Goal: Information Seeking & Learning: Learn about a topic

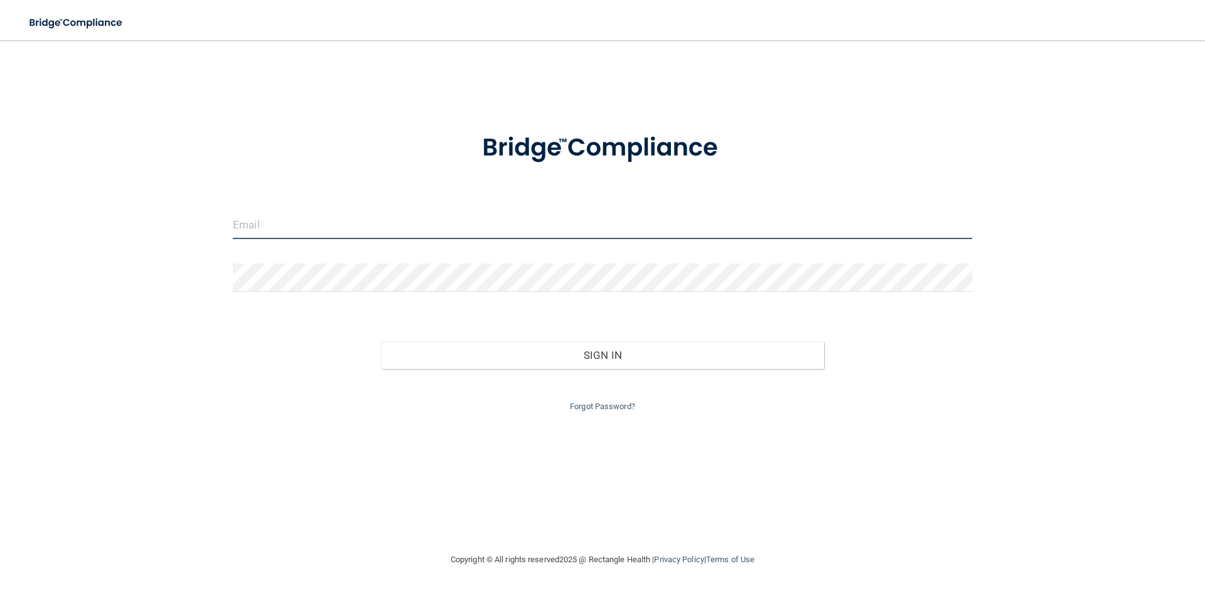
click at [456, 224] on input "email" at bounding box center [602, 225] width 739 height 28
click at [481, 232] on input "email" at bounding box center [602, 225] width 739 height 28
click at [532, 223] on input "email" at bounding box center [602, 225] width 739 height 28
type input "[EMAIL_ADDRESS][DOMAIN_NAME]"
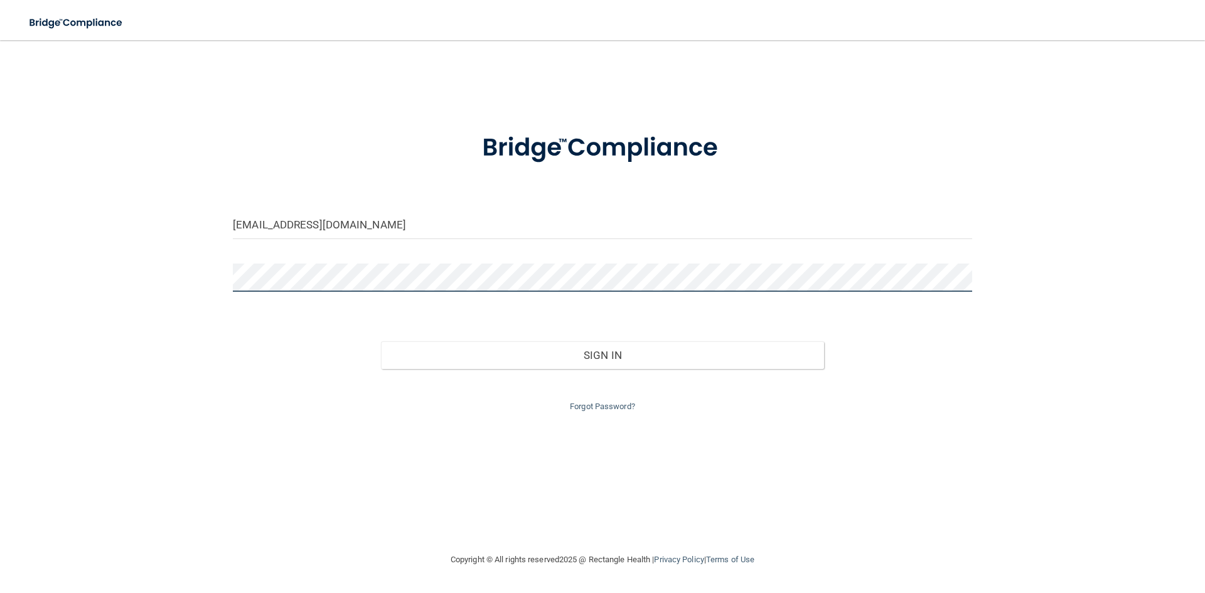
click at [381, 341] on button "Sign In" at bounding box center [603, 355] width 444 height 28
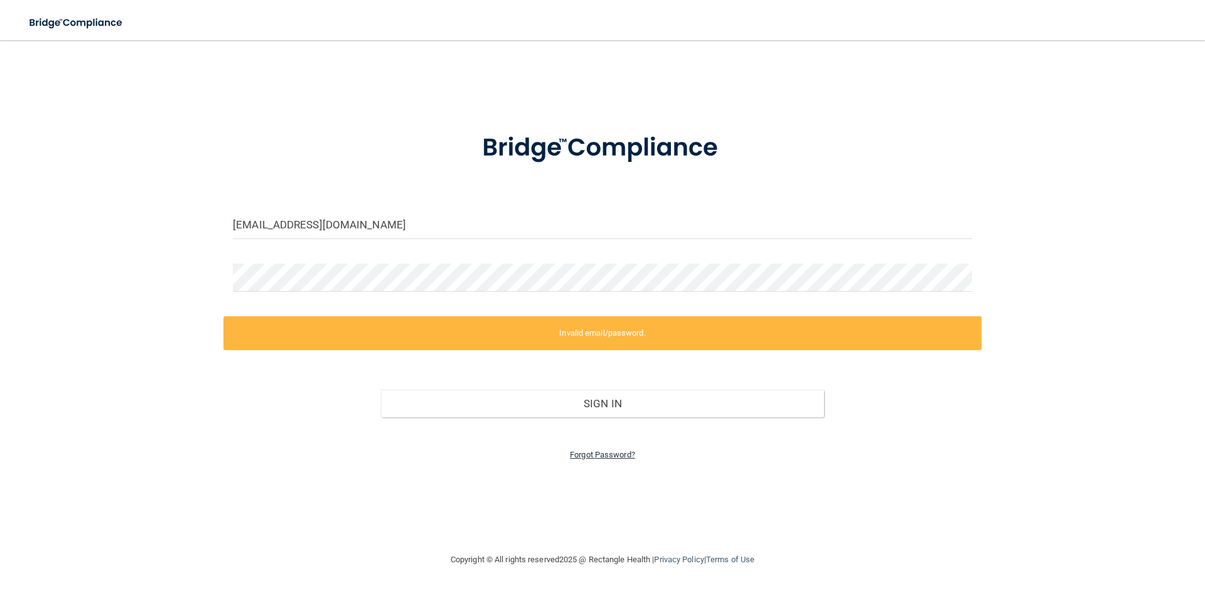
click at [607, 453] on link "Forgot Password?" at bounding box center [602, 454] width 65 height 9
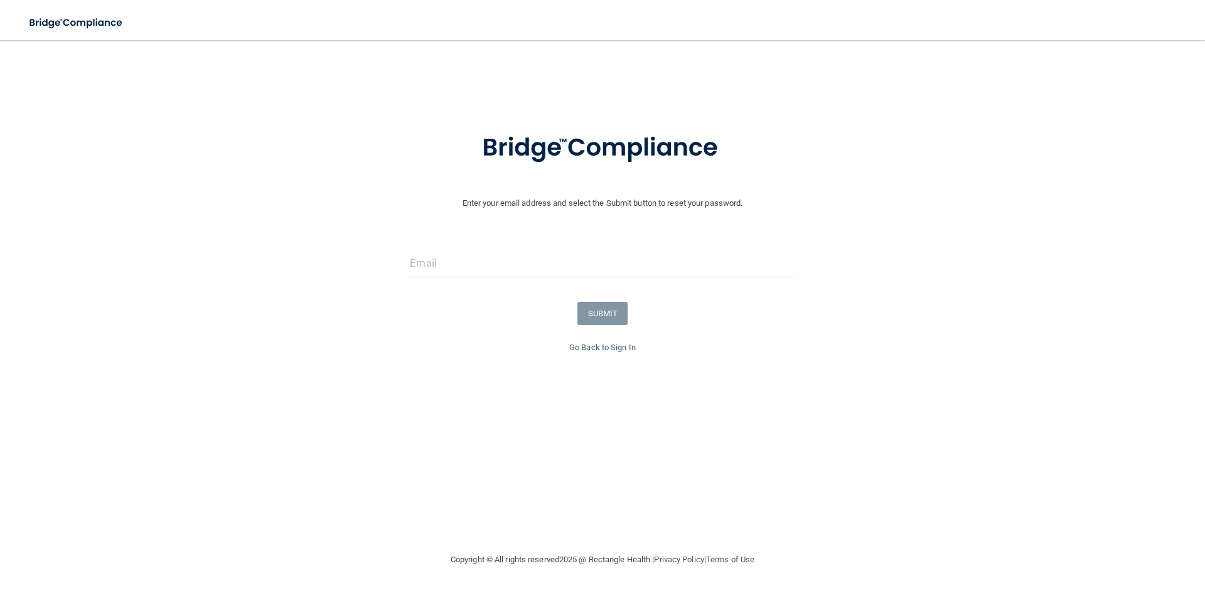
click at [522, 277] on div at bounding box center [602, 268] width 404 height 38
click at [513, 269] on input "email" at bounding box center [602, 263] width 385 height 28
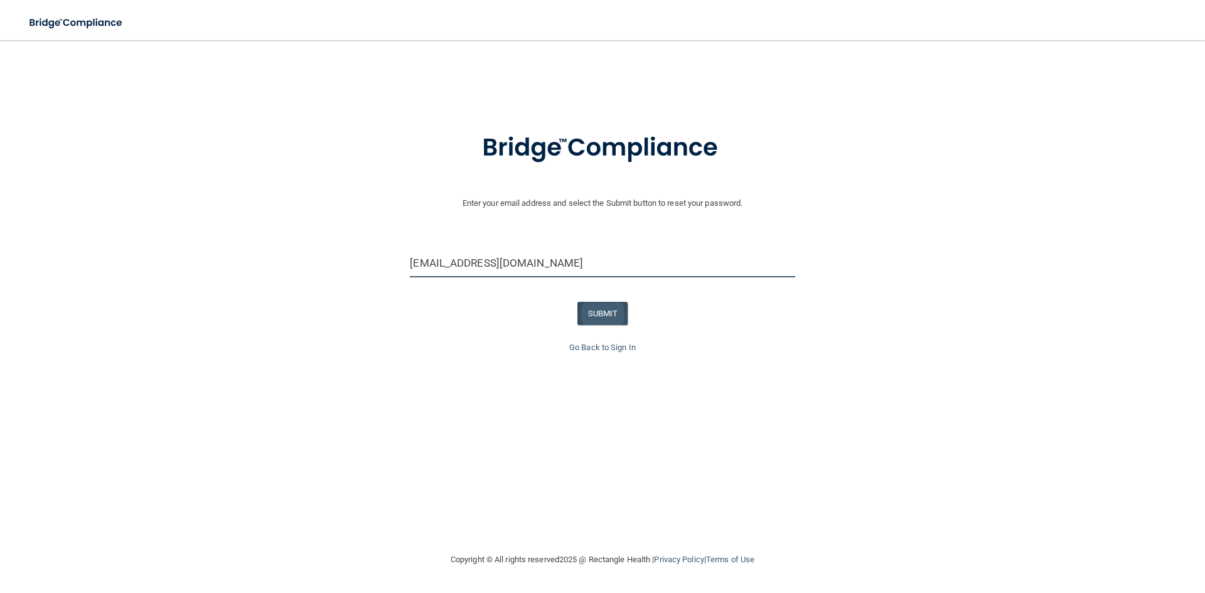
type input "[EMAIL_ADDRESS][DOMAIN_NAME]"
click at [597, 309] on button "SUBMIT" at bounding box center [602, 313] width 51 height 23
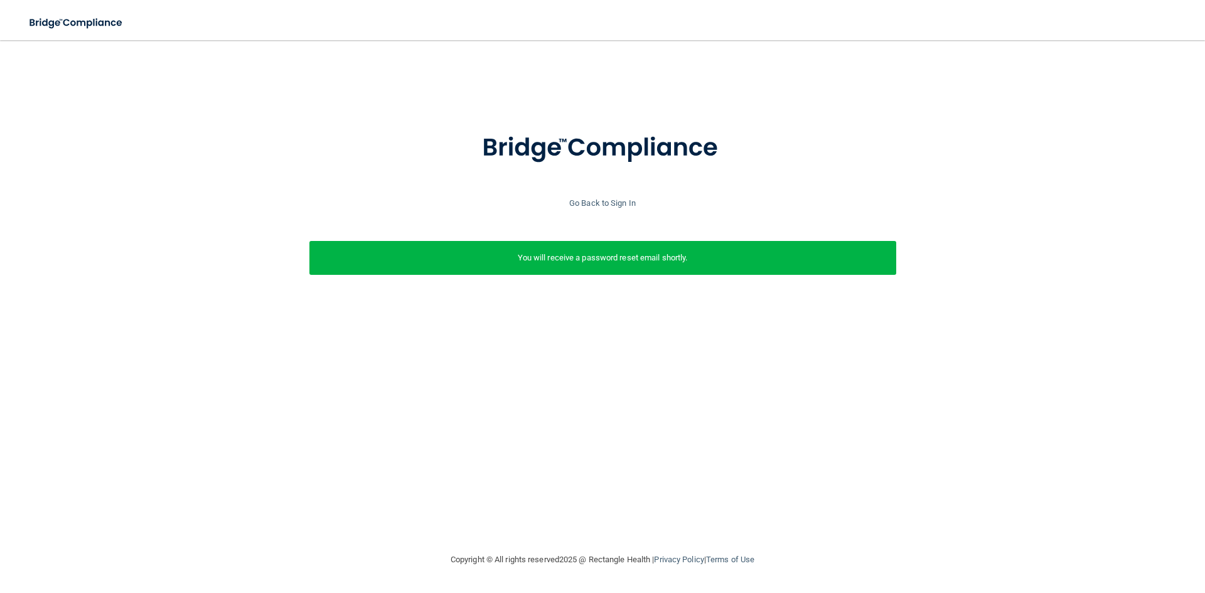
click at [587, 266] on div "You will receive a password reset email shortly." at bounding box center [602, 258] width 587 height 34
click at [616, 203] on link "Go Back to Sign In" at bounding box center [602, 202] width 67 height 9
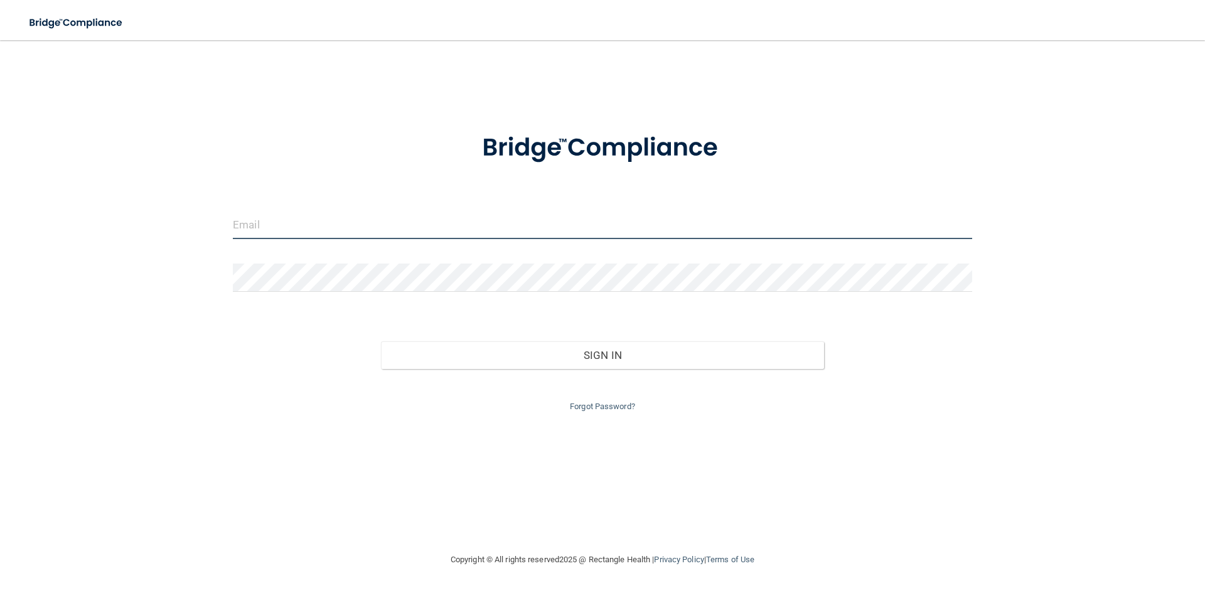
click at [365, 223] on input "email" at bounding box center [602, 225] width 739 height 28
type input "[EMAIL_ADDRESS][DOMAIN_NAME]"
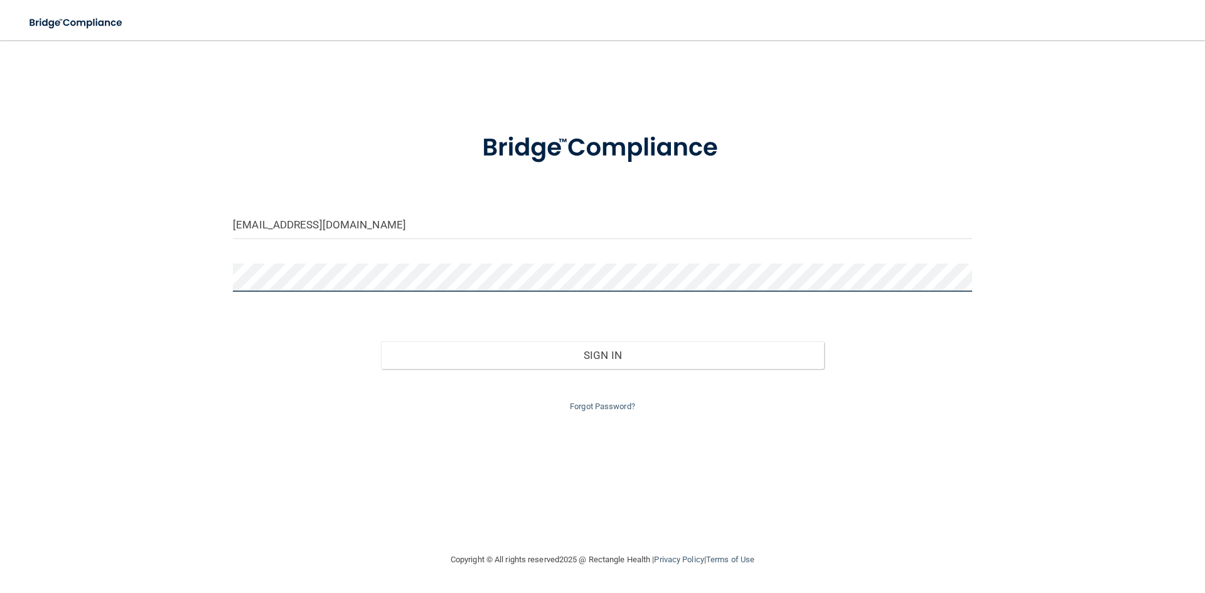
click at [381, 341] on button "Sign In" at bounding box center [603, 355] width 444 height 28
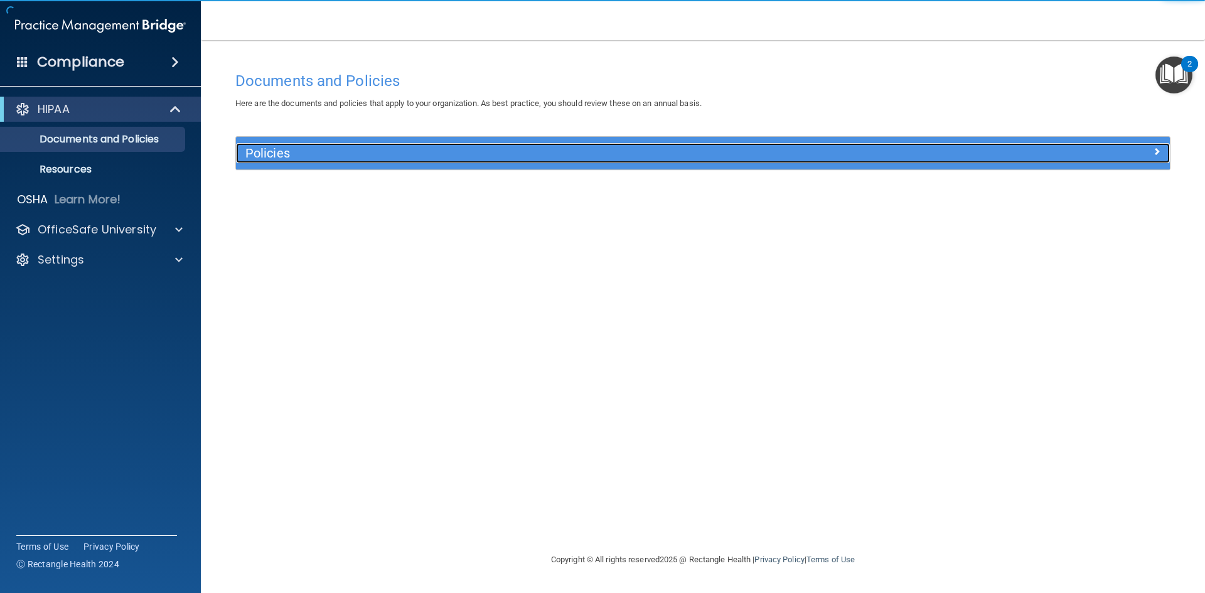
click at [273, 151] on h5 "Policies" at bounding box center [586, 153] width 682 height 14
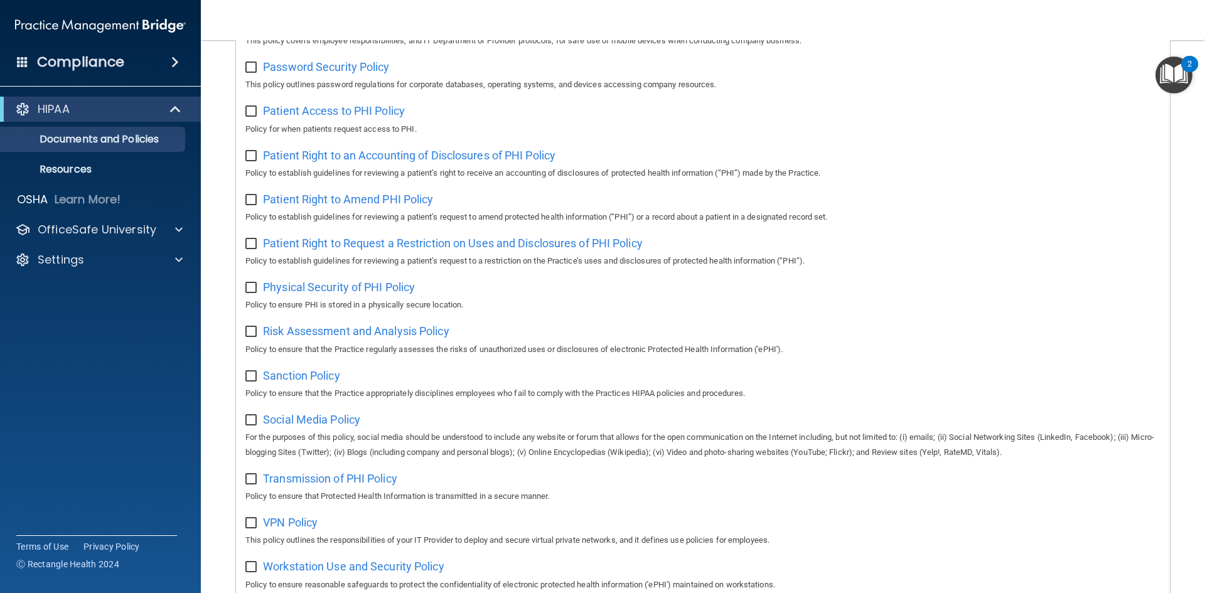
scroll to position [666, 0]
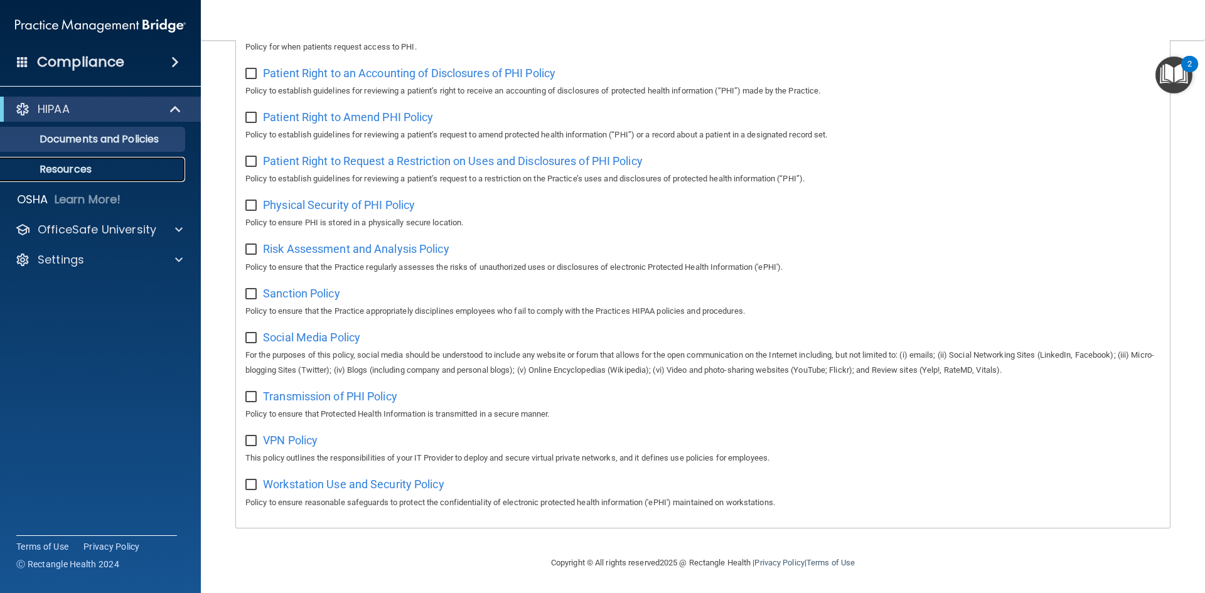
click at [83, 164] on p "Resources" at bounding box center [93, 169] width 171 height 13
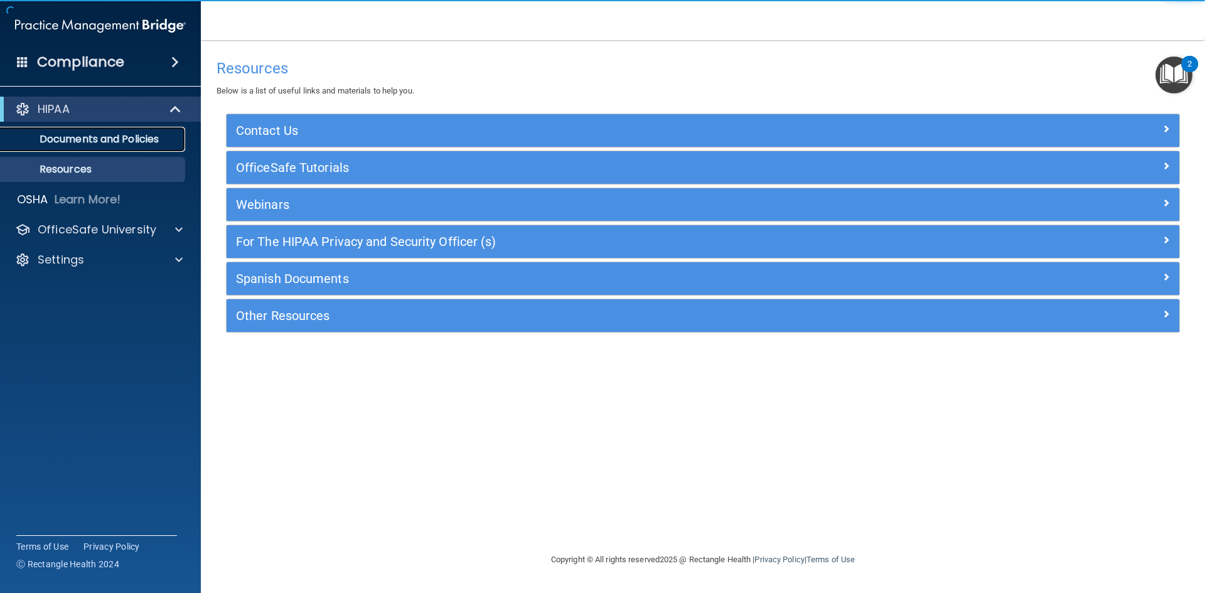
click at [103, 131] on link "Documents and Policies" at bounding box center [86, 139] width 198 height 25
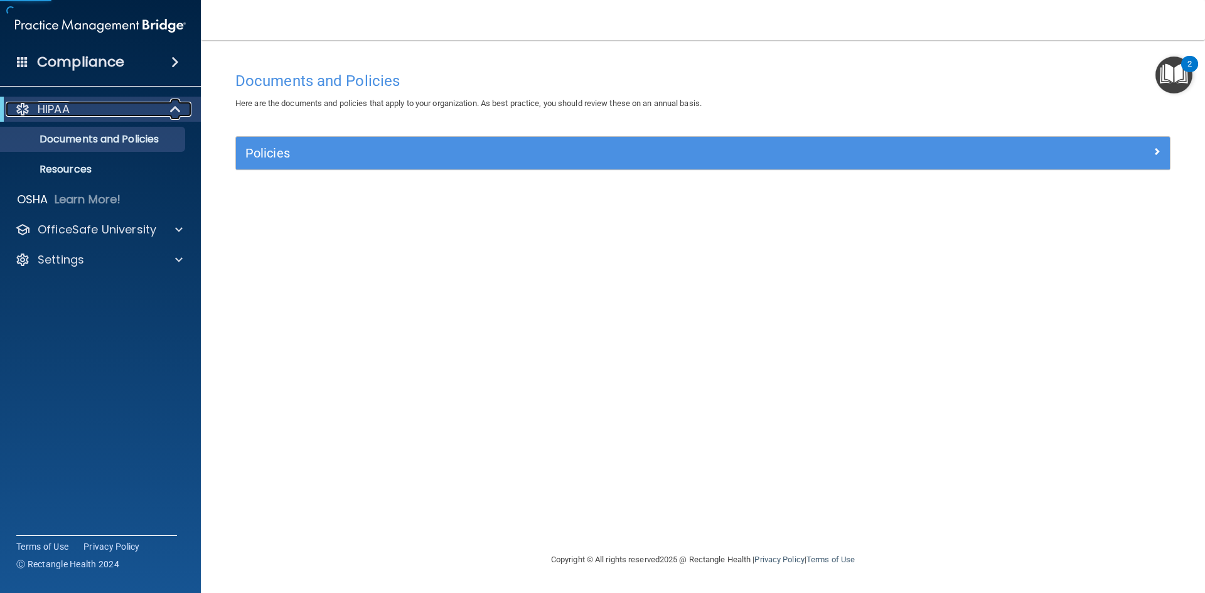
click at [109, 110] on div "HIPAA" at bounding box center [83, 109] width 155 height 15
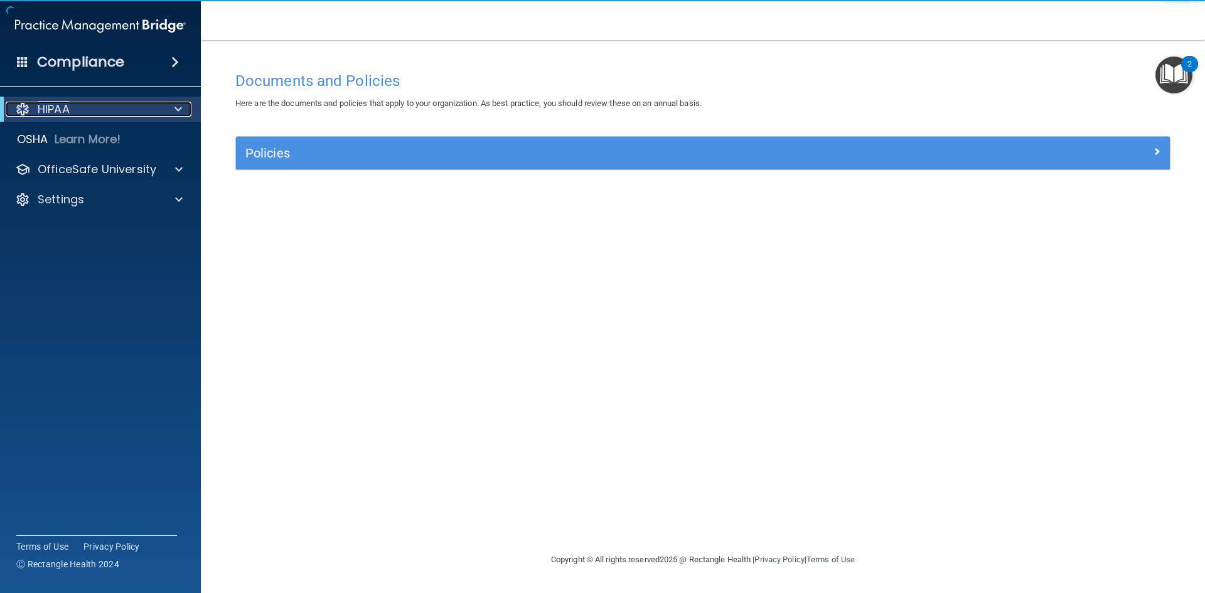
click at [109, 110] on div "HIPAA" at bounding box center [83, 109] width 155 height 15
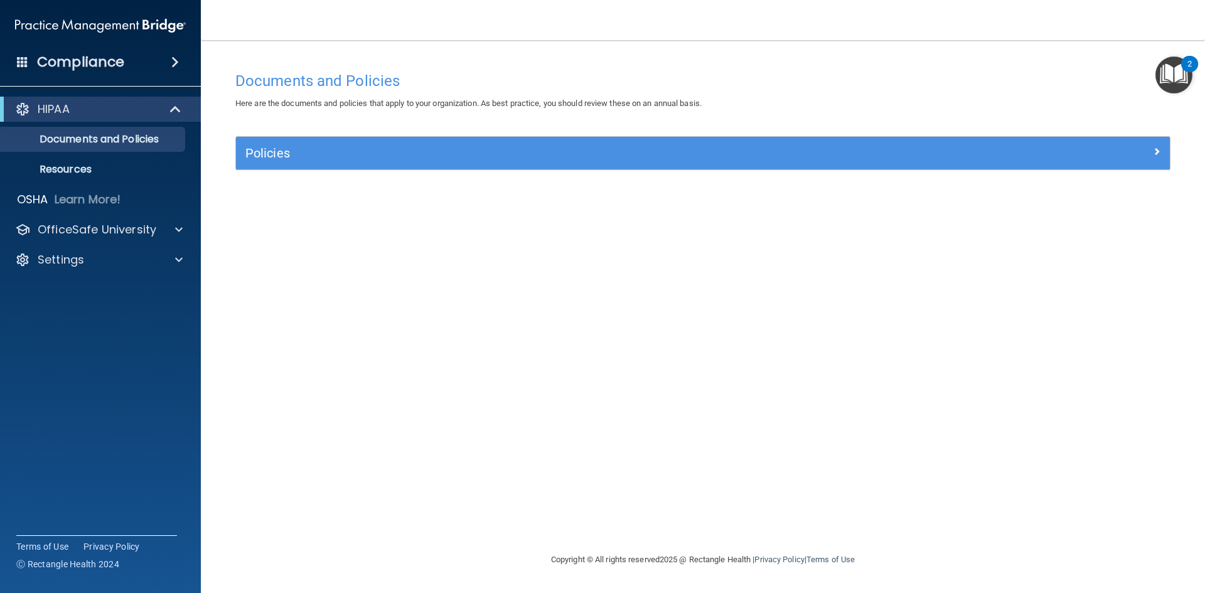
drag, startPoint x: 100, startPoint y: 48, endPoint x: 98, endPoint y: 56, distance: 7.8
click at [99, 55] on div "Compliance" at bounding box center [100, 62] width 201 height 28
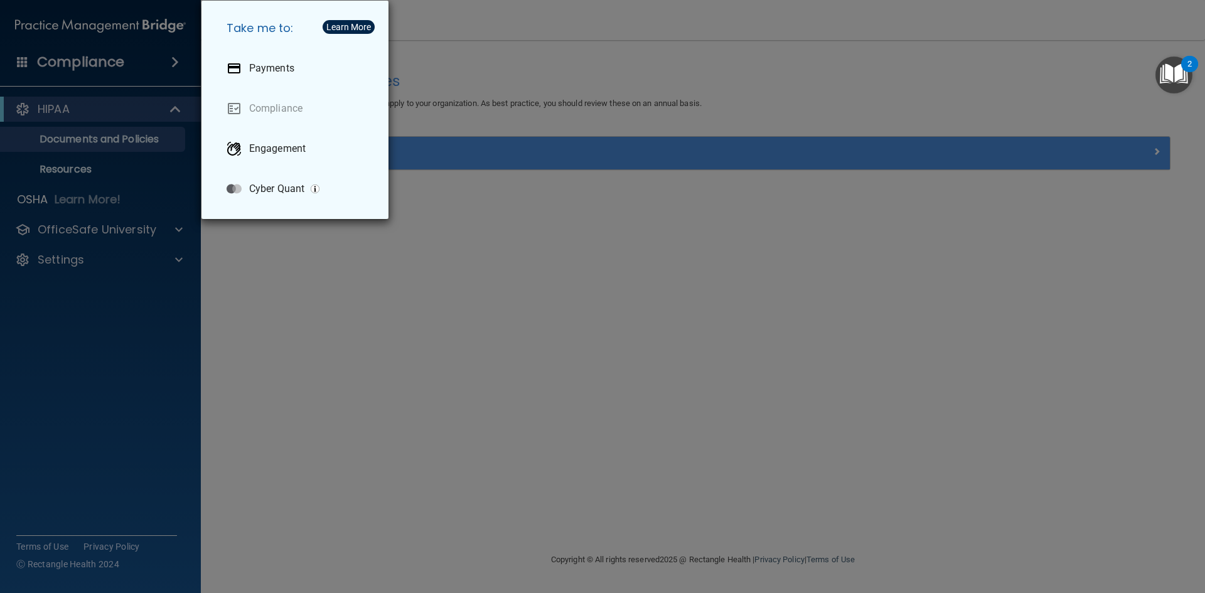
click at [110, 67] on div "Take me to: Payments Compliance Engagement Cyber Quant" at bounding box center [602, 296] width 1205 height 593
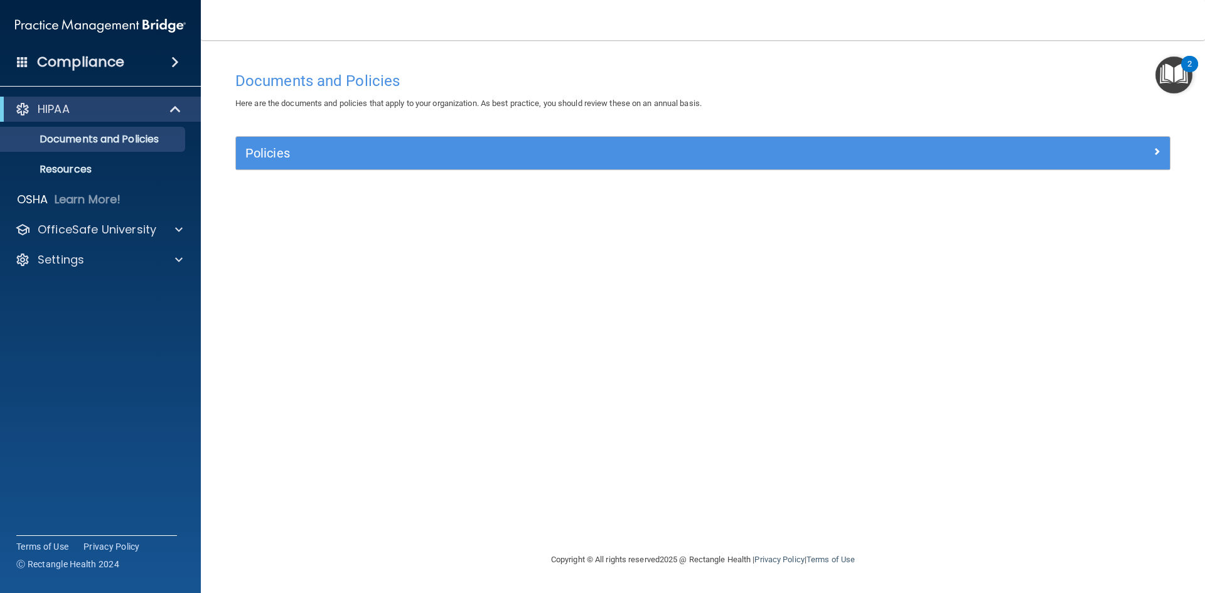
click at [260, 133] on div "Documents and Policies Here are the documents and policies that apply to your o…" at bounding box center [703, 308] width 954 height 487
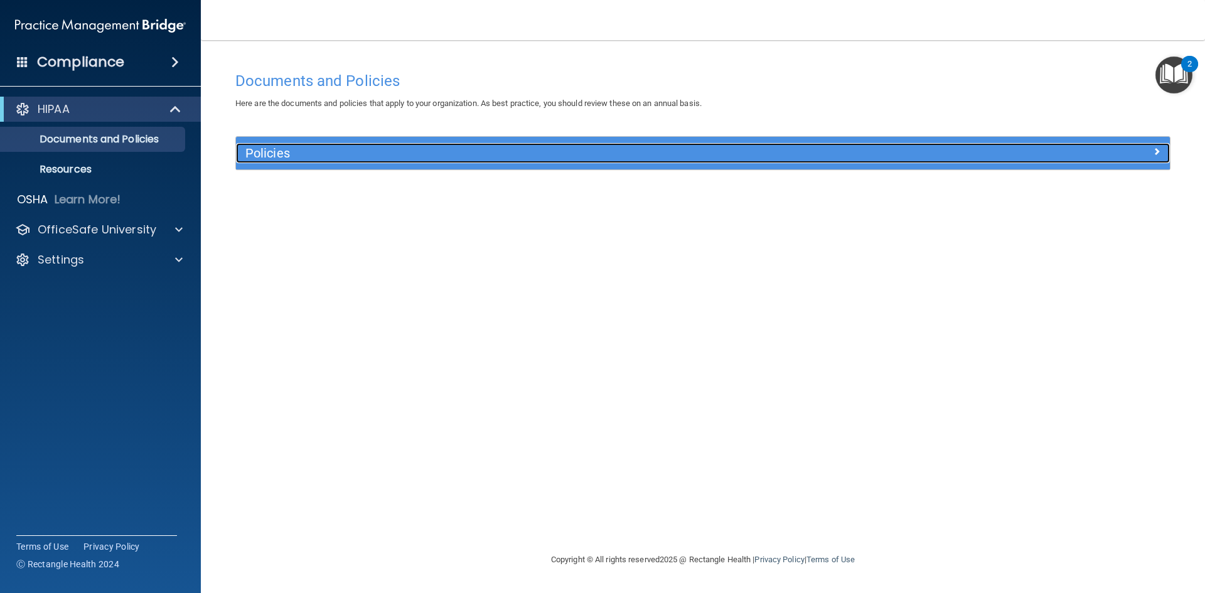
click at [265, 150] on h5 "Policies" at bounding box center [586, 153] width 682 height 14
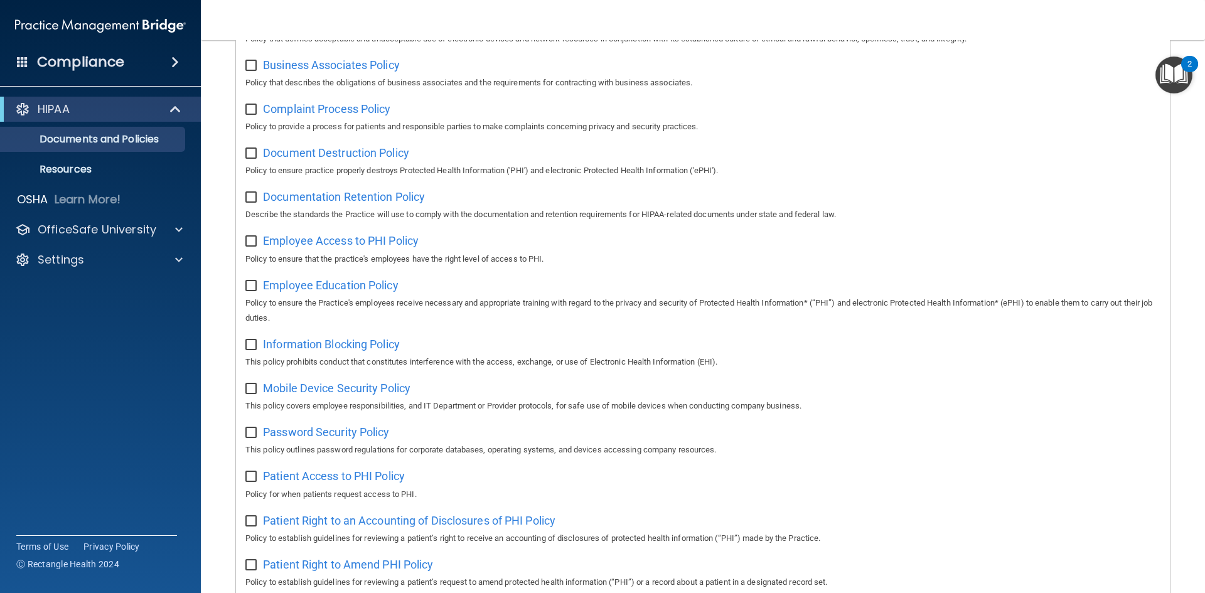
scroll to position [38, 0]
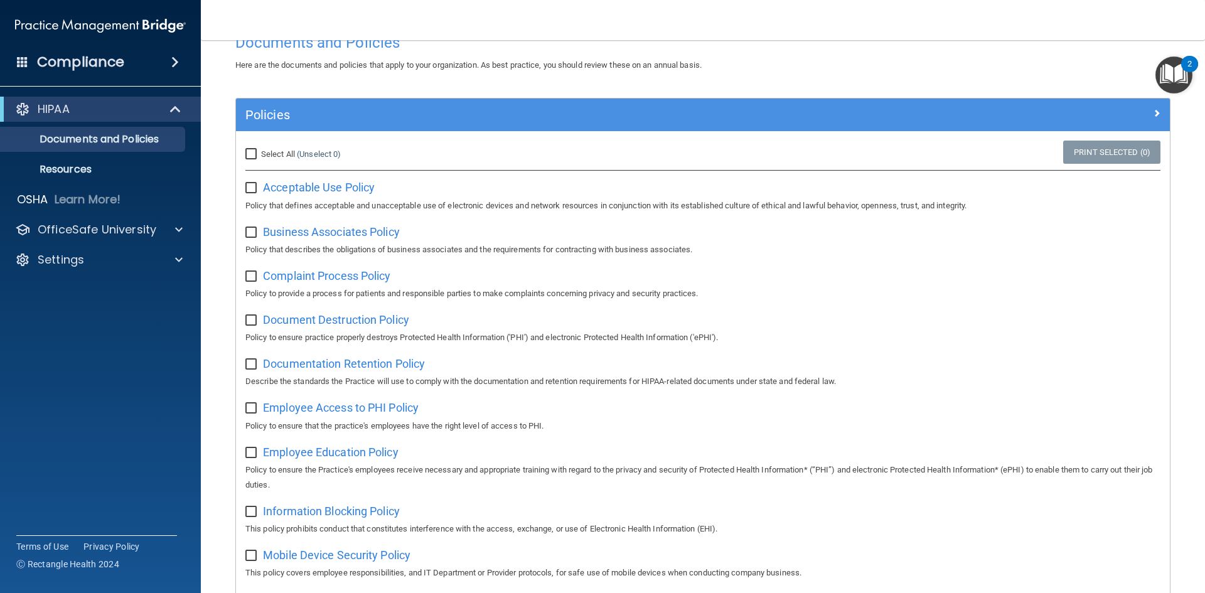
click at [251, 153] on input "Select All (Unselect 0) Unselect All" at bounding box center [252, 154] width 14 height 10
checkbox input "true"
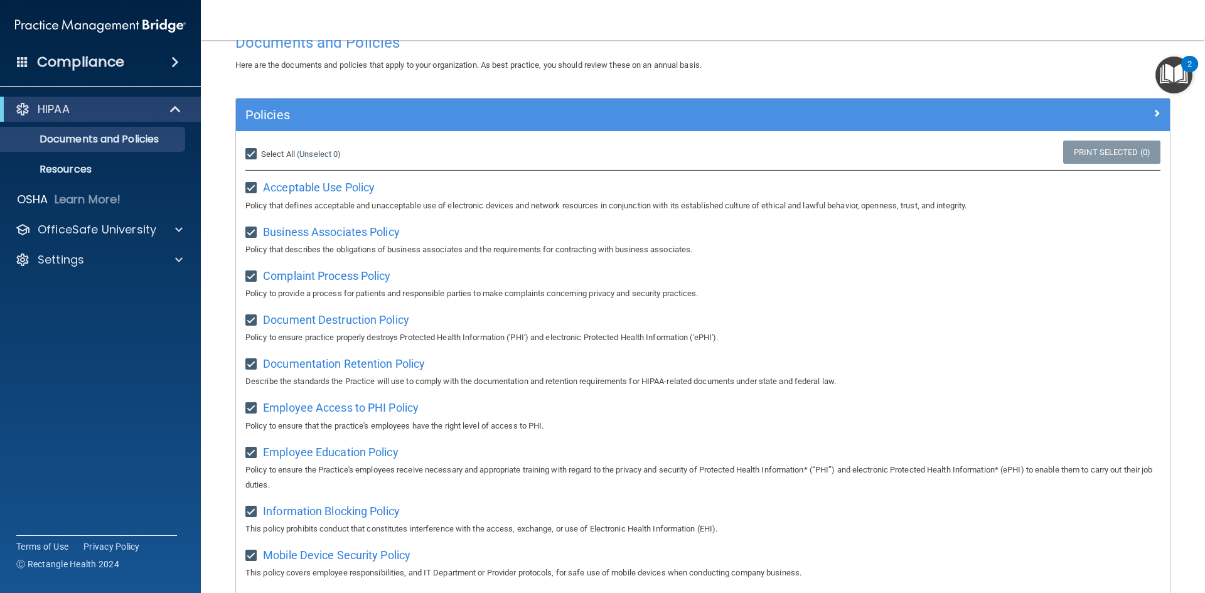
checkbox input "true"
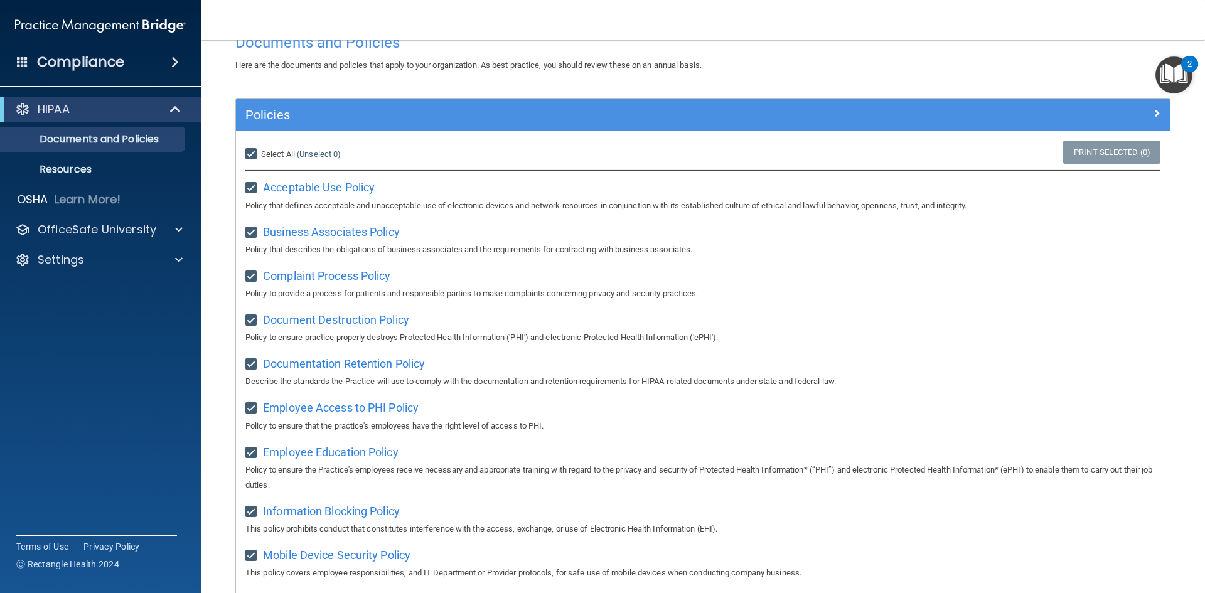
checkbox input "true"
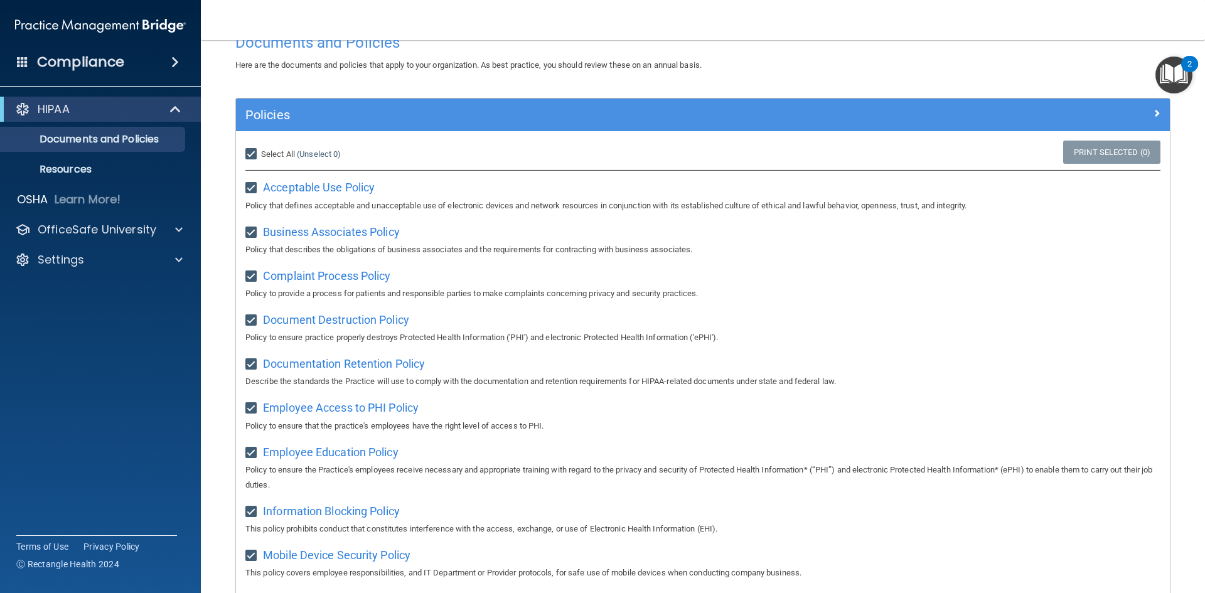
checkbox input "true"
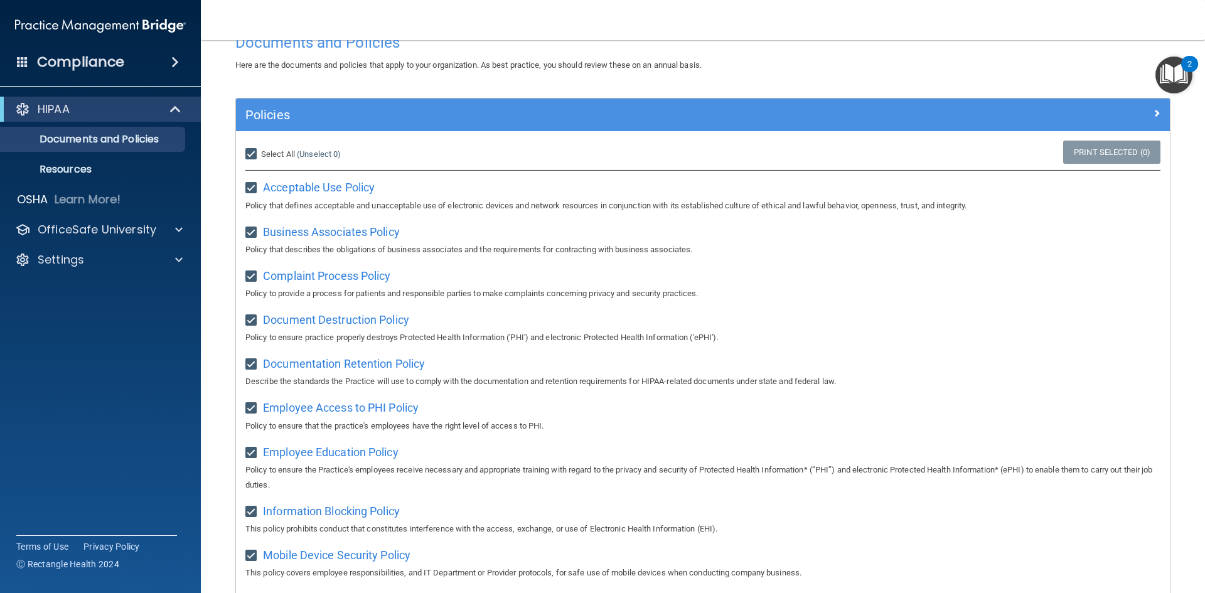
checkbox input "true"
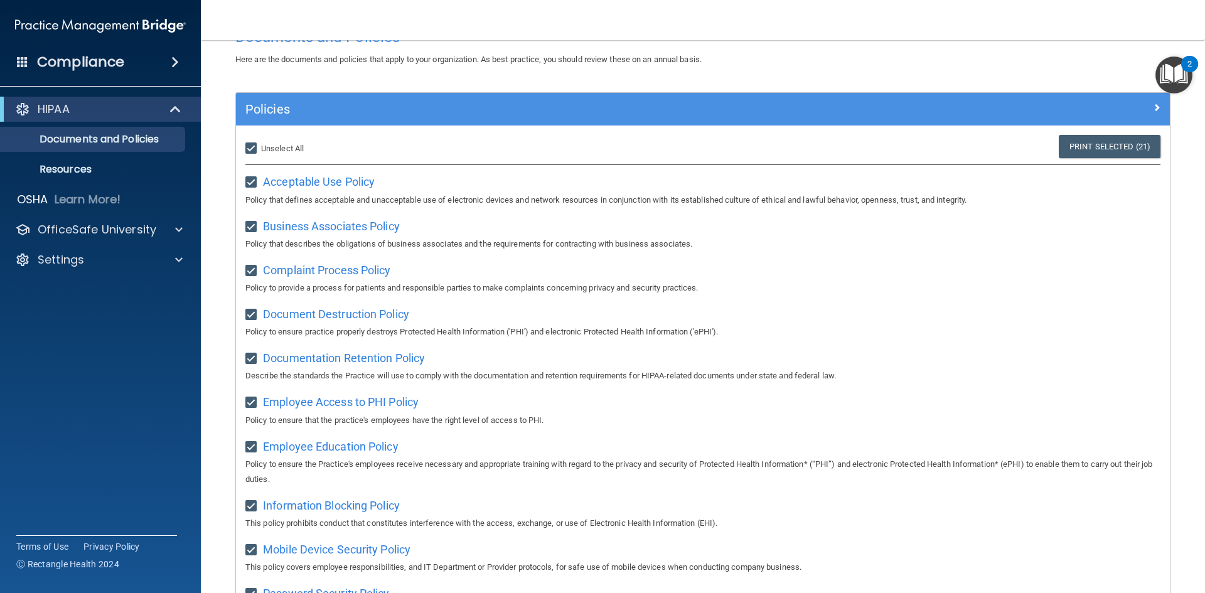
scroll to position [0, 0]
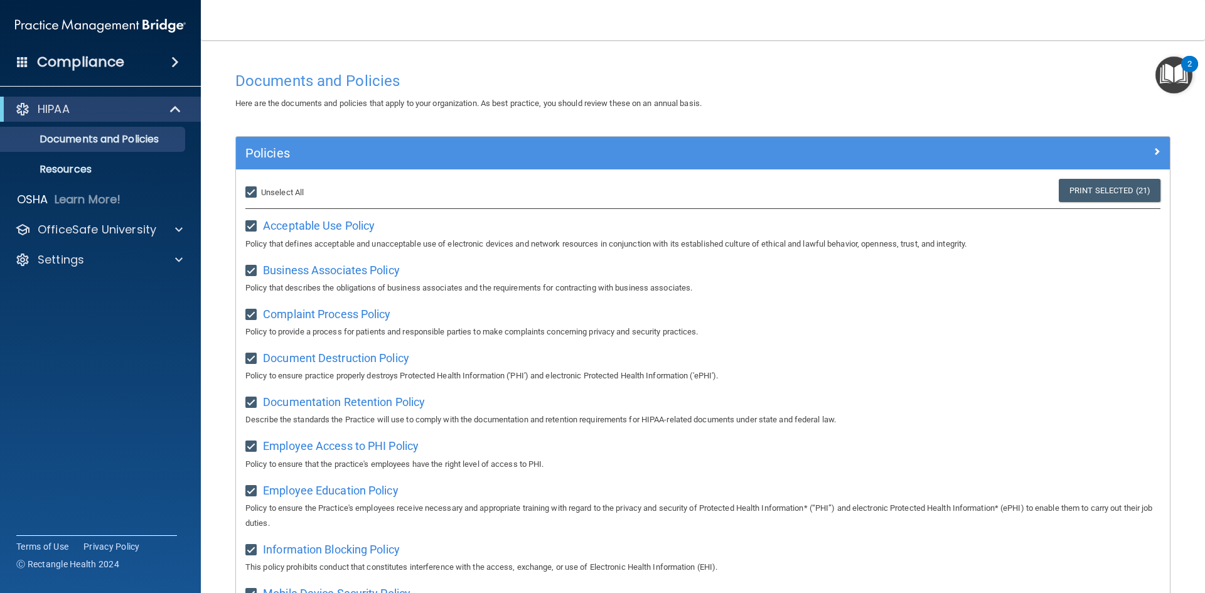
click at [251, 192] on input "Select All (Unselect 21) Unselect All" at bounding box center [252, 193] width 14 height 10
checkbox input "false"
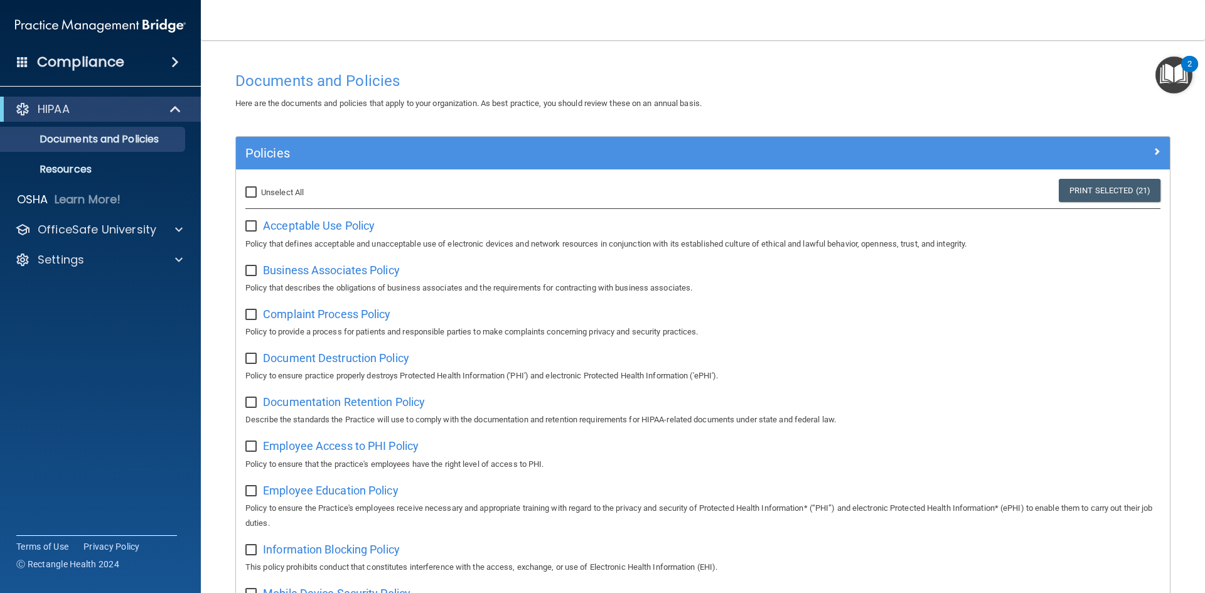
checkbox input "false"
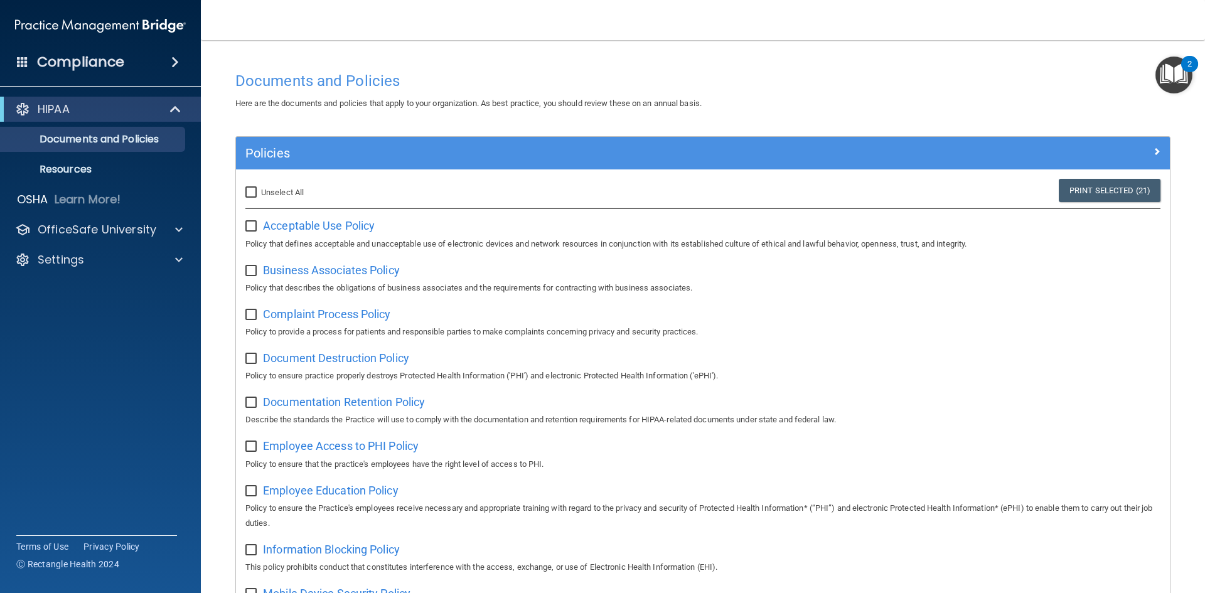
checkbox input "false"
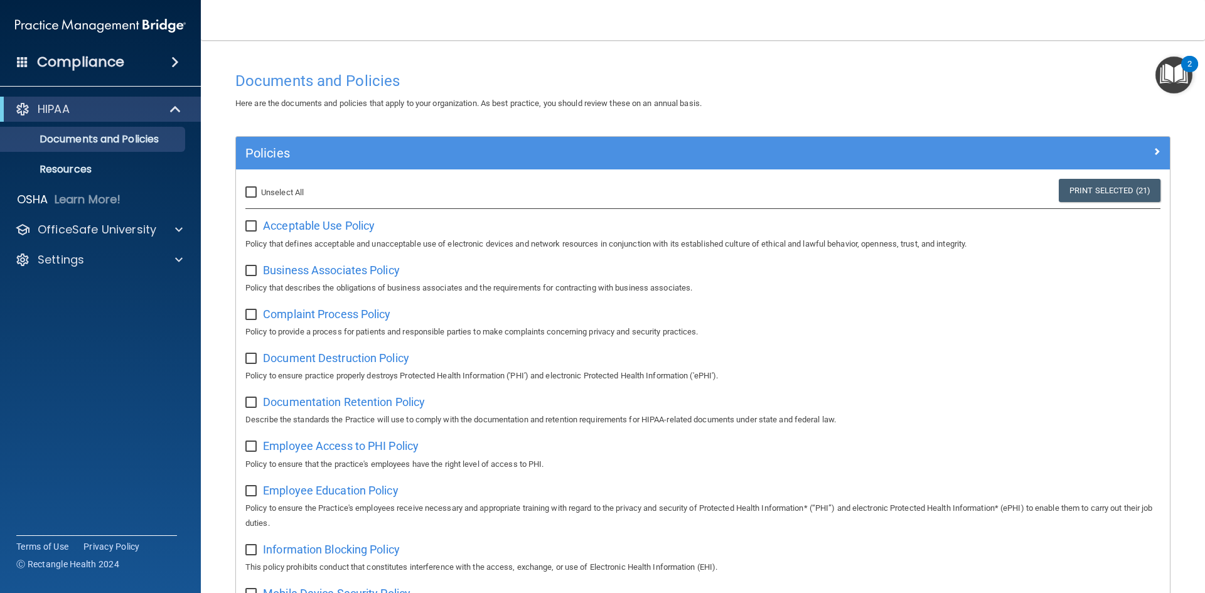
checkbox input "false"
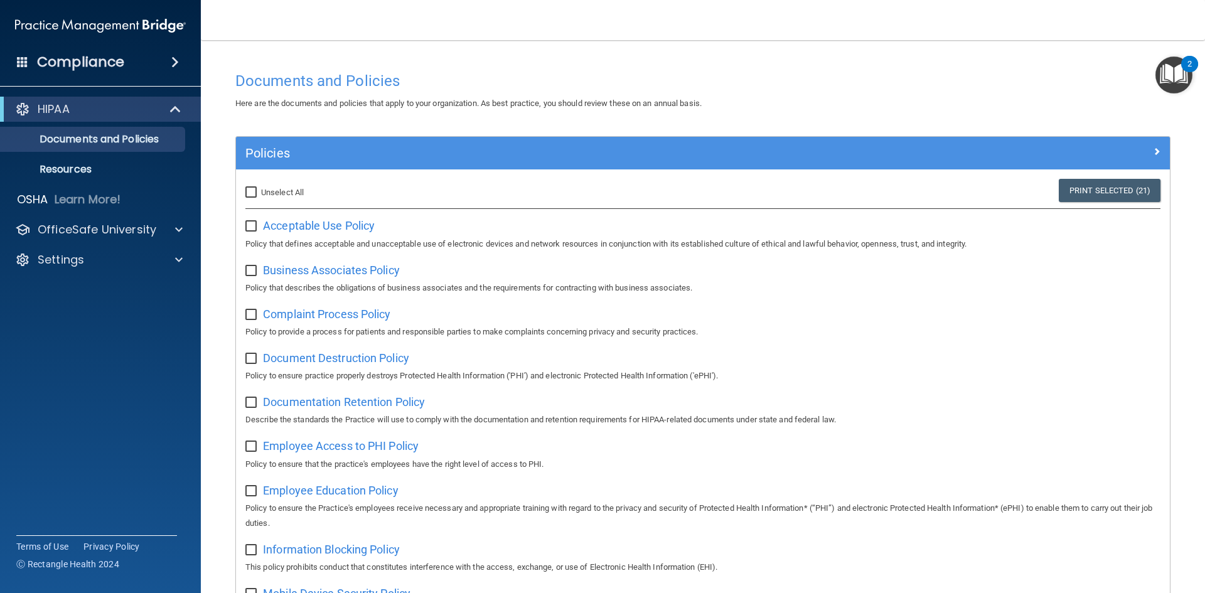
checkbox input "false"
click at [119, 134] on p "Documents and Policies" at bounding box center [93, 139] width 171 height 13
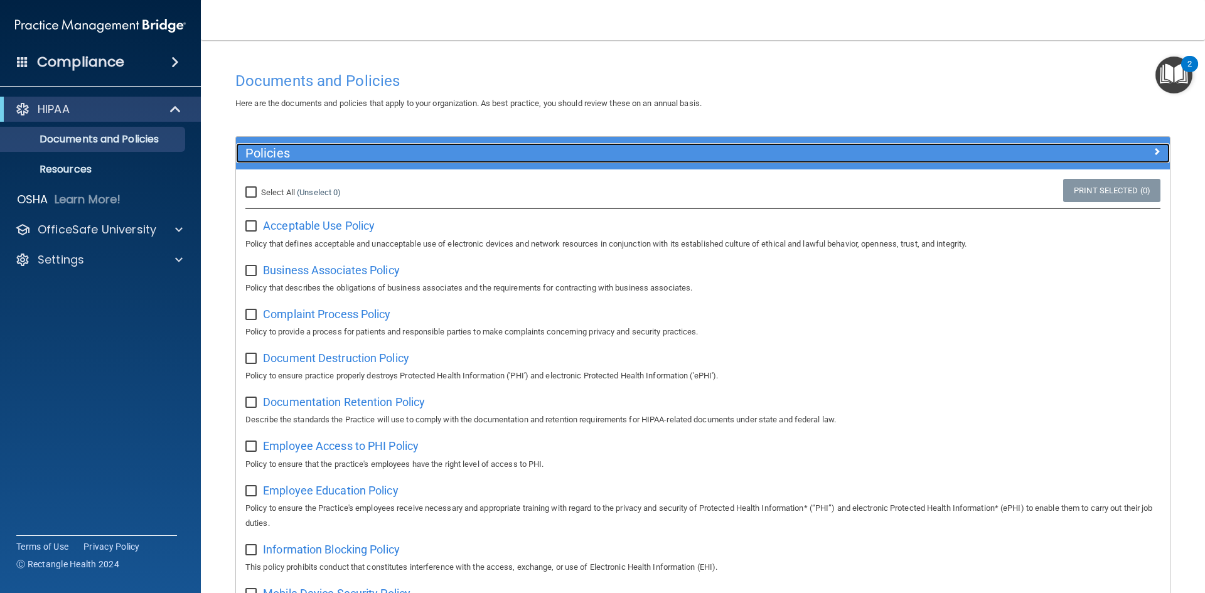
click at [290, 152] on h5 "Policies" at bounding box center [586, 153] width 682 height 14
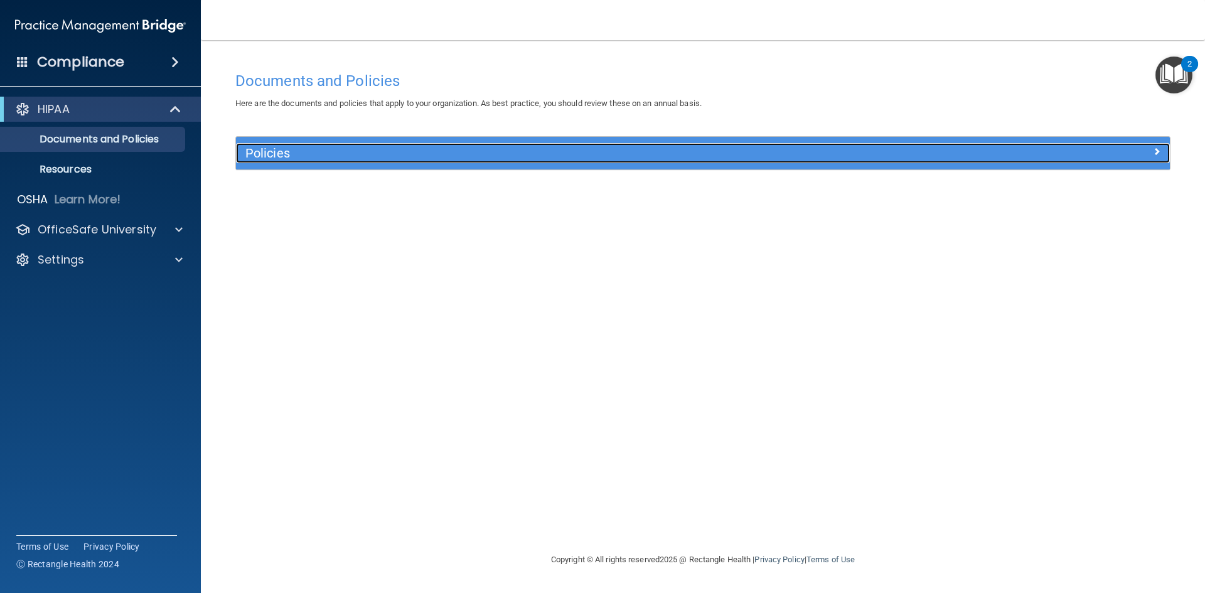
click at [375, 146] on h5 "Policies" at bounding box center [586, 153] width 682 height 14
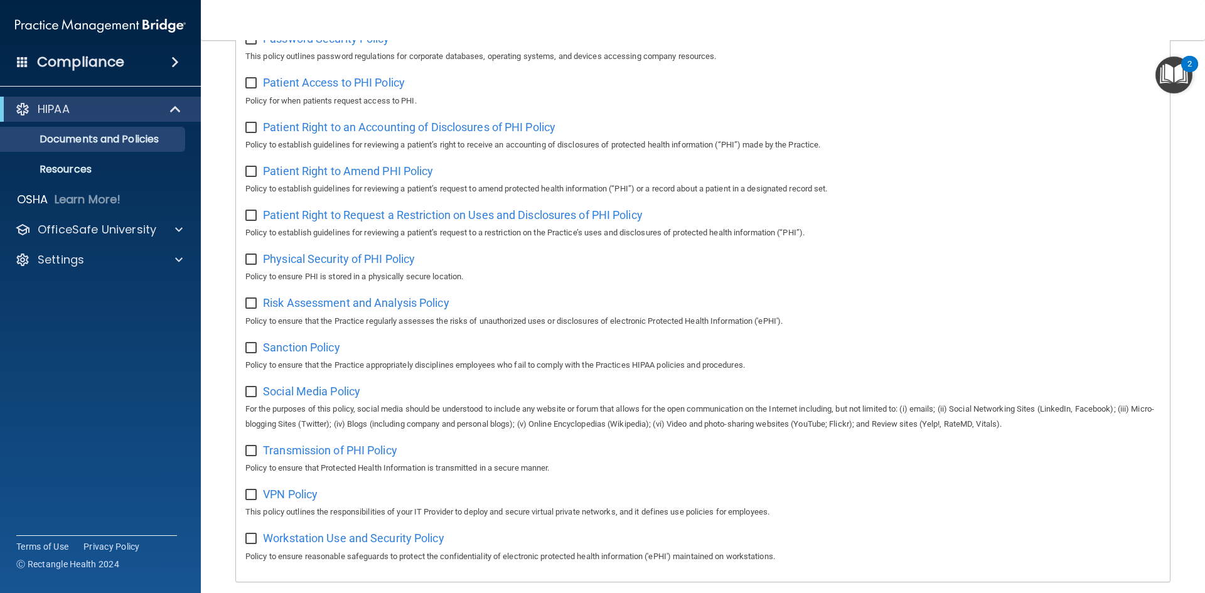
scroll to position [666, 0]
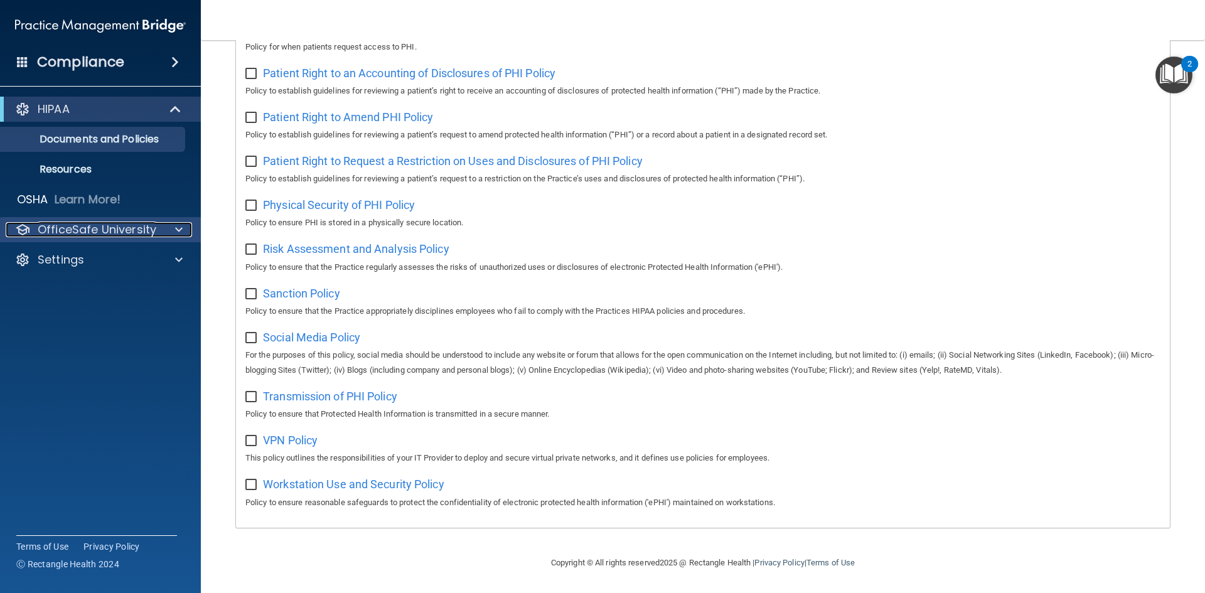
click at [153, 223] on p "OfficeSafe University" at bounding box center [97, 229] width 119 height 15
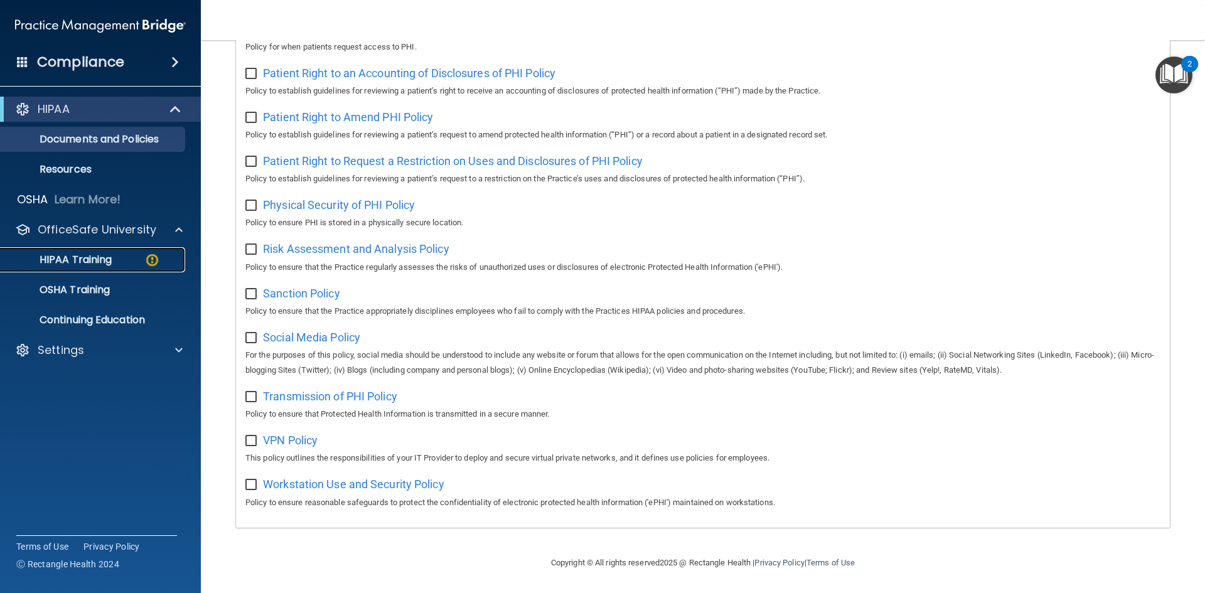
click at [107, 258] on p "HIPAA Training" at bounding box center [60, 260] width 104 height 13
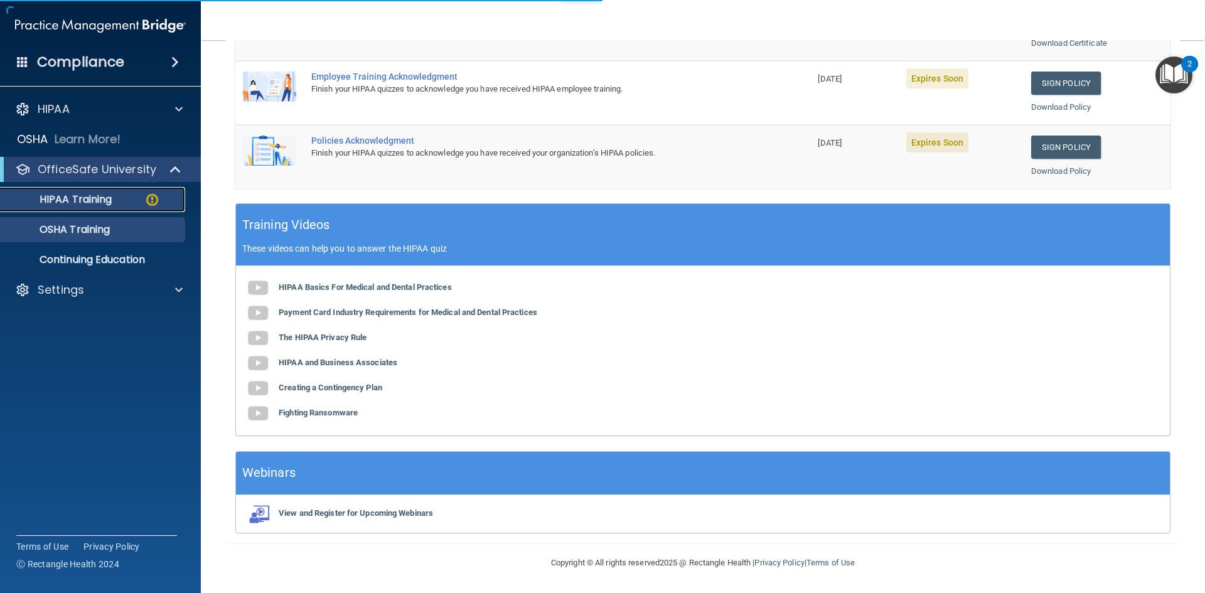
scroll to position [352, 0]
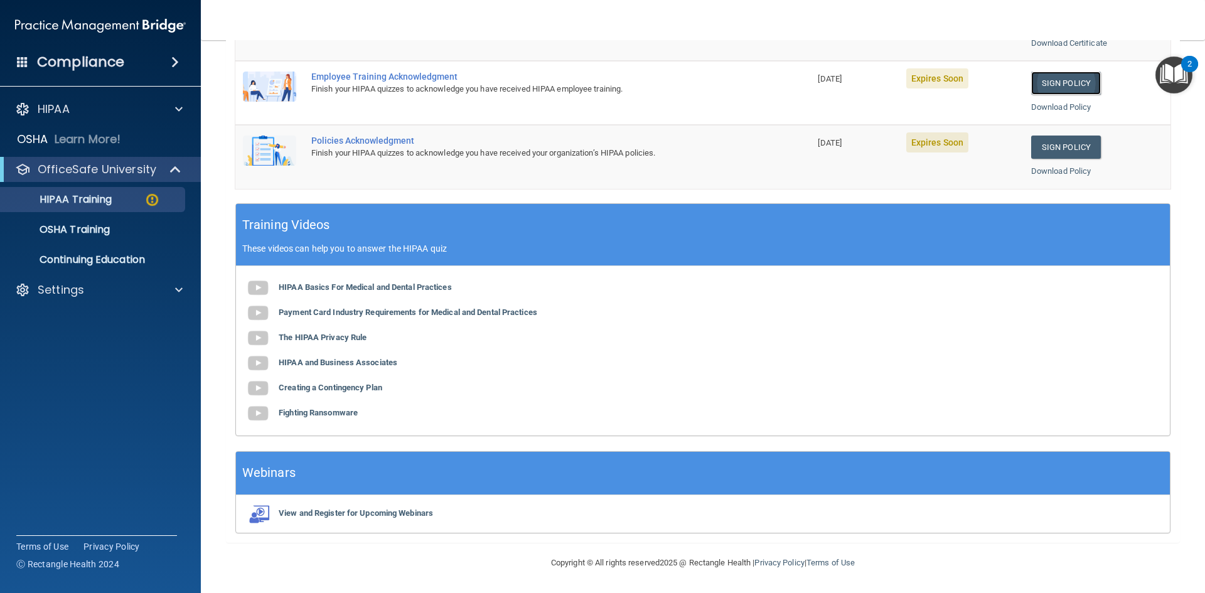
click at [1073, 78] on link "Sign Policy" at bounding box center [1066, 83] width 70 height 23
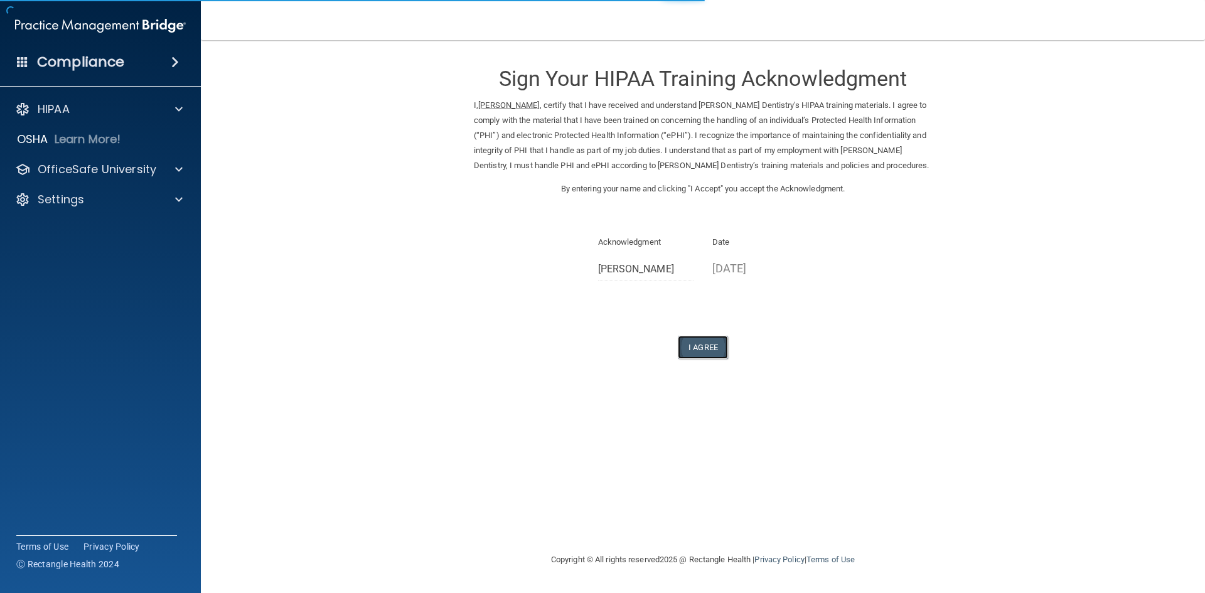
click at [696, 340] on button "I Agree" at bounding box center [703, 347] width 50 height 23
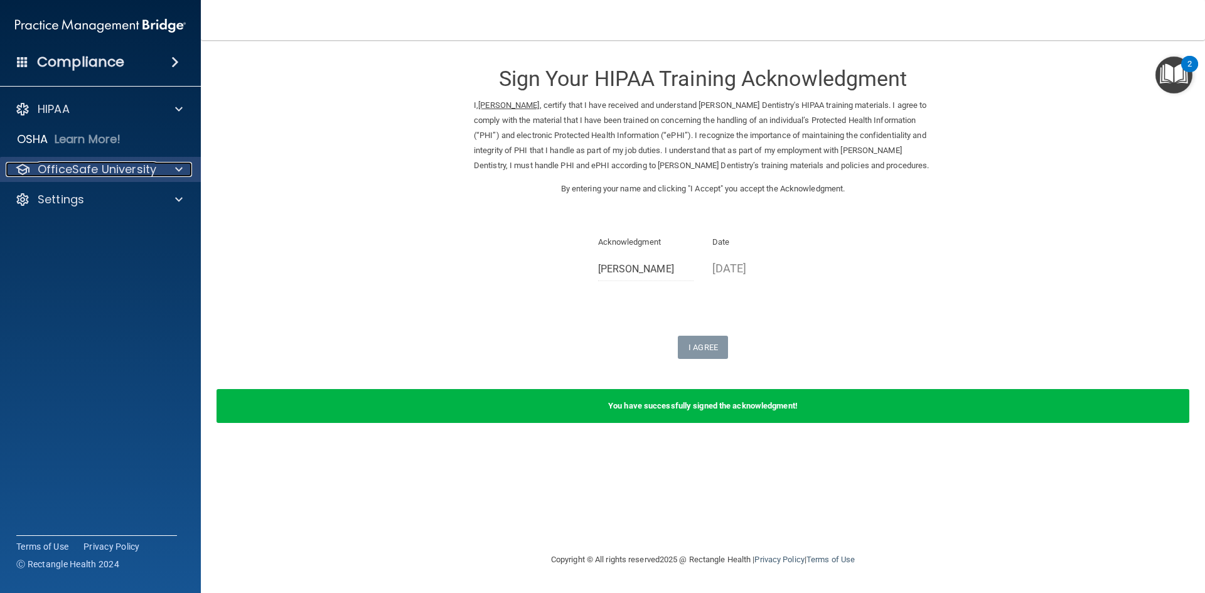
click at [82, 168] on p "OfficeSafe University" at bounding box center [97, 169] width 119 height 15
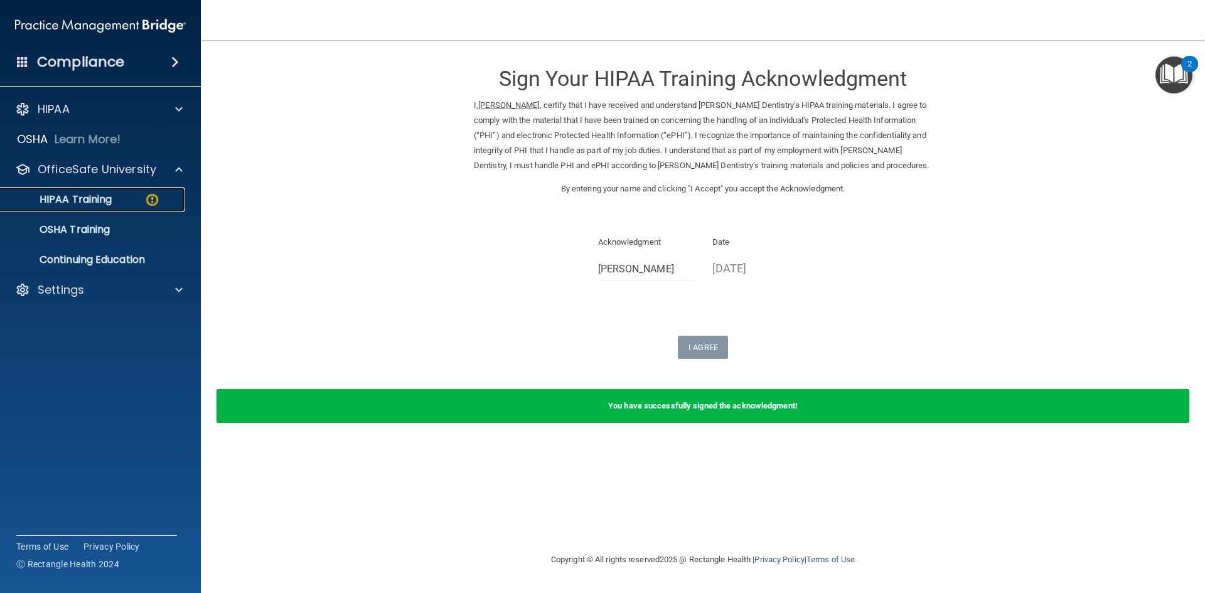
click at [96, 198] on p "HIPAA Training" at bounding box center [60, 199] width 104 height 13
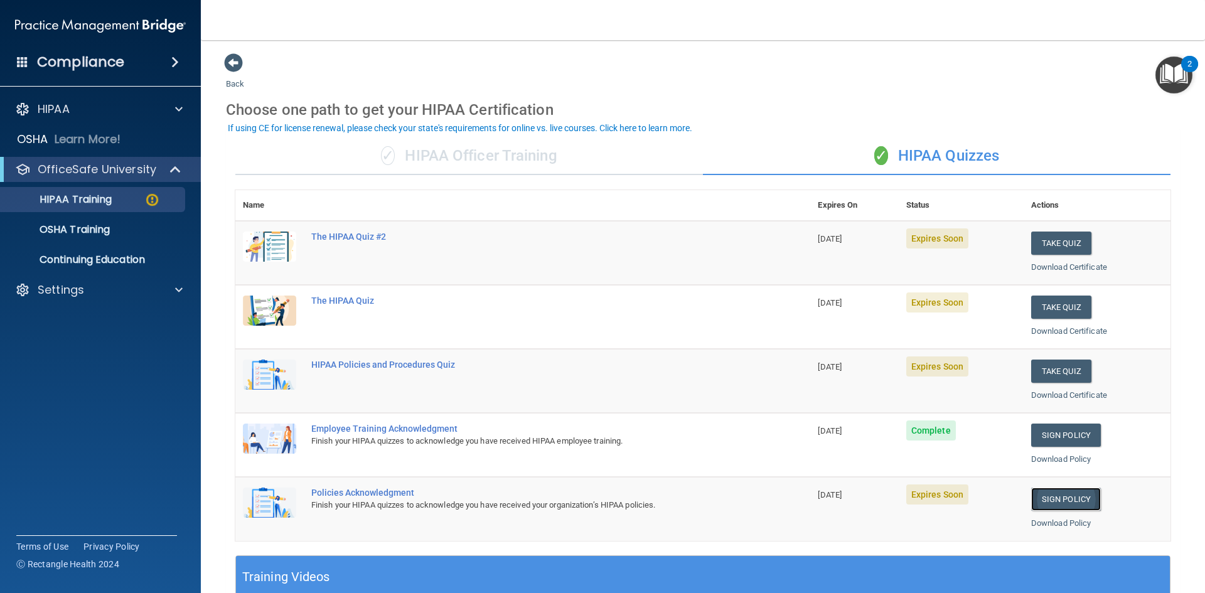
click at [1070, 500] on link "Sign Policy" at bounding box center [1066, 499] width 70 height 23
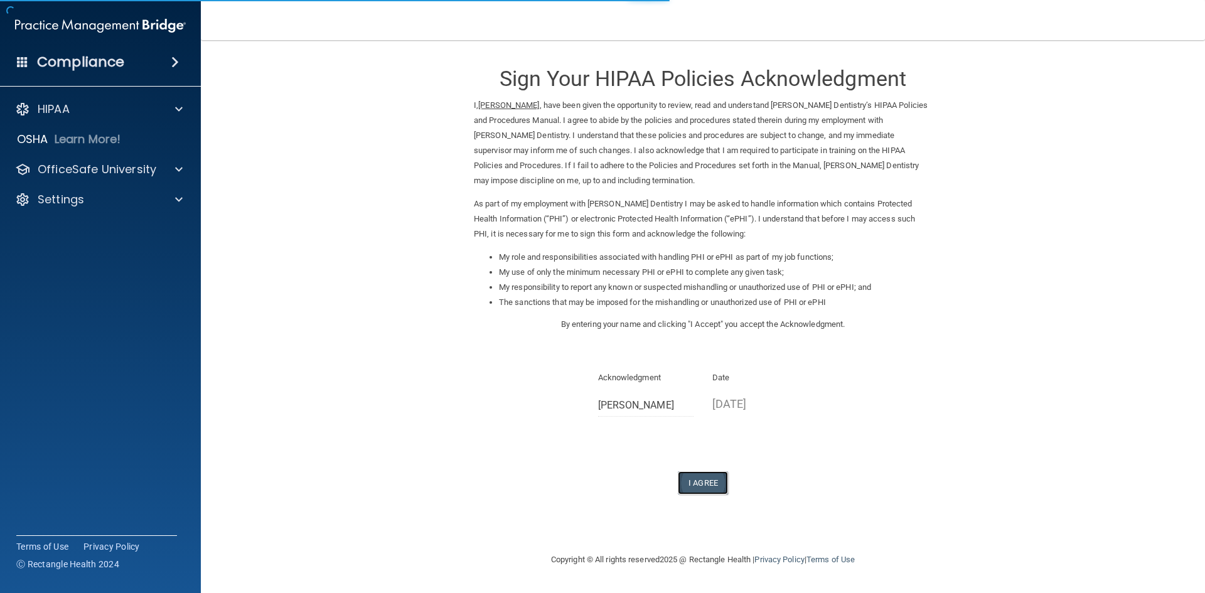
click at [709, 482] on button "I Agree" at bounding box center [703, 482] width 50 height 23
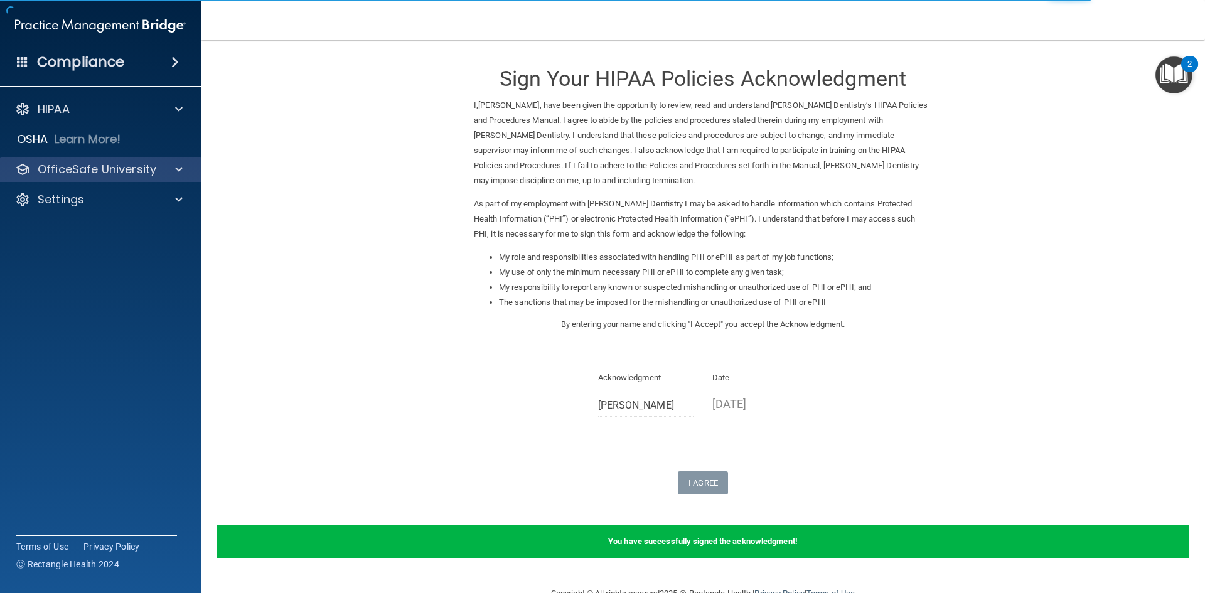
click at [106, 178] on div "OfficeSafe University" at bounding box center [100, 169] width 201 height 25
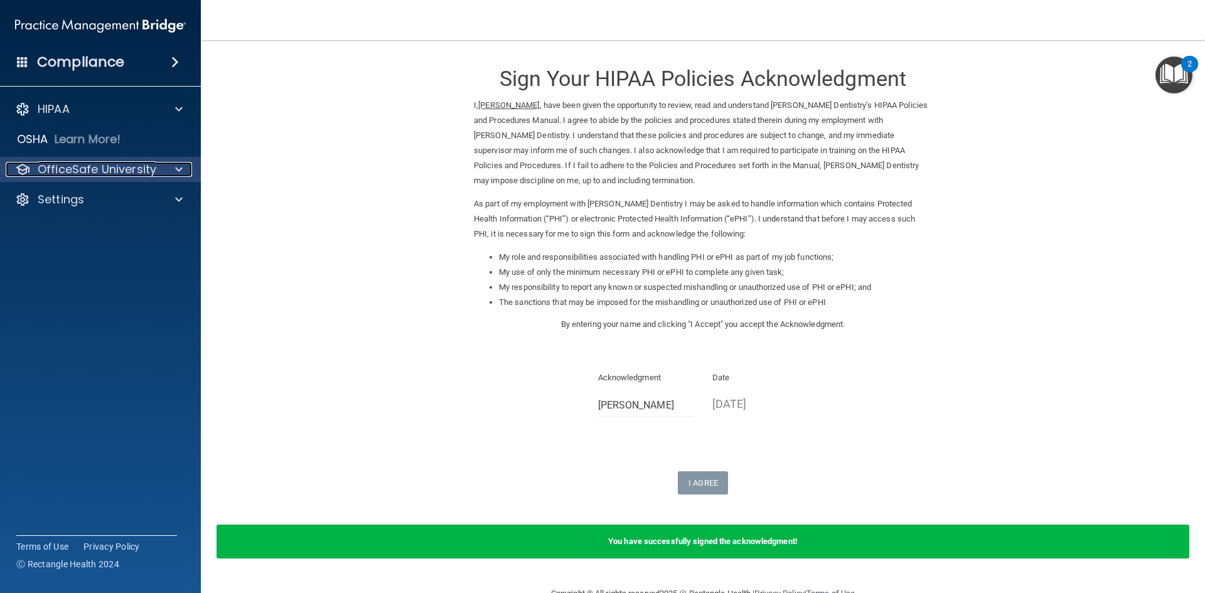
click at [133, 174] on p "OfficeSafe University" at bounding box center [97, 169] width 119 height 15
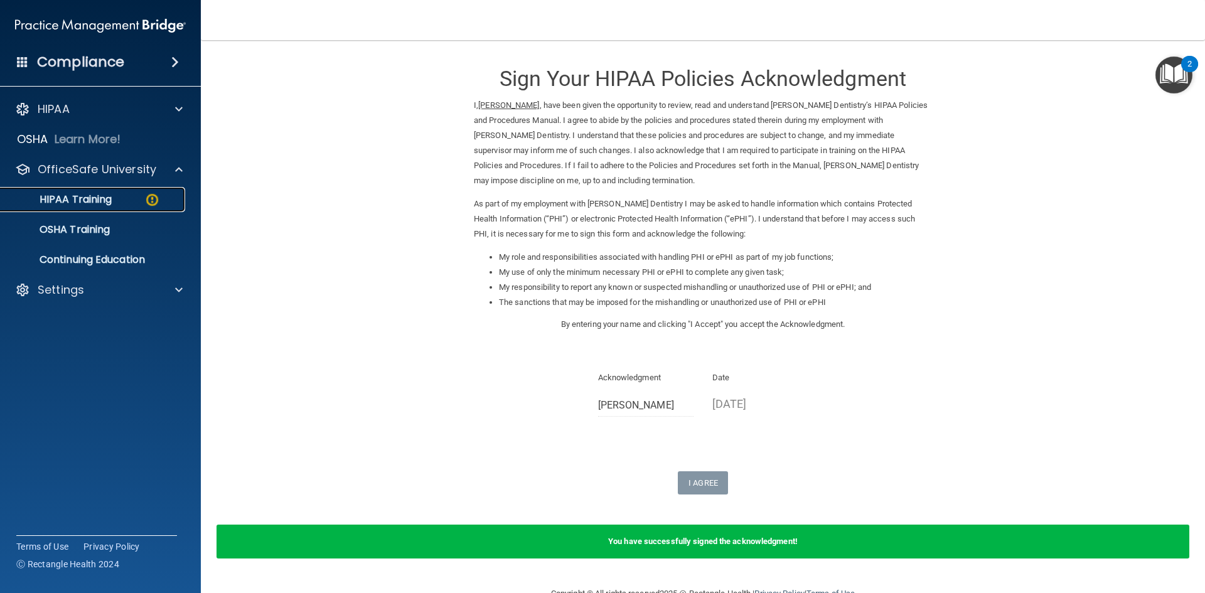
click at [133, 200] on div "HIPAA Training" at bounding box center [93, 199] width 171 height 13
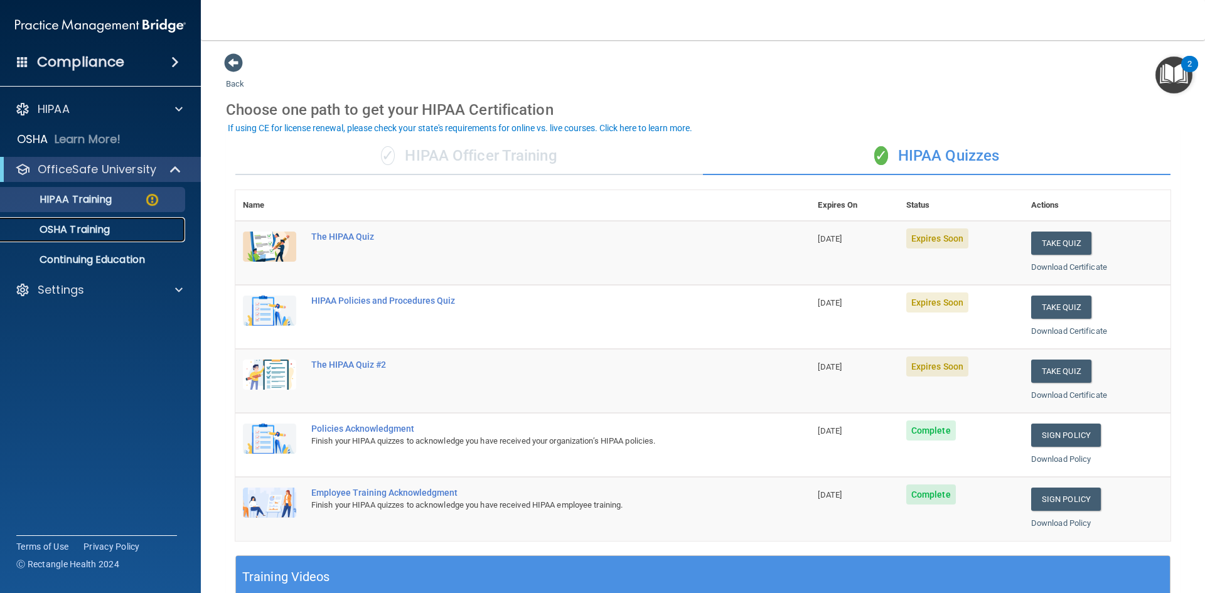
click at [104, 240] on link "OSHA Training" at bounding box center [86, 229] width 198 height 25
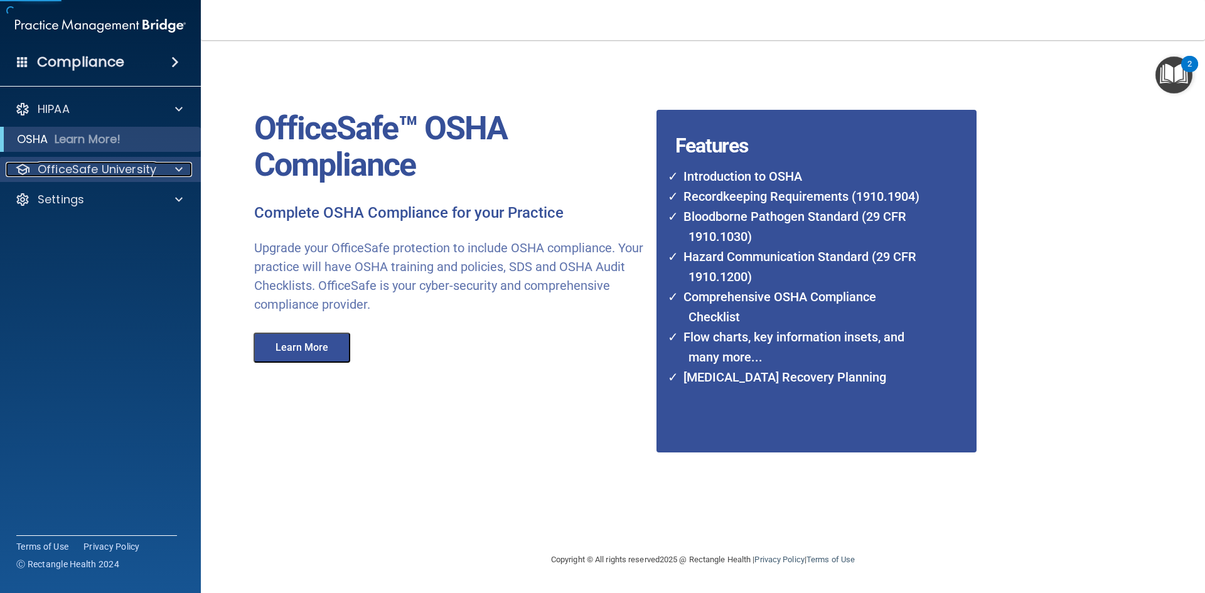
click at [102, 176] on p "OfficeSafe University" at bounding box center [97, 169] width 119 height 15
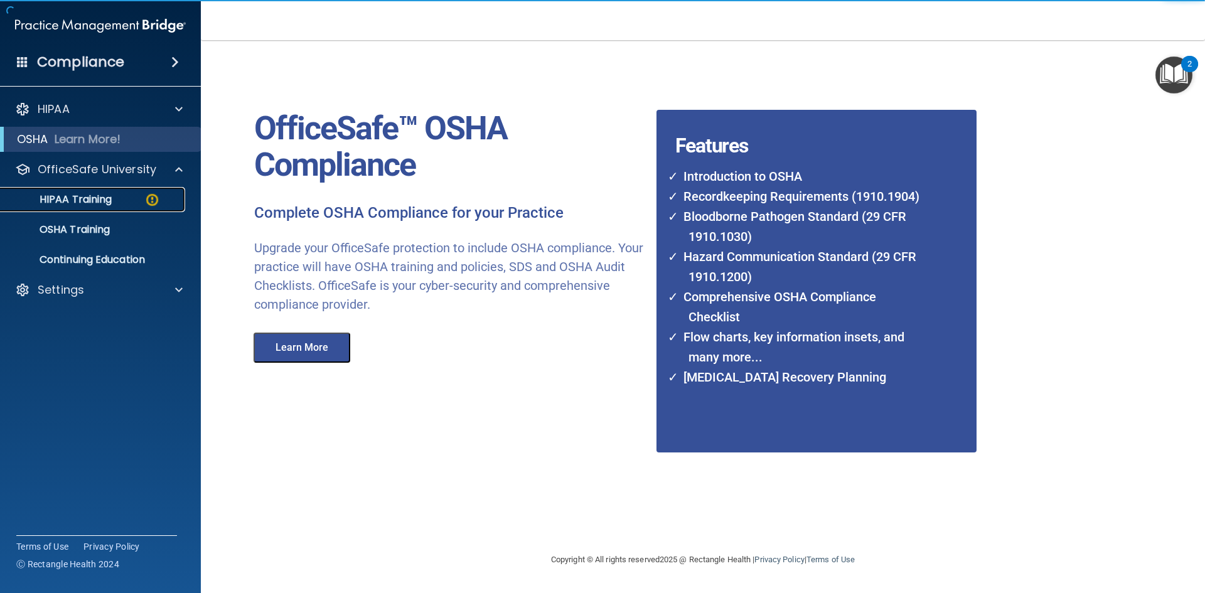
click at [100, 193] on p "HIPAA Training" at bounding box center [60, 199] width 104 height 13
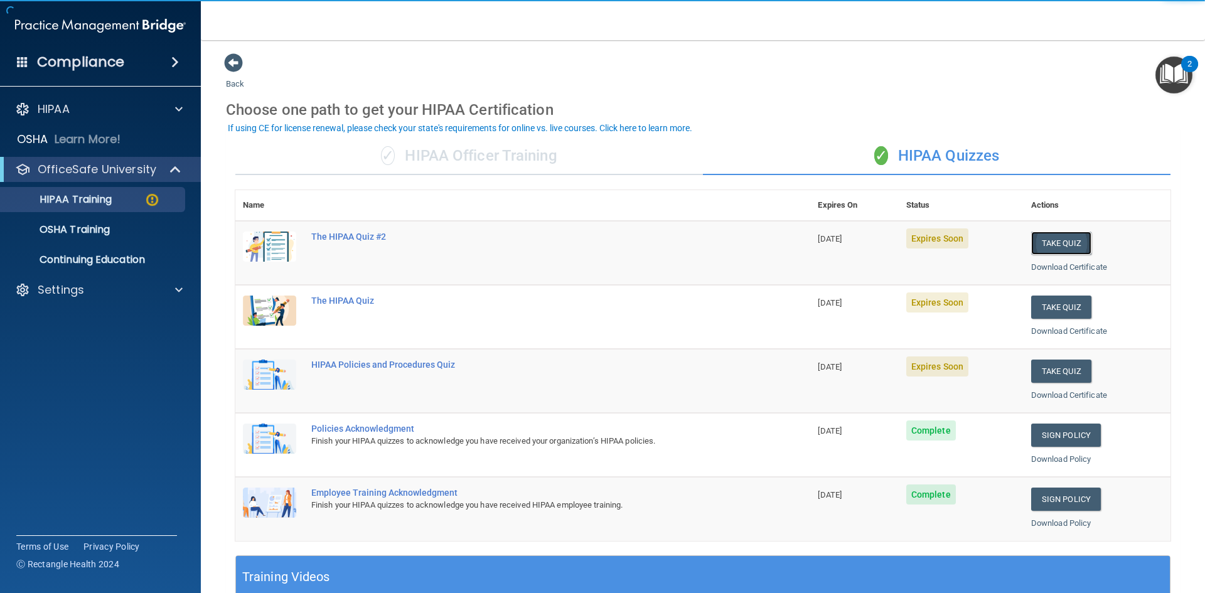
click at [1066, 241] on button "Take Quiz" at bounding box center [1061, 243] width 60 height 23
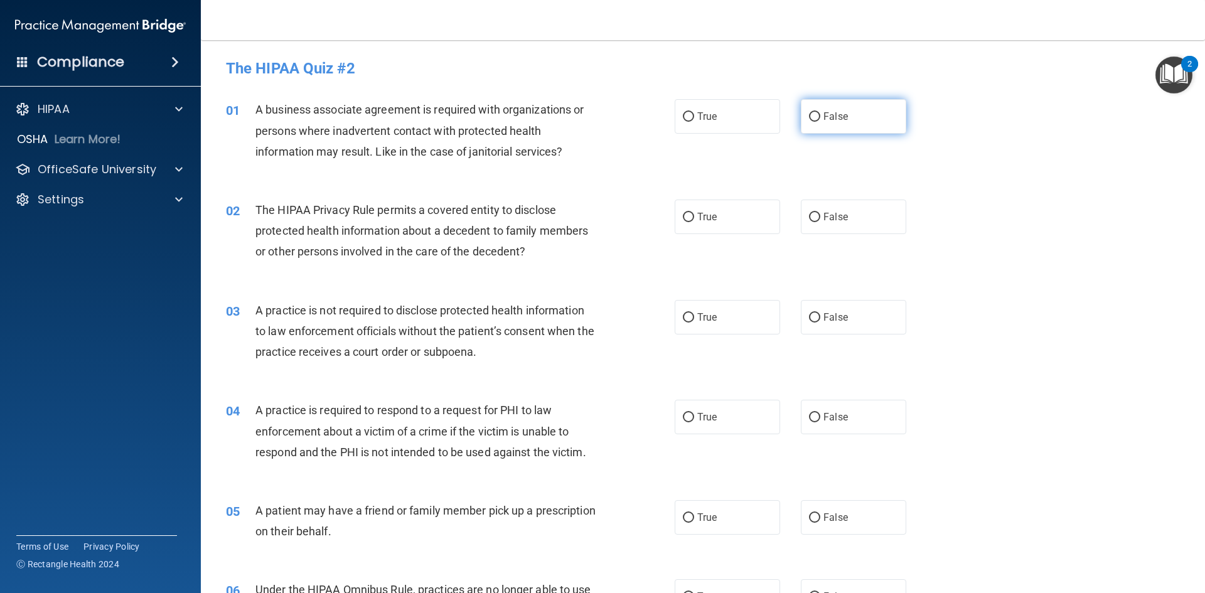
click at [810, 110] on label "False" at bounding box center [853, 116] width 105 height 35
click at [810, 112] on input "False" at bounding box center [814, 116] width 11 height 9
radio input "true"
click at [714, 222] on label "True" at bounding box center [727, 217] width 105 height 35
click at [694, 222] on input "True" at bounding box center [688, 217] width 11 height 9
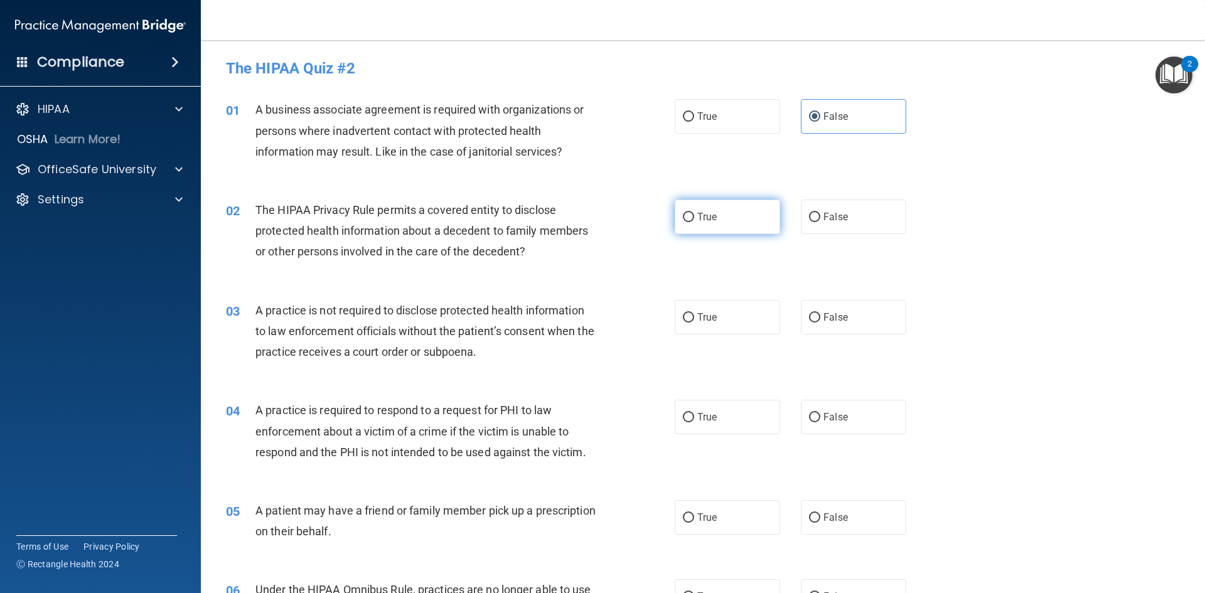
radio input "true"
click at [837, 324] on label "False" at bounding box center [853, 317] width 105 height 35
click at [820, 323] on input "False" at bounding box center [814, 317] width 11 height 9
radio input "true"
drag, startPoint x: 721, startPoint y: 409, endPoint x: 736, endPoint y: 441, distance: 35.4
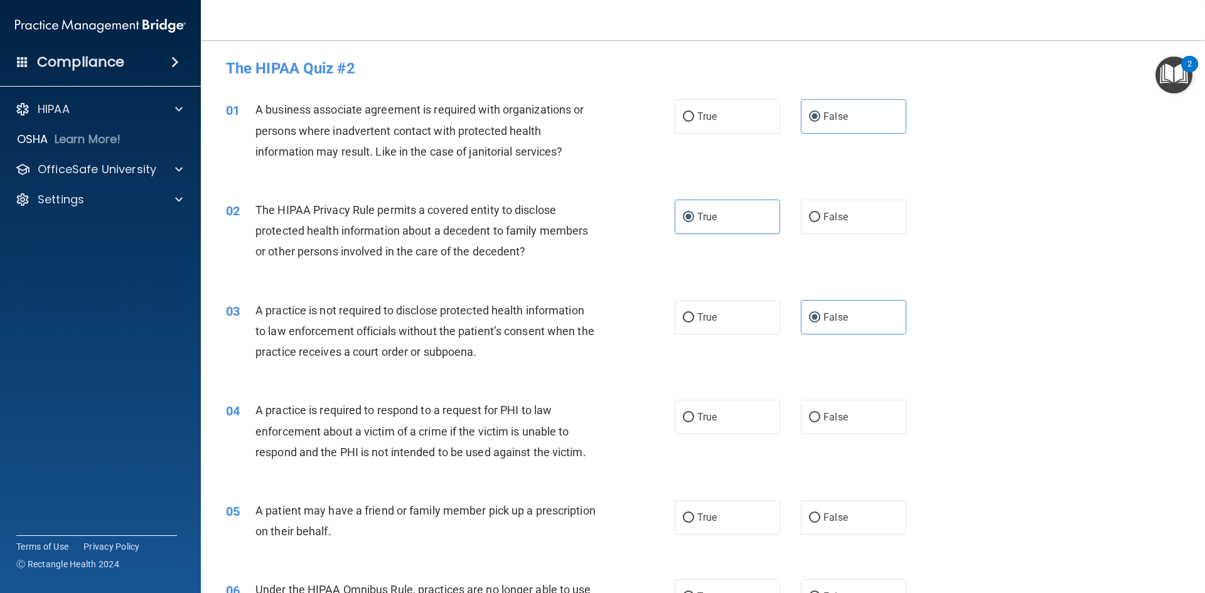
click at [723, 419] on label "True" at bounding box center [727, 417] width 105 height 35
click at [694, 419] on input "True" at bounding box center [688, 417] width 11 height 9
radio input "true"
click at [734, 518] on label "True" at bounding box center [727, 517] width 105 height 35
click at [694, 518] on input "True" at bounding box center [688, 517] width 11 height 9
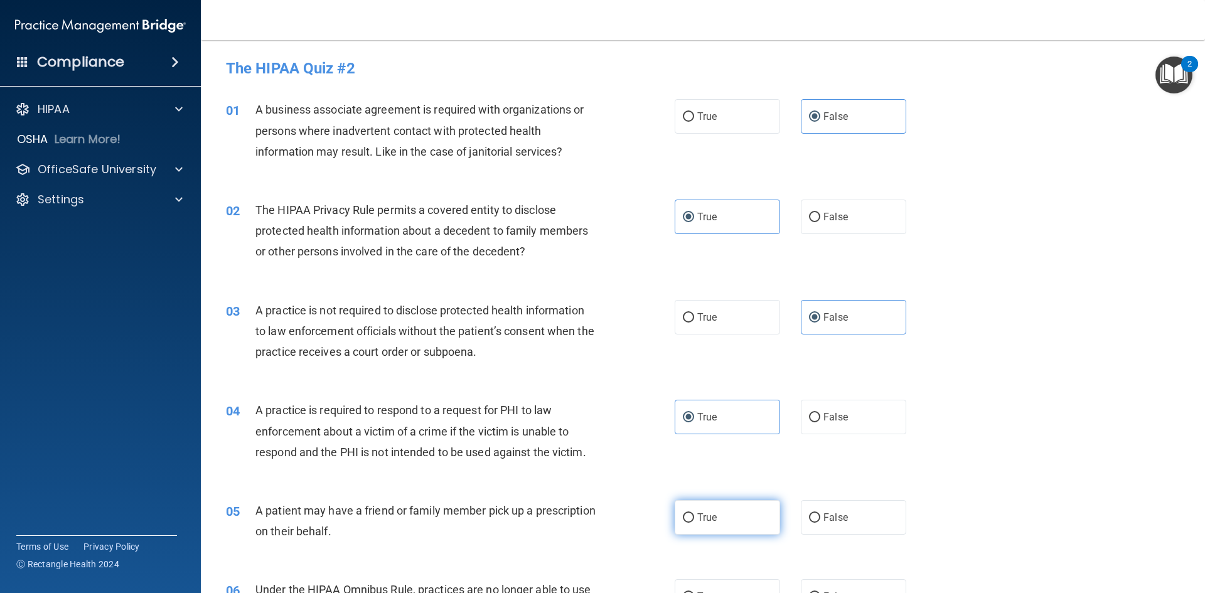
radio input "true"
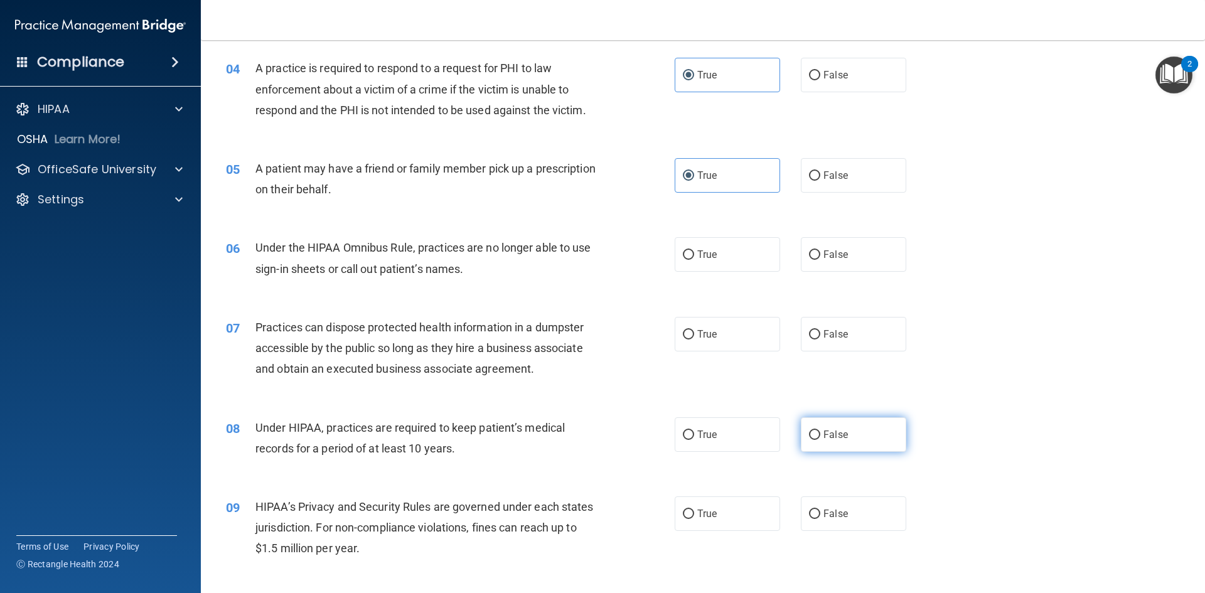
scroll to position [377, 0]
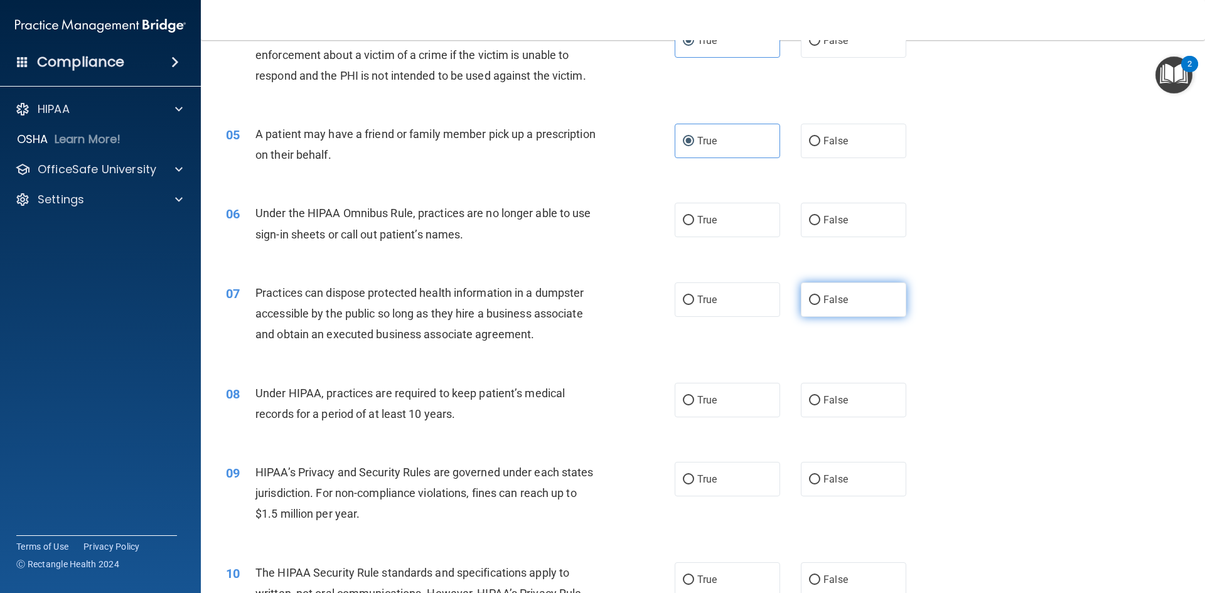
click at [824, 297] on span "False" at bounding box center [836, 300] width 24 height 12
click at [820, 297] on input "False" at bounding box center [814, 300] width 11 height 9
radio input "true"
click at [832, 404] on span "False" at bounding box center [836, 400] width 24 height 12
click at [820, 404] on input "False" at bounding box center [814, 400] width 11 height 9
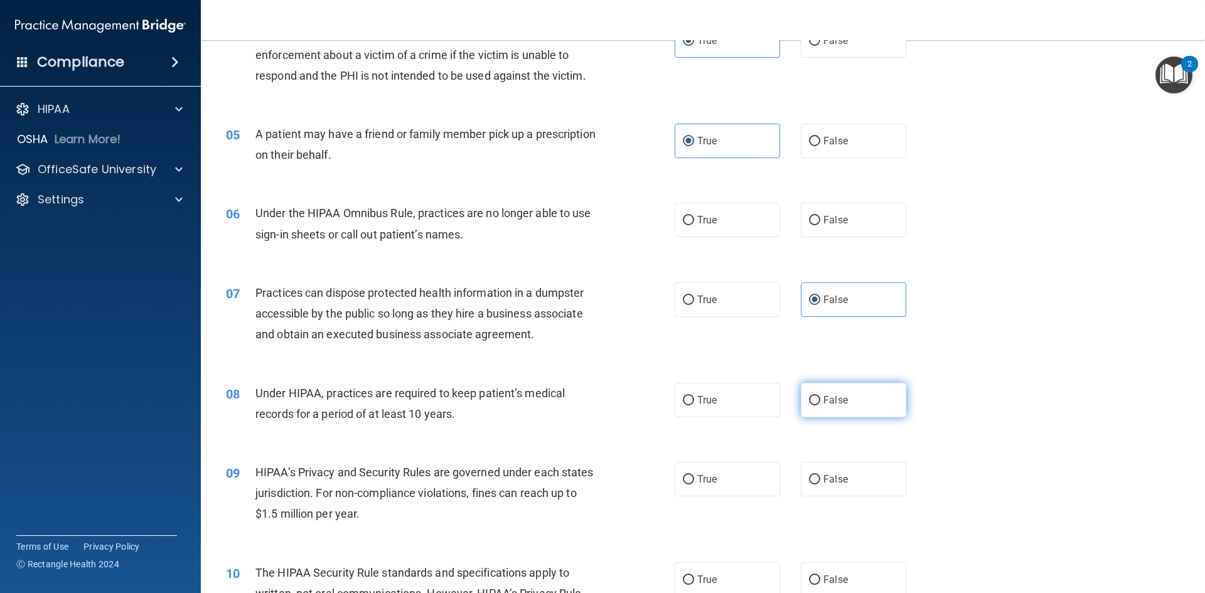
radio input "true"
drag, startPoint x: 845, startPoint y: 463, endPoint x: 853, endPoint y: 495, distance: 32.3
click at [844, 466] on label "False" at bounding box center [853, 479] width 105 height 35
click at [820, 475] on input "False" at bounding box center [814, 479] width 11 height 9
radio input "true"
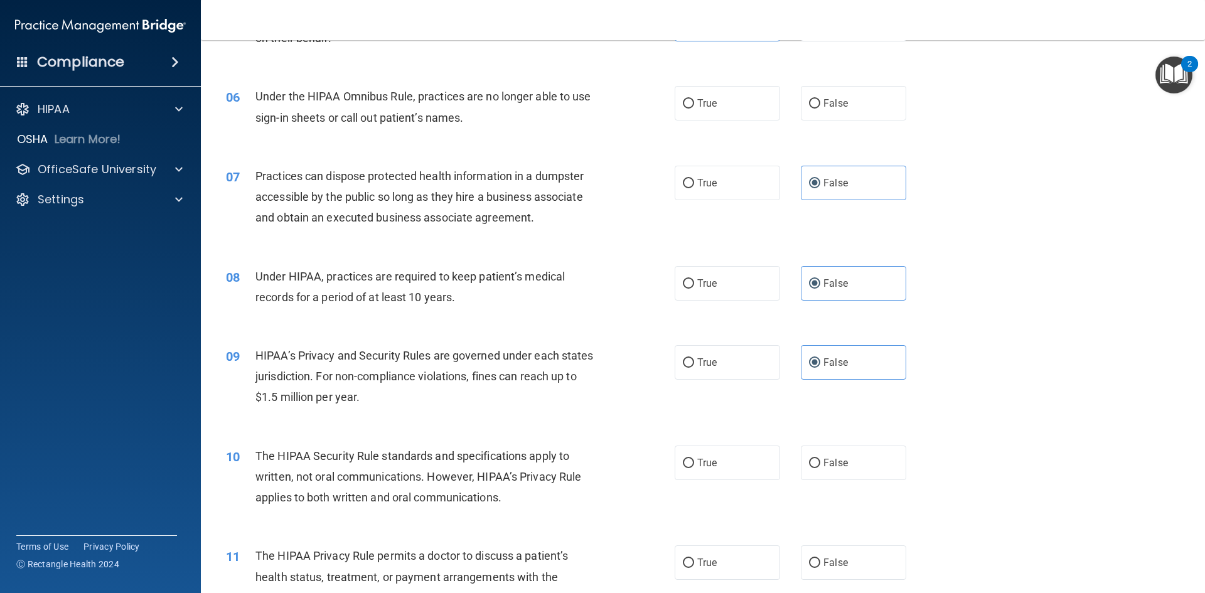
scroll to position [565, 0]
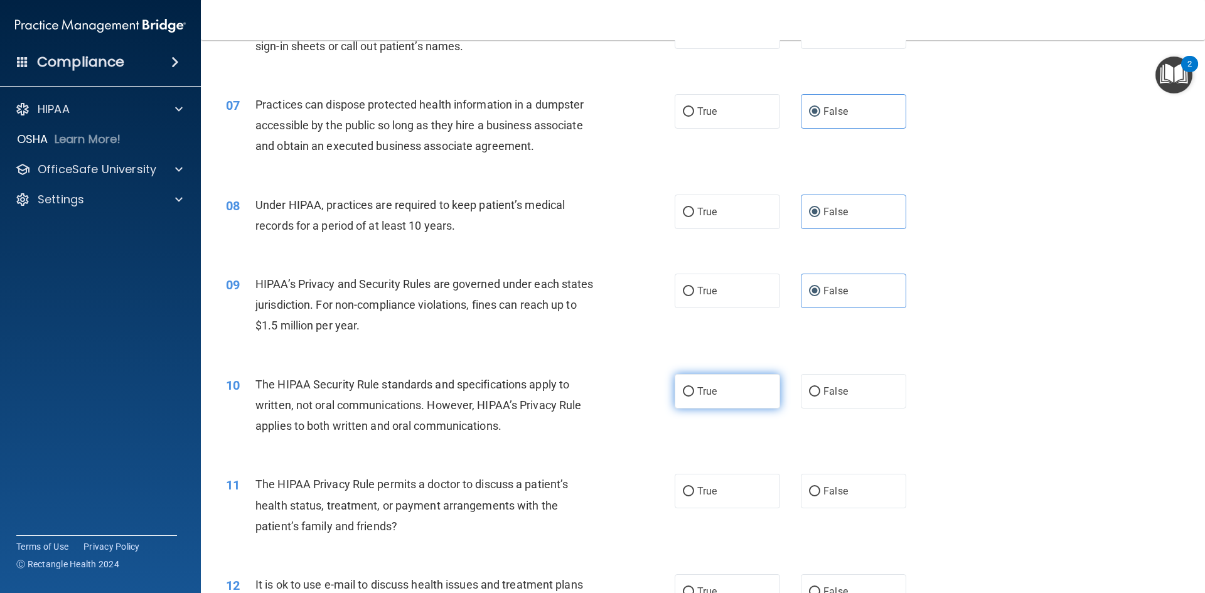
click at [739, 387] on label "True" at bounding box center [727, 391] width 105 height 35
click at [694, 387] on input "True" at bounding box center [688, 391] width 11 height 9
radio input "true"
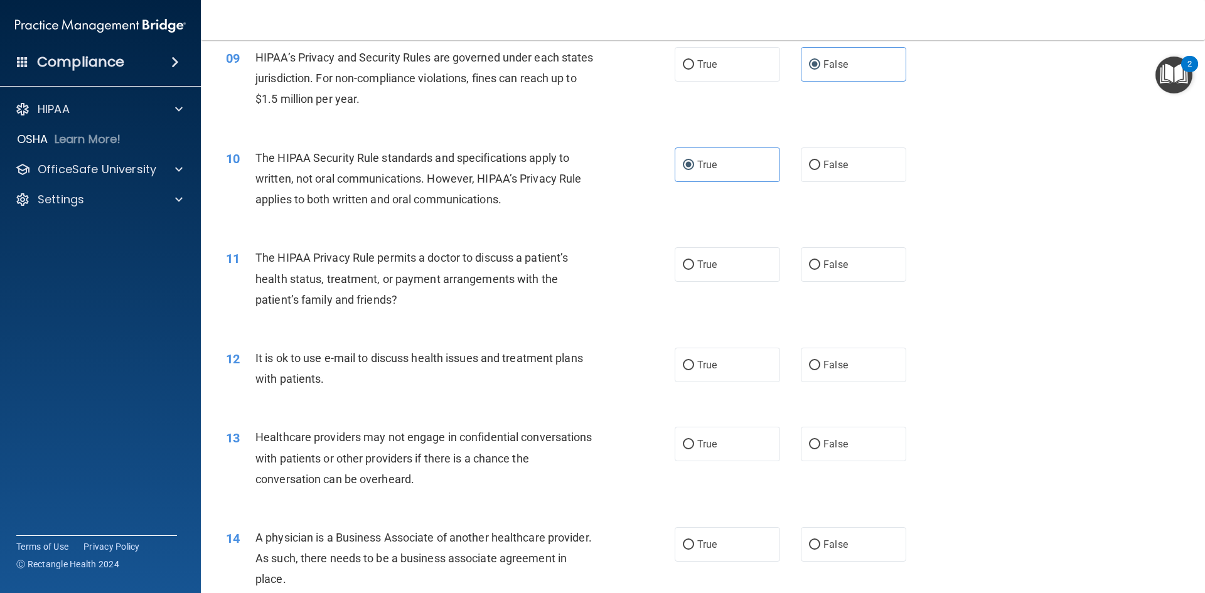
scroll to position [816, 0]
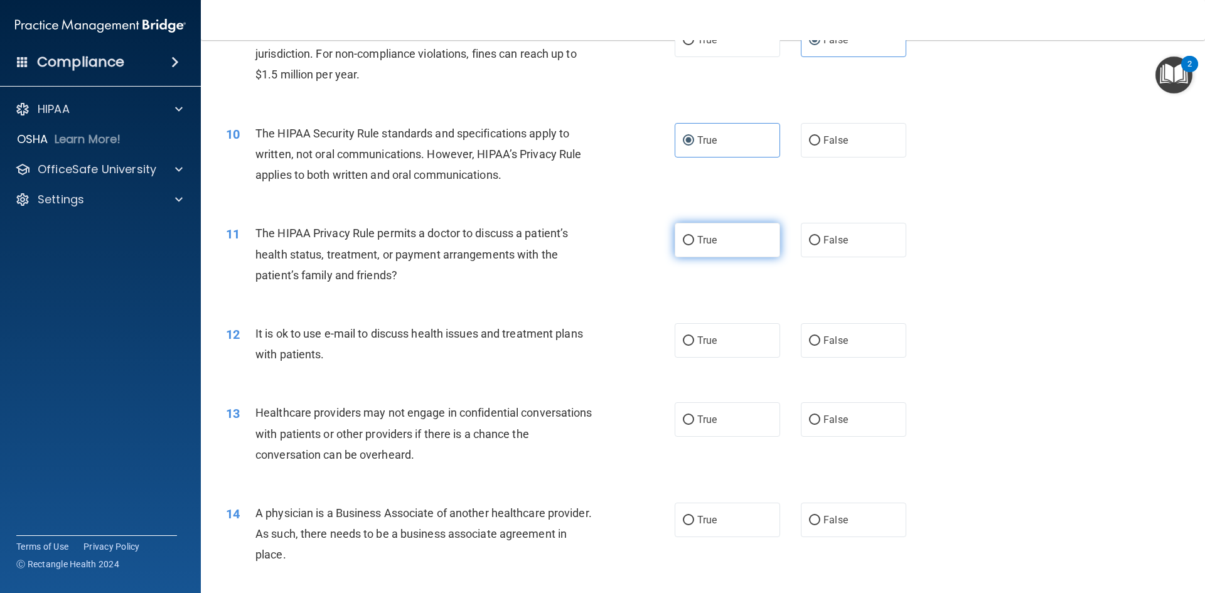
click at [741, 239] on label "True" at bounding box center [727, 240] width 105 height 35
click at [694, 239] on input "True" at bounding box center [688, 240] width 11 height 9
radio input "true"
click at [724, 345] on label "True" at bounding box center [727, 340] width 105 height 35
click at [694, 345] on input "True" at bounding box center [688, 340] width 11 height 9
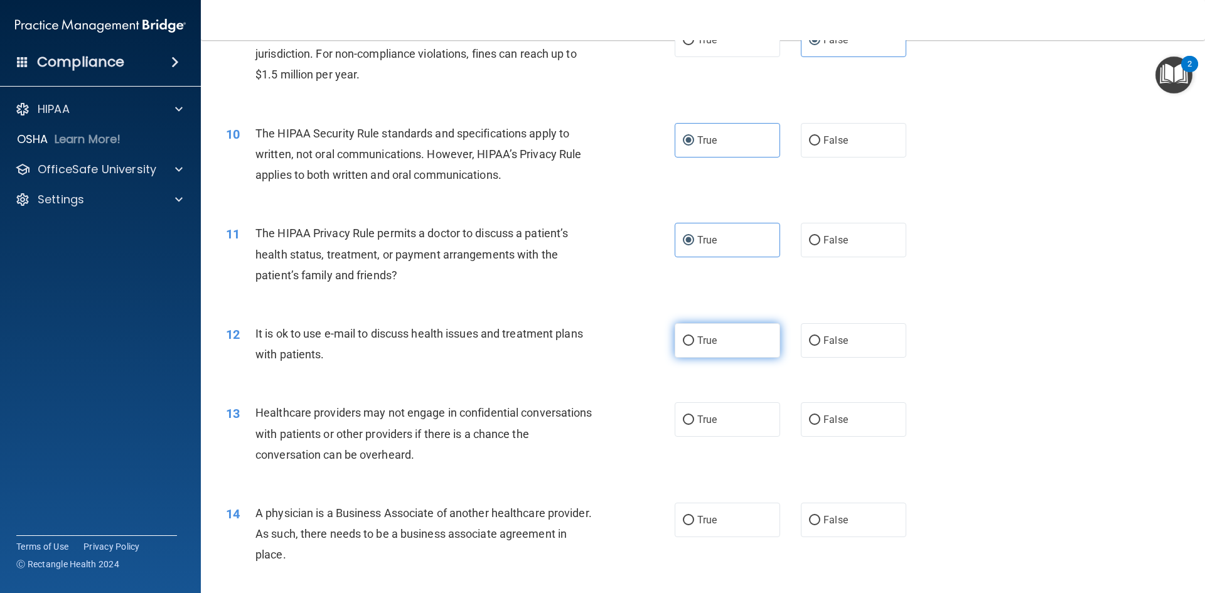
radio input "true"
drag, startPoint x: 815, startPoint y: 417, endPoint x: 837, endPoint y: 482, distance: 68.3
click at [817, 421] on label "False" at bounding box center [853, 419] width 105 height 35
click at [817, 421] on input "False" at bounding box center [814, 420] width 11 height 9
radio input "true"
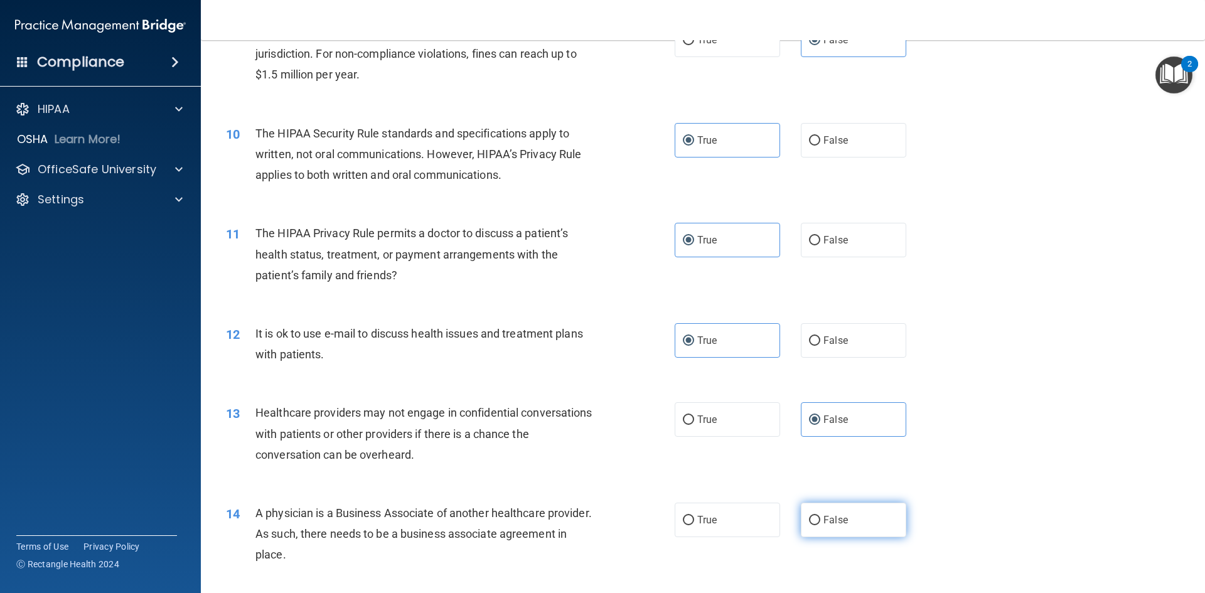
click at [846, 517] on label "False" at bounding box center [853, 520] width 105 height 35
click at [820, 517] on input "False" at bounding box center [814, 520] width 11 height 9
radio input "true"
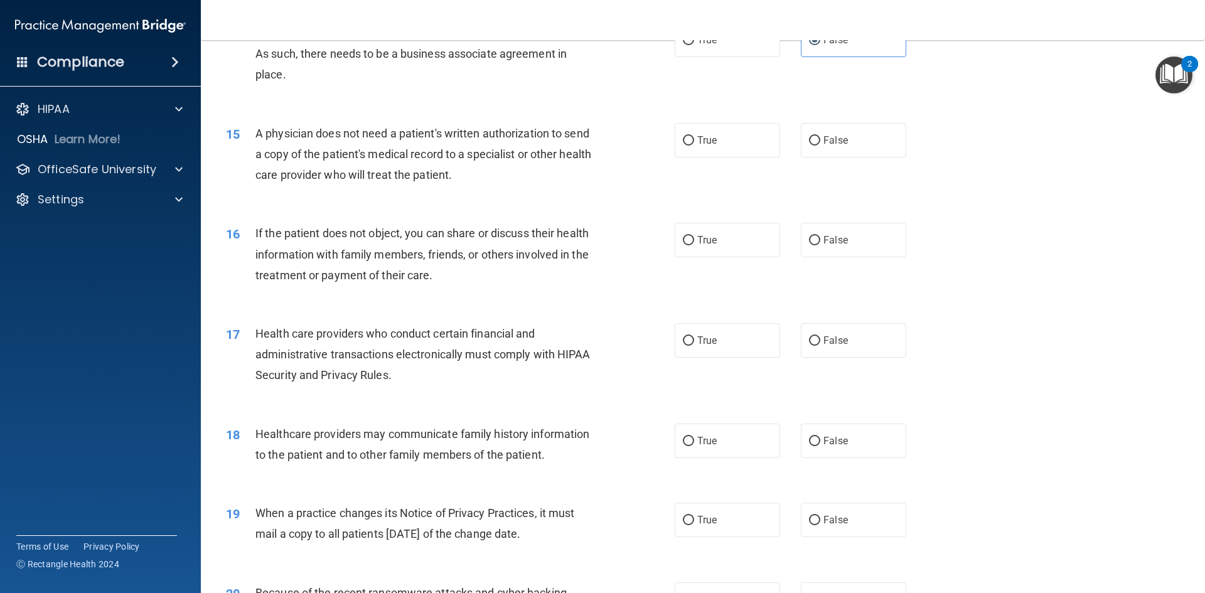
scroll to position [1318, 0]
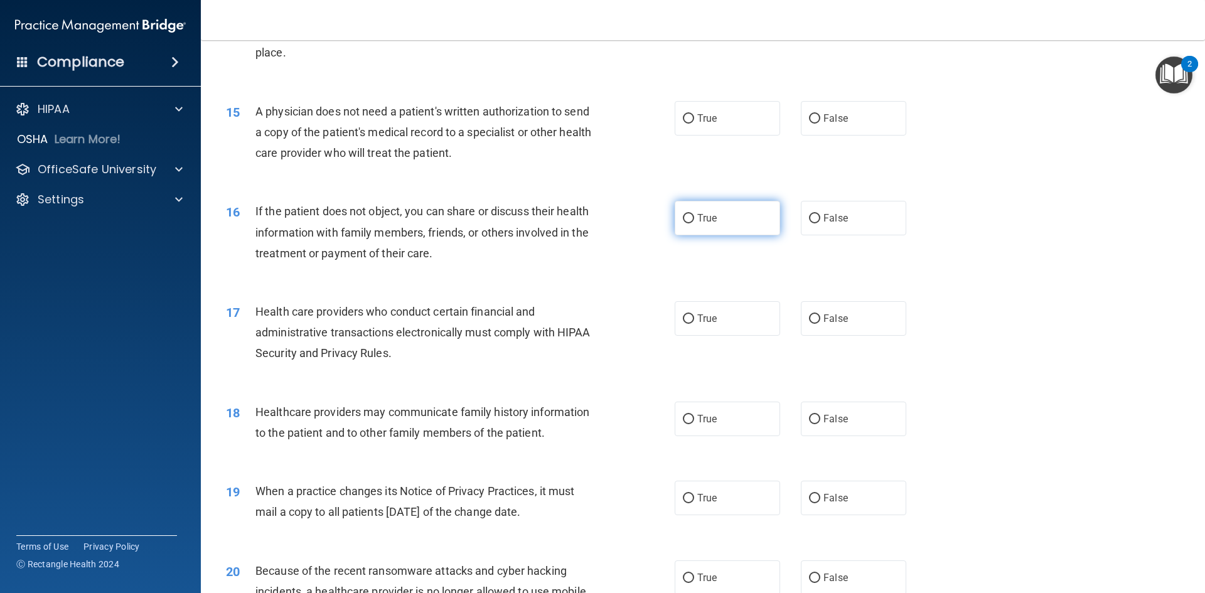
click at [719, 226] on label "True" at bounding box center [727, 218] width 105 height 35
click at [694, 223] on input "True" at bounding box center [688, 218] width 11 height 9
radio input "true"
click at [718, 131] on label "True" at bounding box center [727, 118] width 105 height 35
click at [694, 124] on input "True" at bounding box center [688, 118] width 11 height 9
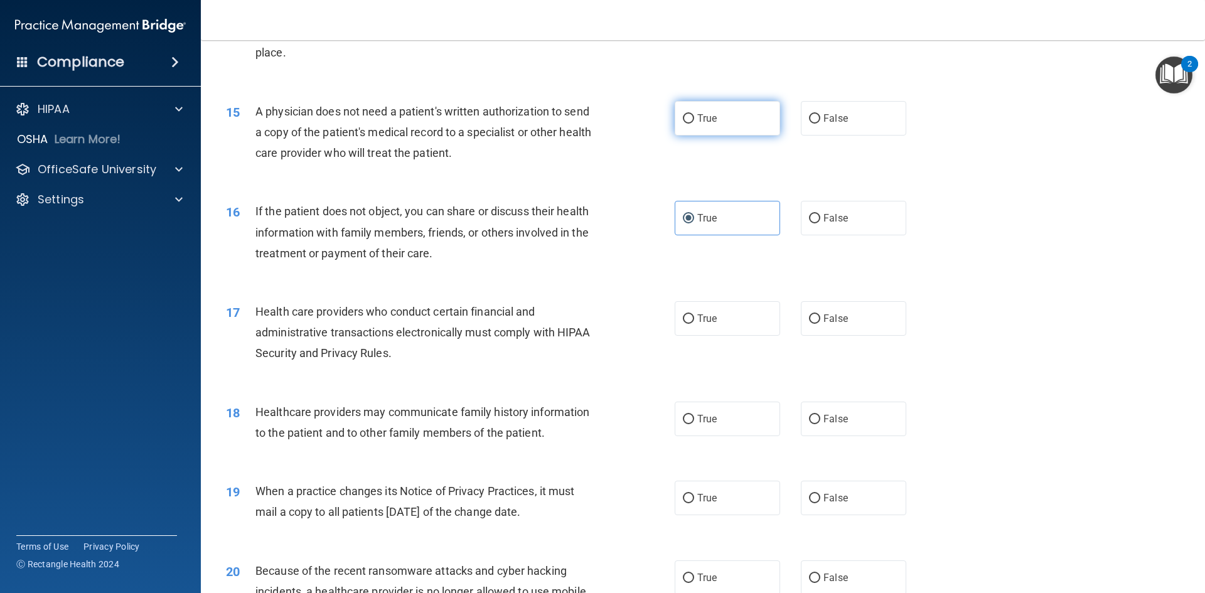
radio input "true"
click at [705, 327] on label "True" at bounding box center [727, 318] width 105 height 35
click at [704, 419] on span "True" at bounding box center [706, 419] width 19 height 12
click at [694, 419] on input "True" at bounding box center [688, 419] width 11 height 9
radio input "true"
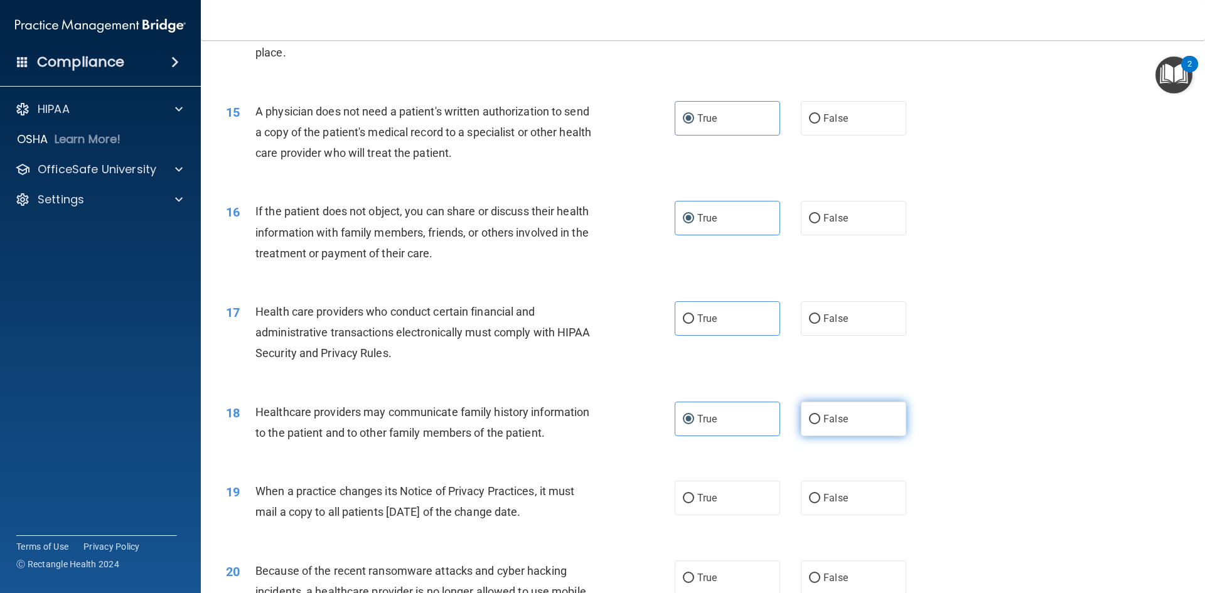
click at [809, 422] on input "False" at bounding box center [814, 419] width 11 height 9
radio input "true"
radio input "false"
click at [836, 481] on label "False" at bounding box center [853, 498] width 105 height 35
click at [820, 494] on input "False" at bounding box center [814, 498] width 11 height 9
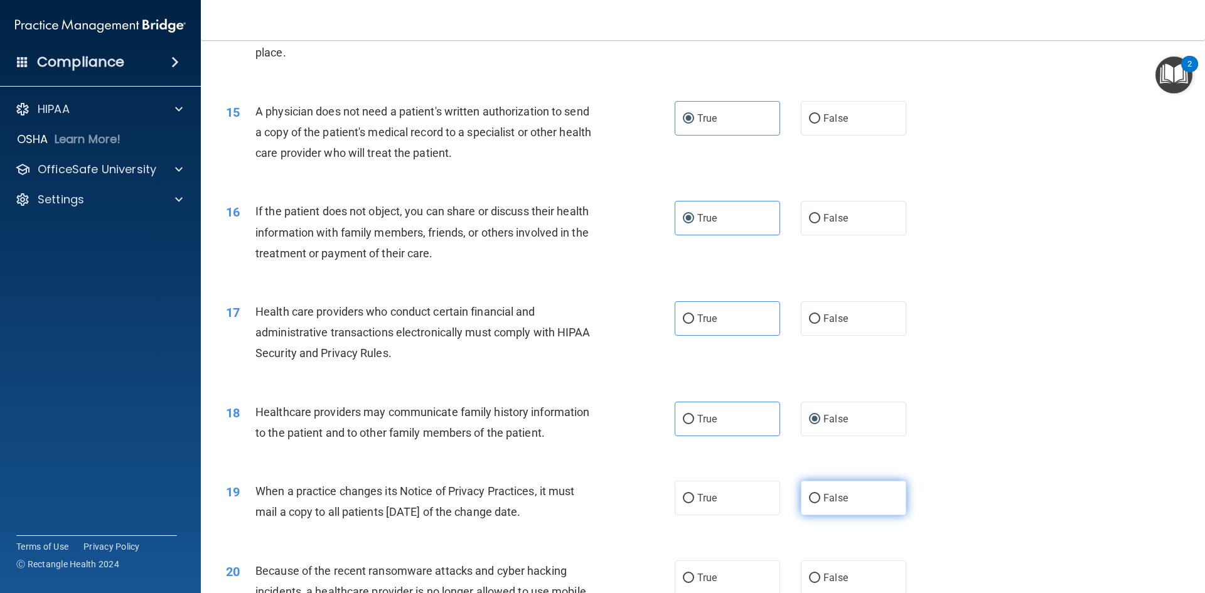
radio input "true"
drag, startPoint x: 862, startPoint y: 564, endPoint x: 864, endPoint y: 531, distance: 32.7
click at [860, 564] on label "False" at bounding box center [853, 578] width 105 height 35
click at [820, 574] on input "False" at bounding box center [814, 578] width 11 height 9
radio input "true"
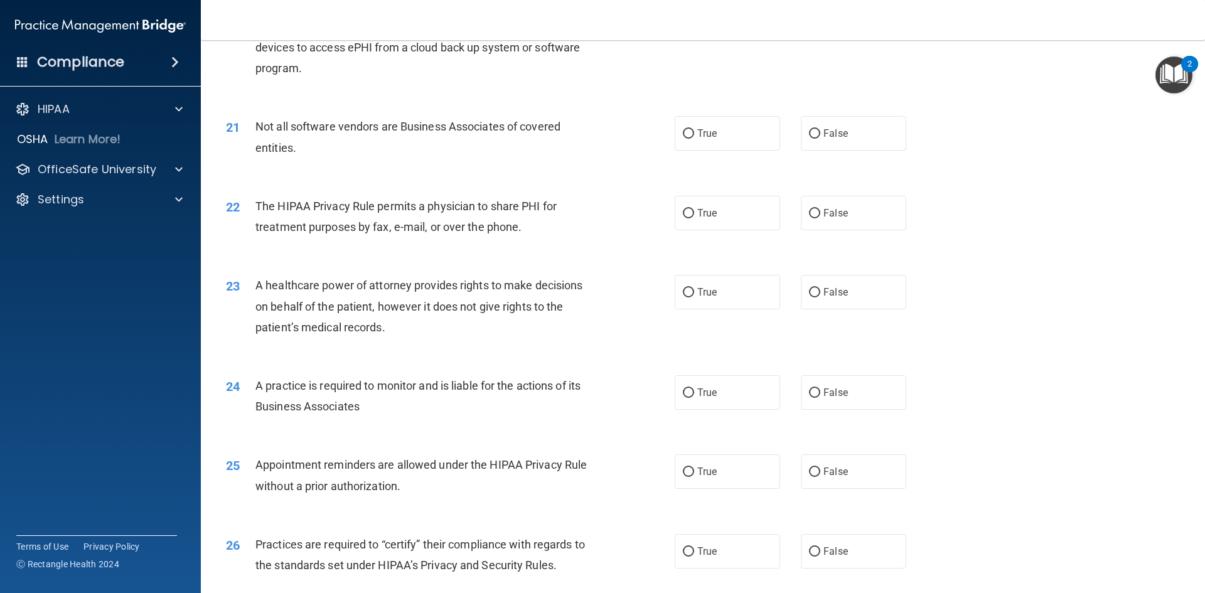
scroll to position [1820, 0]
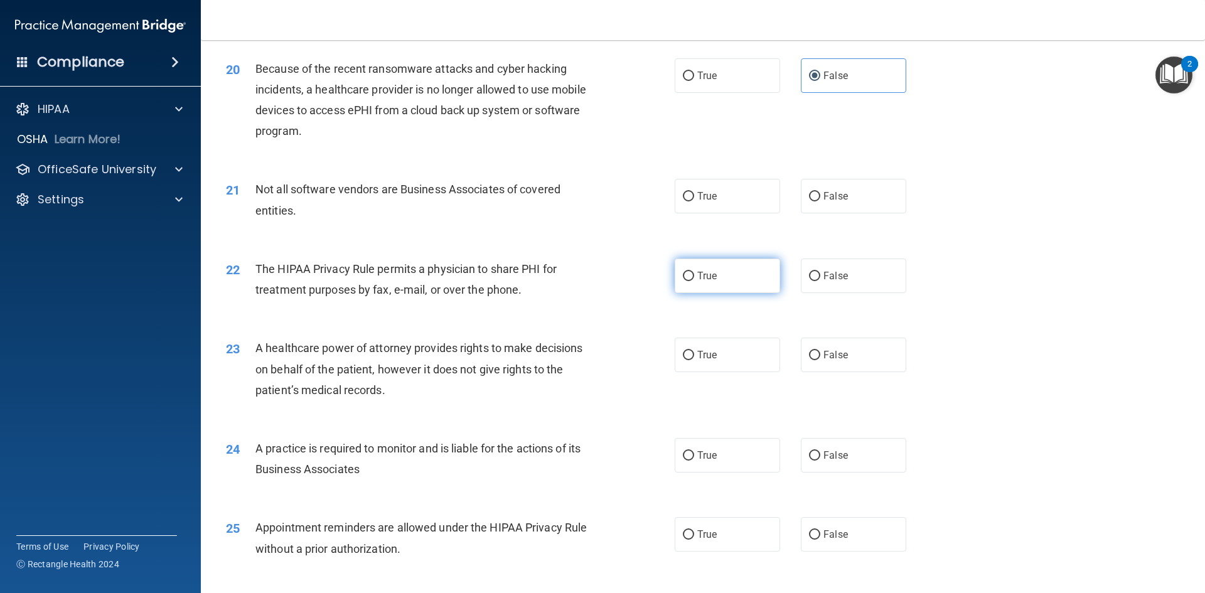
click at [756, 284] on label "True" at bounding box center [727, 276] width 105 height 35
click at [694, 281] on input "True" at bounding box center [688, 276] width 11 height 9
radio input "true"
click at [727, 178] on div "21 Not all software vendors are Business Associates of covered entities. True F…" at bounding box center [703, 202] width 973 height 79
click at [724, 207] on label "True" at bounding box center [727, 196] width 105 height 35
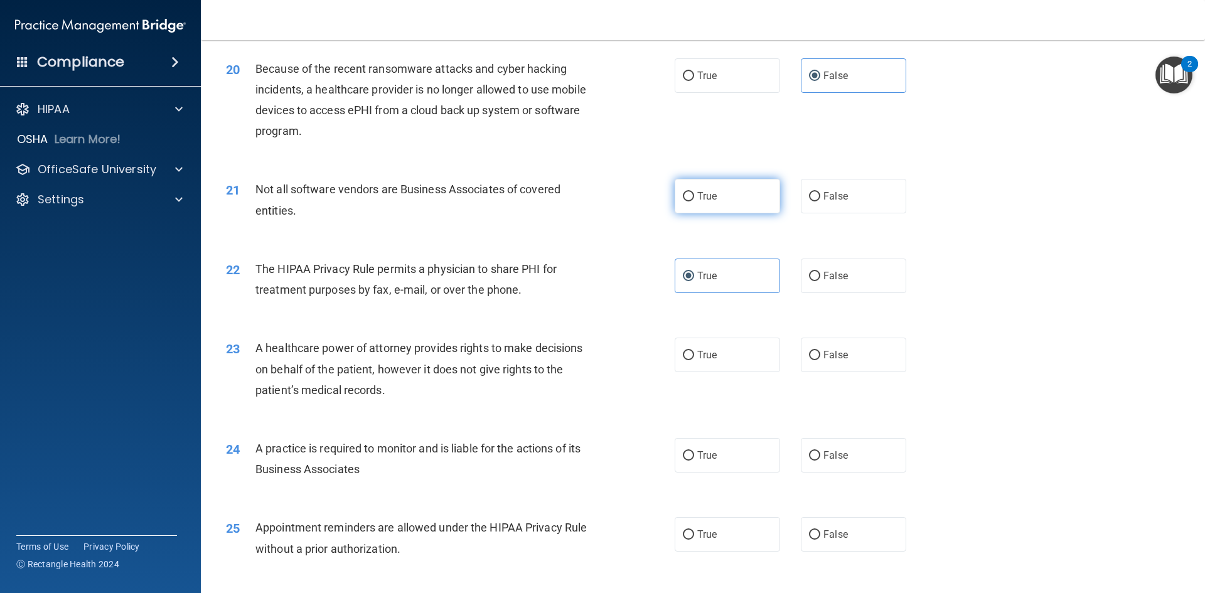
click at [694, 201] on input "True" at bounding box center [688, 196] width 11 height 9
radio input "true"
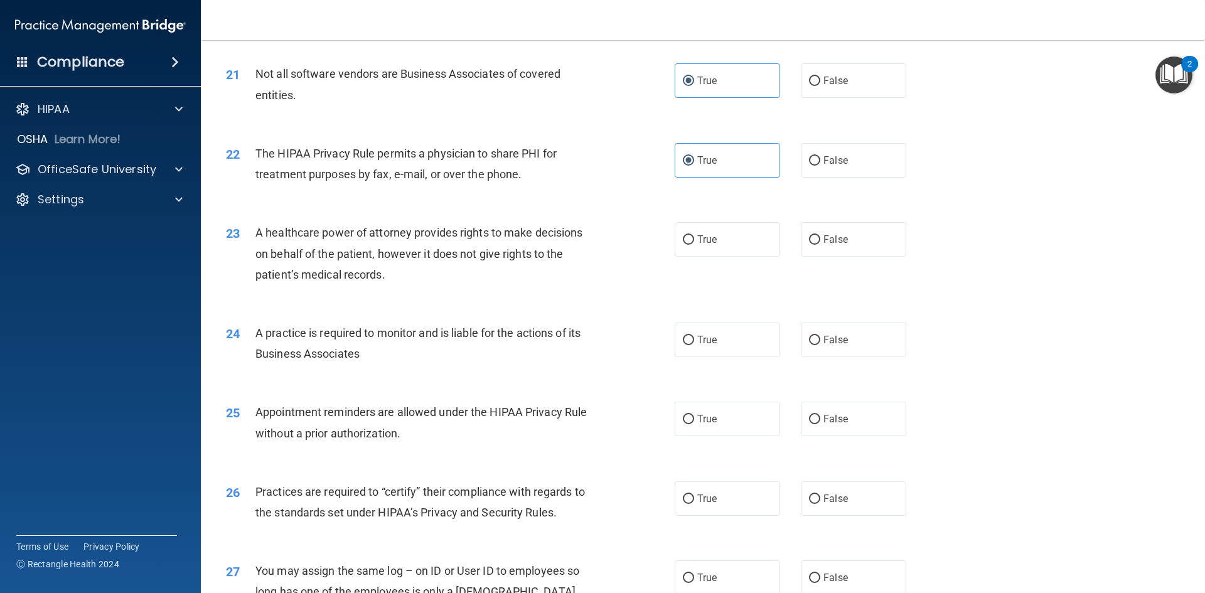
scroll to position [1946, 0]
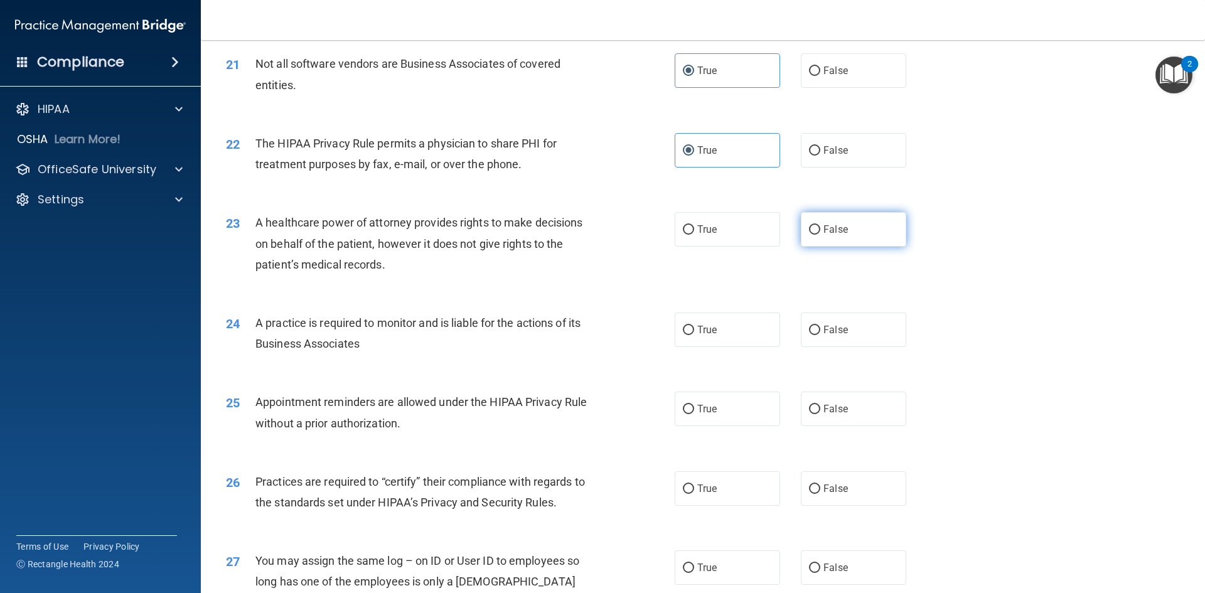
click at [826, 218] on label "False" at bounding box center [853, 229] width 105 height 35
click at [820, 225] on input "False" at bounding box center [814, 229] width 11 height 9
radio input "true"
click at [841, 313] on label "False" at bounding box center [853, 330] width 105 height 35
click at [820, 326] on input "False" at bounding box center [814, 330] width 11 height 9
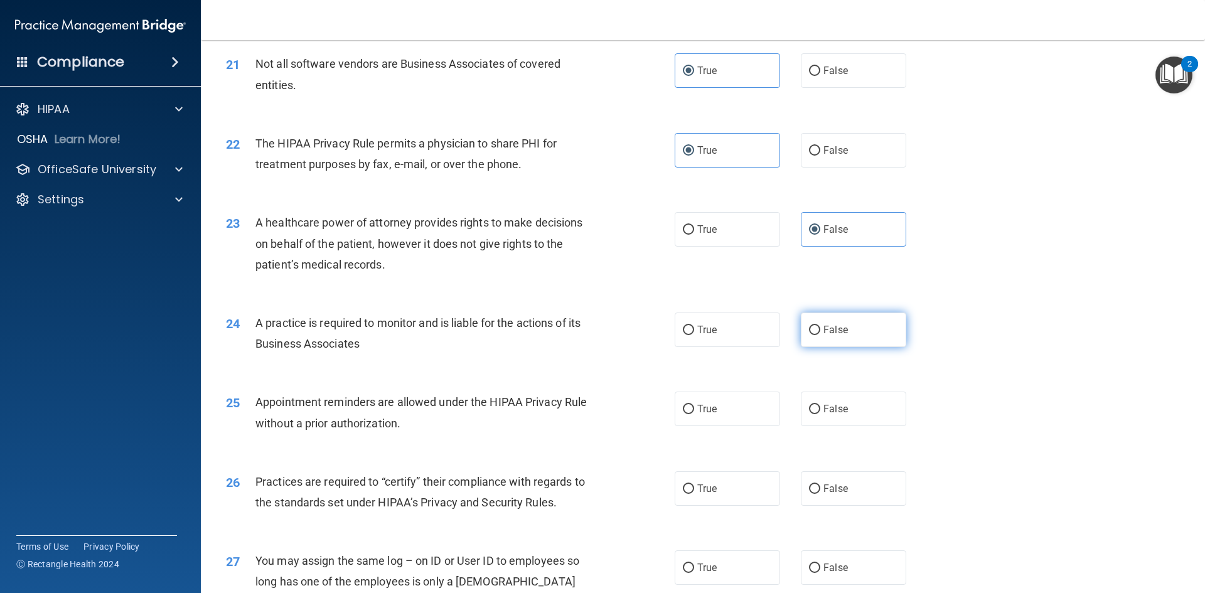
radio input "true"
click at [754, 395] on label "True" at bounding box center [727, 409] width 105 height 35
click at [694, 405] on input "True" at bounding box center [688, 409] width 11 height 9
radio input "true"
click at [866, 408] on label "False" at bounding box center [853, 409] width 105 height 35
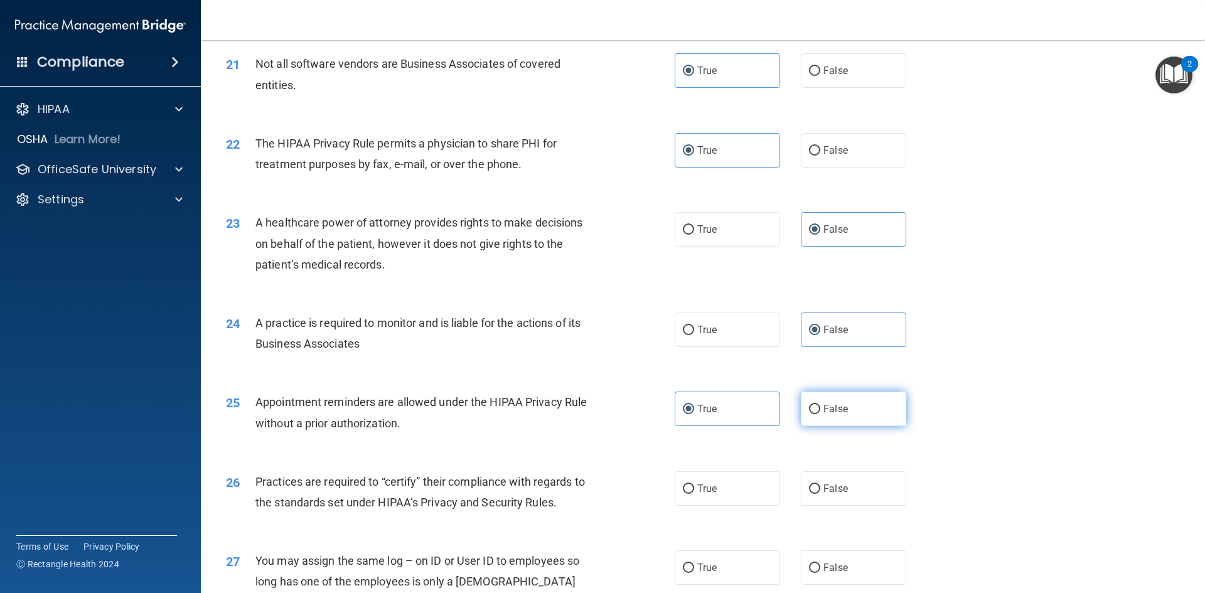
click at [820, 408] on input "False" at bounding box center [814, 409] width 11 height 9
radio input "true"
click at [764, 416] on label "True" at bounding box center [727, 409] width 105 height 35
click at [694, 414] on input "True" at bounding box center [688, 409] width 11 height 9
radio input "true"
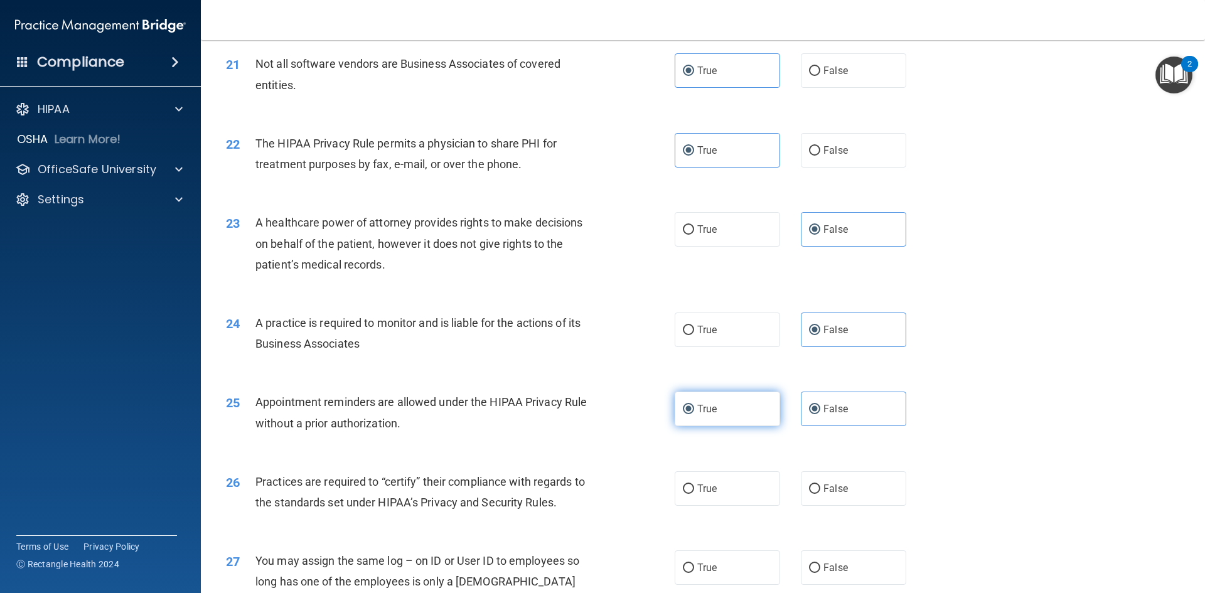
radio input "false"
click at [825, 476] on label "False" at bounding box center [853, 488] width 105 height 35
click at [820, 485] on input "False" at bounding box center [814, 489] width 11 height 9
radio input "true"
click at [717, 578] on label "True" at bounding box center [727, 567] width 105 height 35
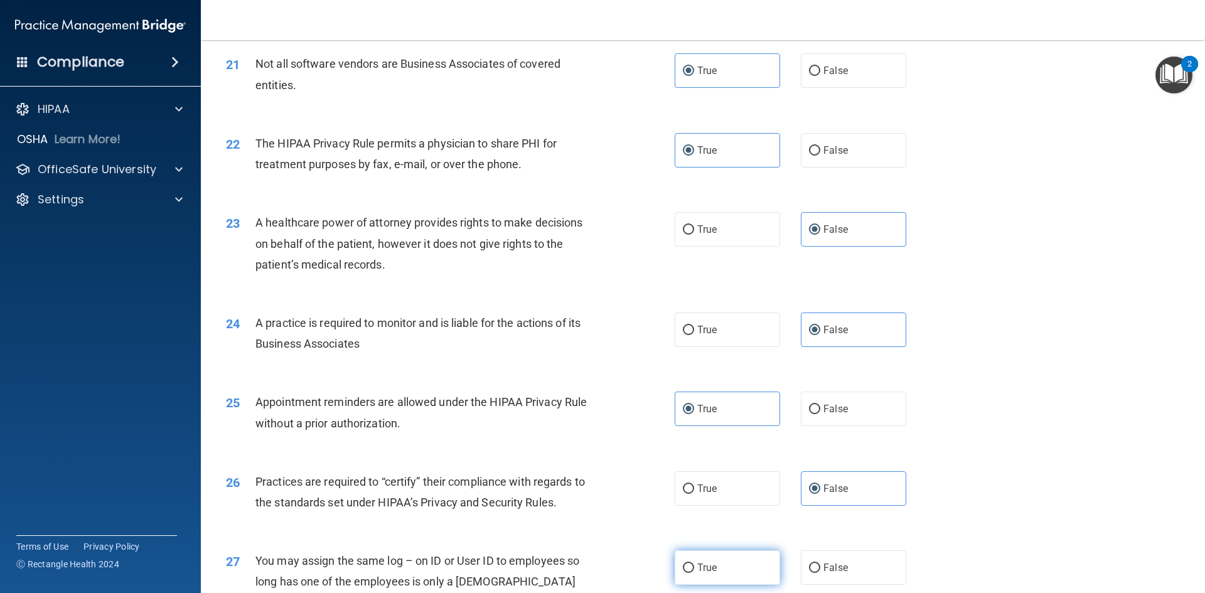
click at [694, 573] on input "True" at bounding box center [688, 568] width 11 height 9
radio input "true"
click at [734, 482] on label "True" at bounding box center [727, 488] width 105 height 35
click at [694, 485] on input "True" at bounding box center [688, 489] width 11 height 9
radio input "true"
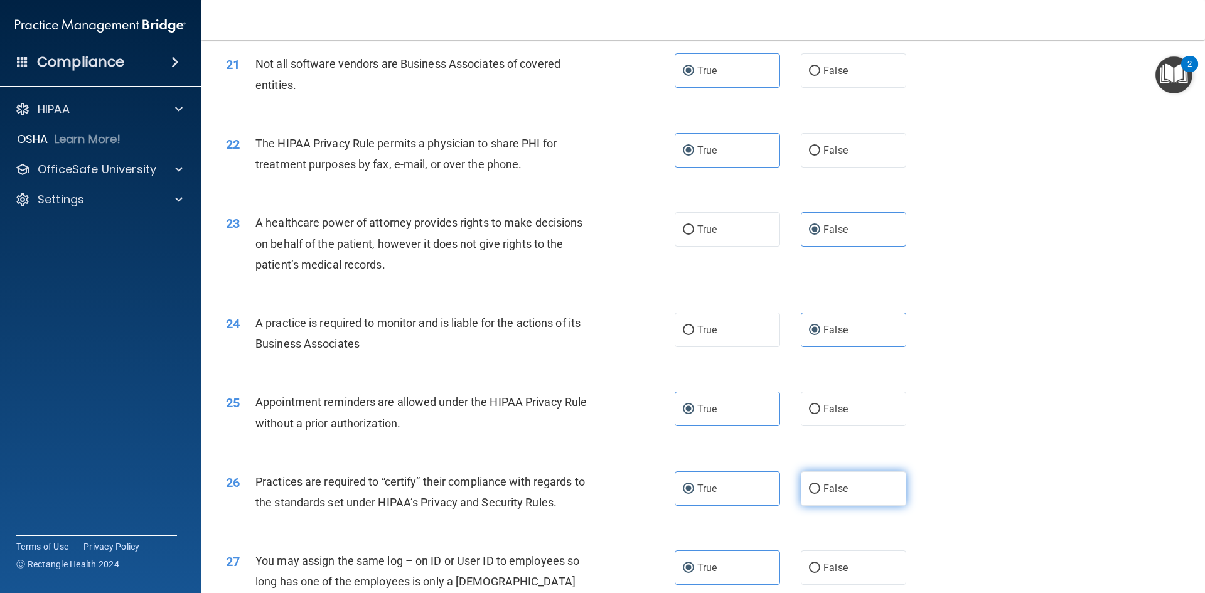
click at [842, 476] on label "False" at bounding box center [853, 488] width 105 height 35
click at [820, 485] on input "False" at bounding box center [814, 489] width 11 height 9
radio input "true"
radio input "false"
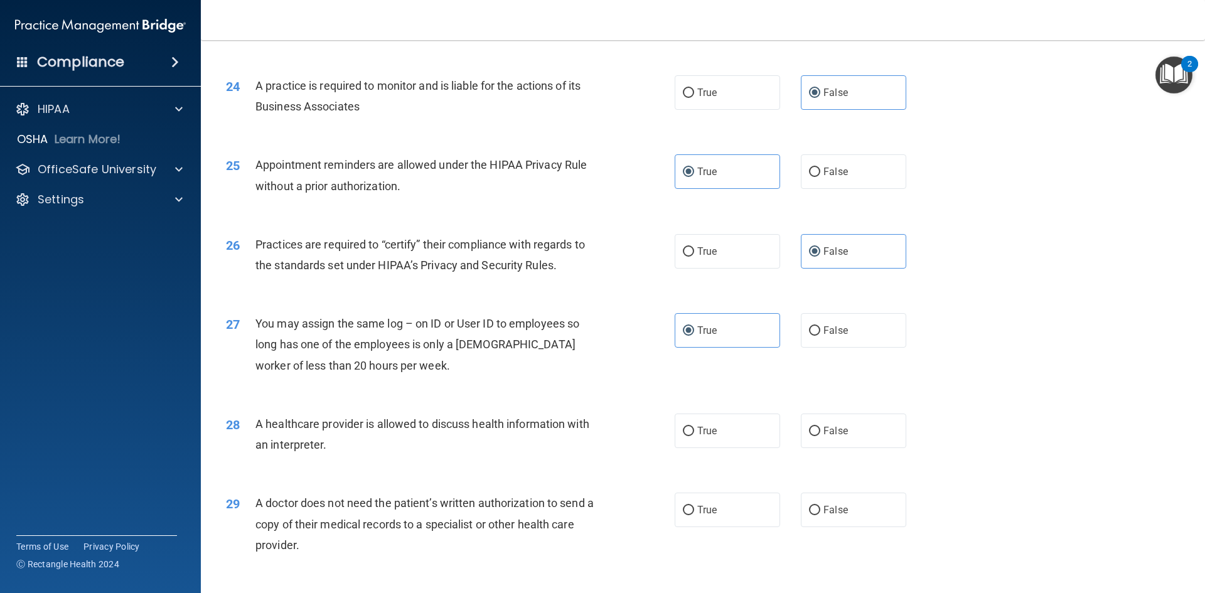
scroll to position [2260, 0]
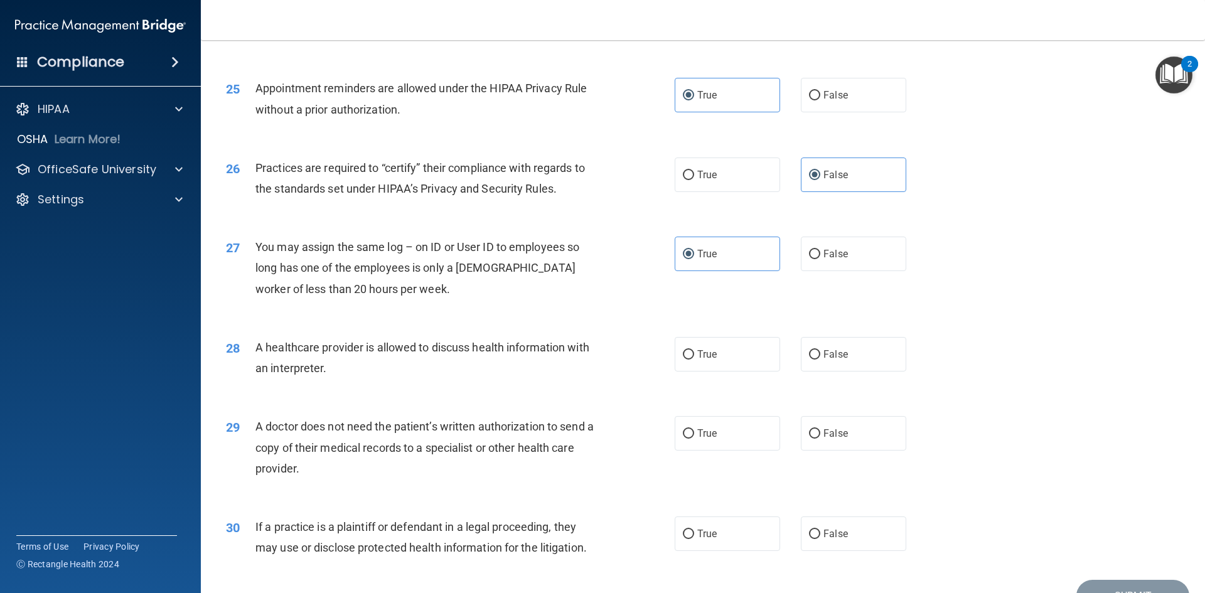
click at [843, 387] on div "28 A healthcare provider is allowed to discuss health information with an inter…" at bounding box center [703, 360] width 973 height 79
click at [851, 365] on label "False" at bounding box center [853, 354] width 105 height 35
click at [820, 360] on input "False" at bounding box center [814, 354] width 11 height 9
radio input "true"
click at [766, 416] on div "29 A doctor does not need the patient’s written authorization to send a copy of…" at bounding box center [703, 450] width 973 height 100
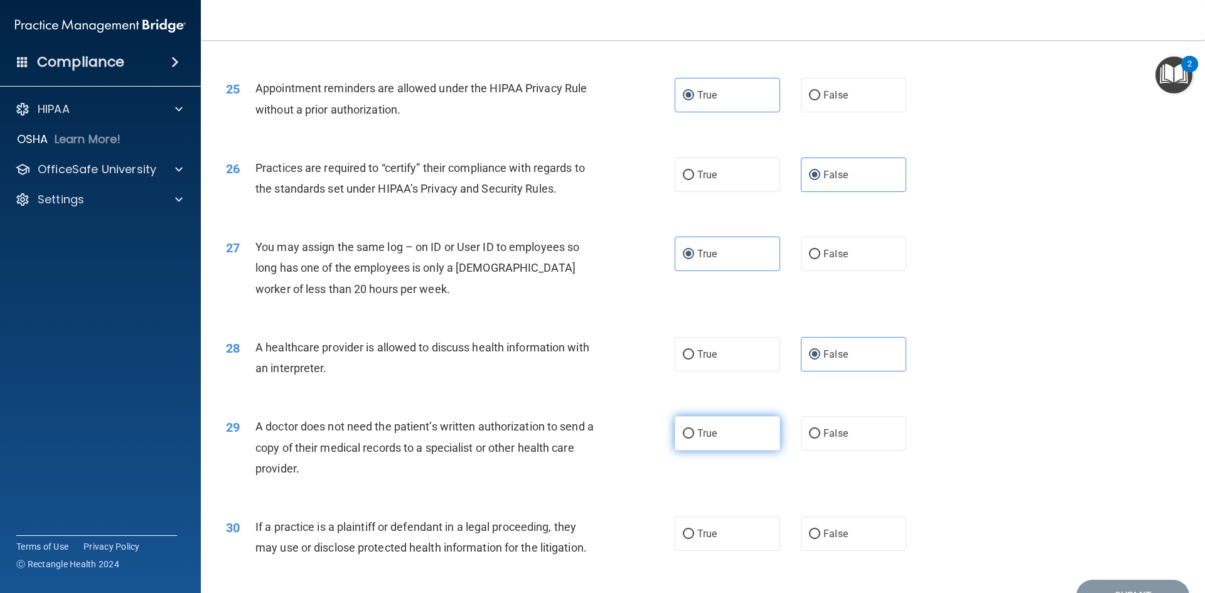
click at [731, 425] on label "True" at bounding box center [727, 433] width 105 height 35
click at [694, 429] on input "True" at bounding box center [688, 433] width 11 height 9
radio input "true"
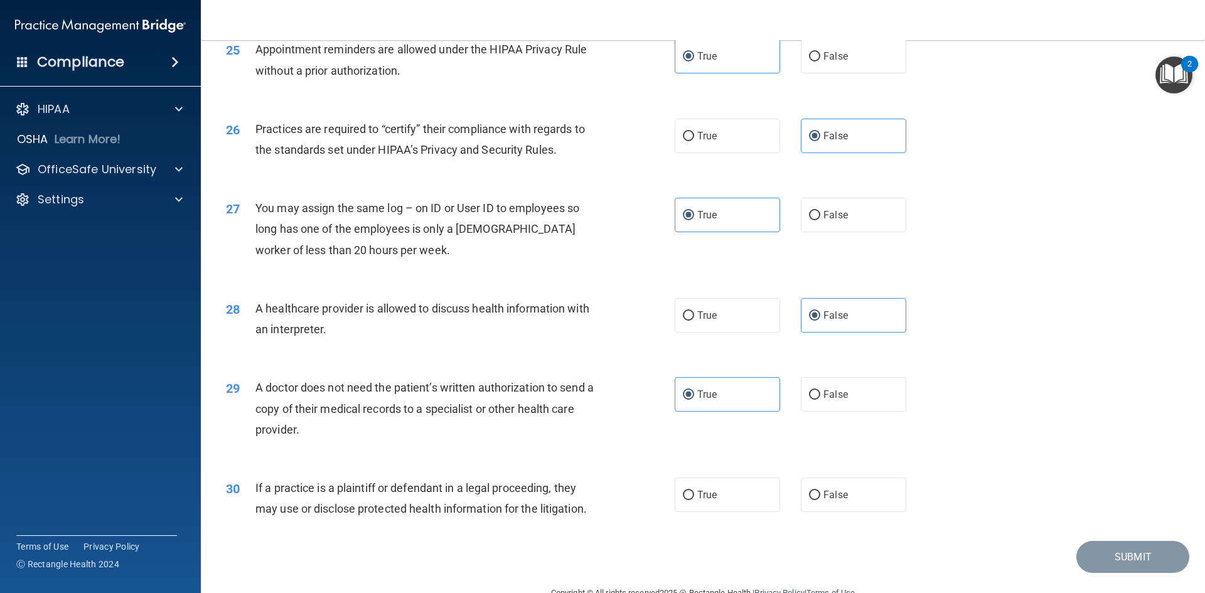
scroll to position [2329, 0]
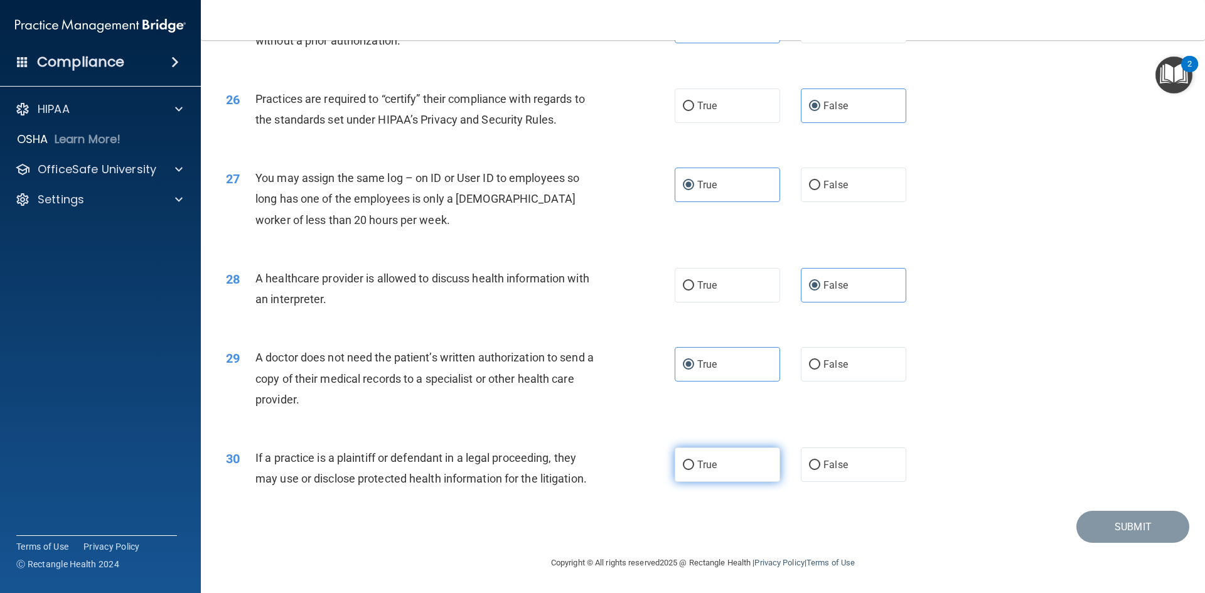
click at [732, 459] on label "True" at bounding box center [727, 465] width 105 height 35
click at [694, 461] on input "True" at bounding box center [688, 465] width 11 height 9
radio input "true"
click at [740, 299] on label "True" at bounding box center [727, 285] width 105 height 35
click at [694, 291] on input "True" at bounding box center [688, 285] width 11 height 9
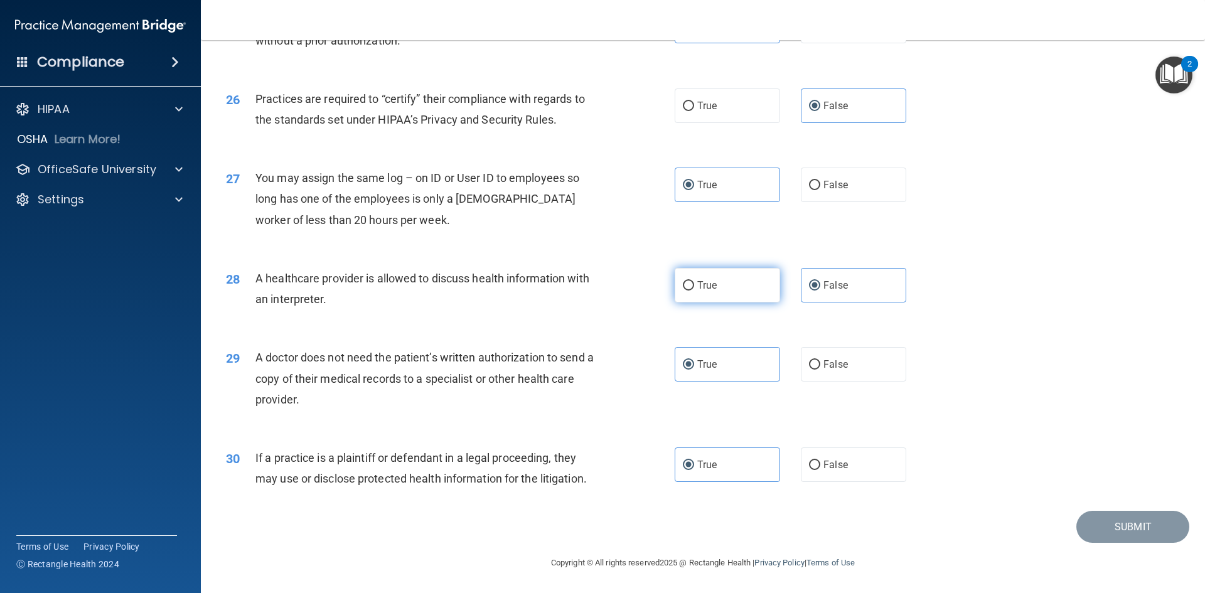
radio input "true"
radio input "false"
click at [860, 157] on div "27 You may assign the same log – on ID or User ID to employees so long has one …" at bounding box center [703, 202] width 973 height 100
click at [849, 177] on label "False" at bounding box center [853, 185] width 105 height 35
click at [820, 181] on input "False" at bounding box center [814, 185] width 11 height 9
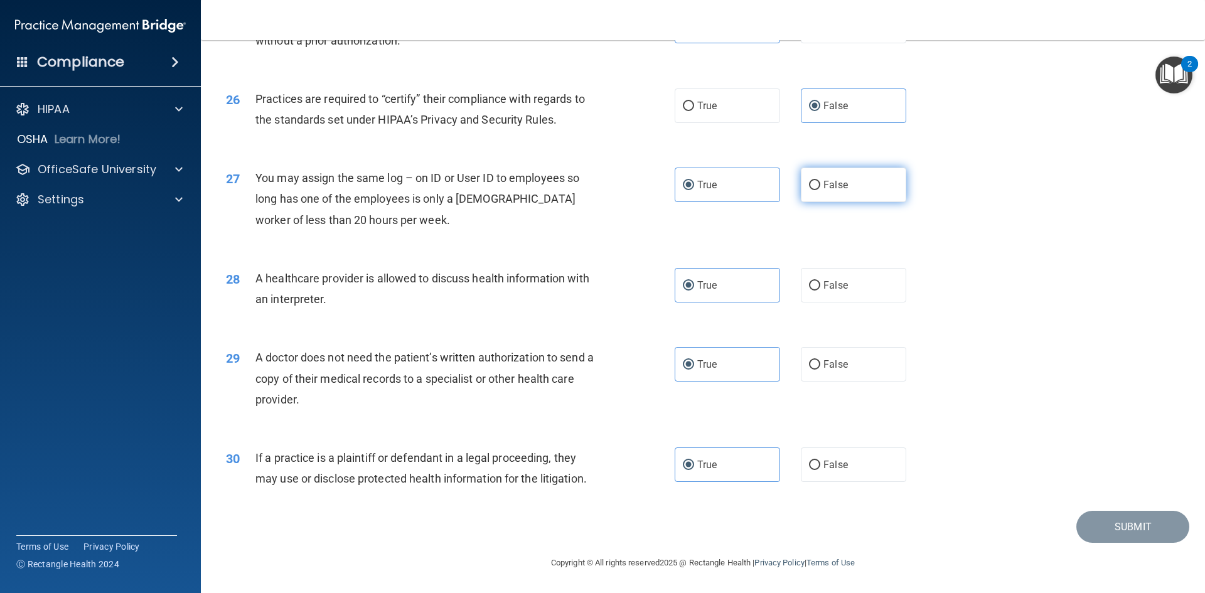
radio input "true"
radio input "false"
click at [1095, 479] on div "30 If a practice is a plaintiff or defendant in a legal proceeding, they may us…" at bounding box center [703, 471] width 973 height 79
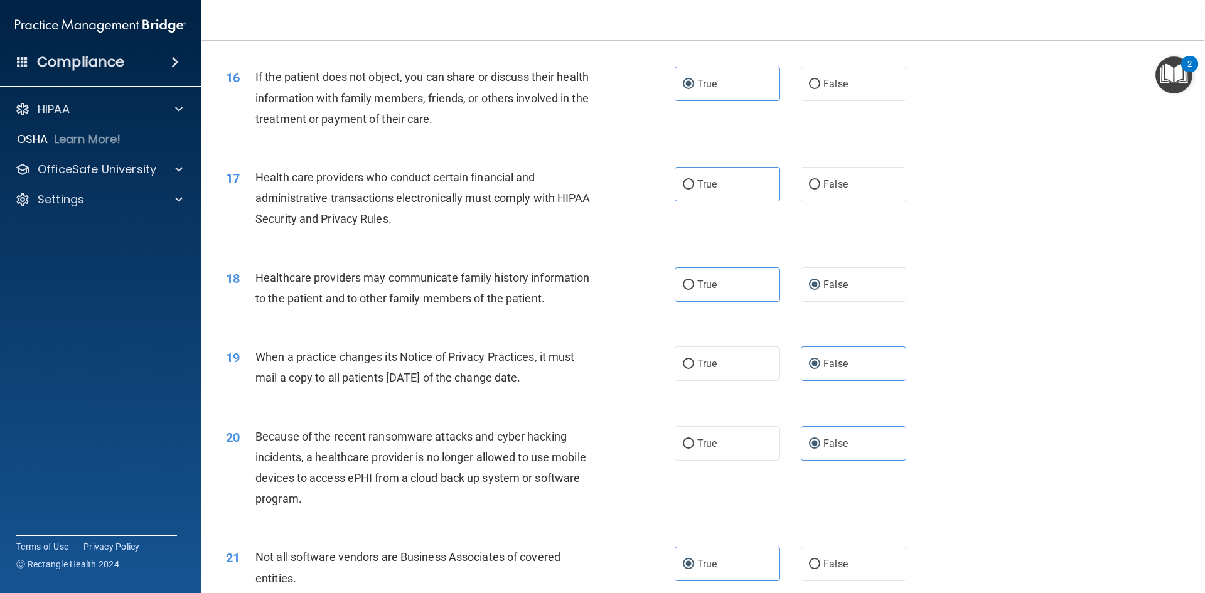
scroll to position [1450, 0]
click at [734, 211] on div "17 Health care providers who conduct certain financial and administrative trans…" at bounding box center [703, 204] width 973 height 100
click at [729, 194] on label "True" at bounding box center [727, 186] width 105 height 35
click at [694, 192] on input "True" at bounding box center [688, 187] width 11 height 9
radio input "true"
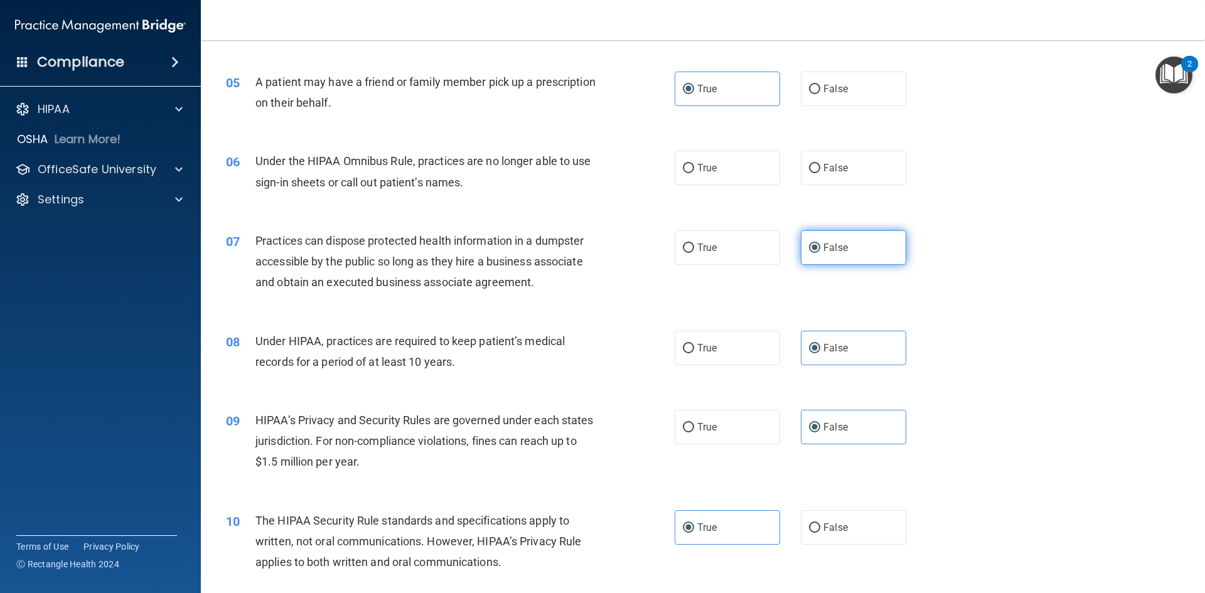
scroll to position [439, 0]
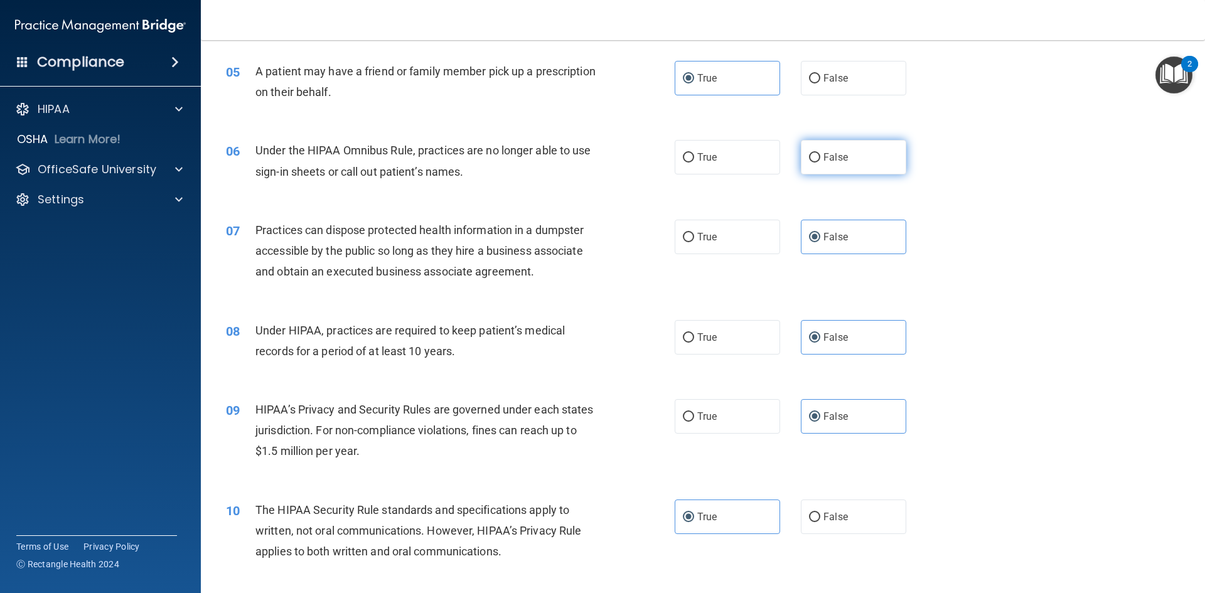
click at [862, 152] on label "False" at bounding box center [853, 157] width 105 height 35
click at [820, 153] on input "False" at bounding box center [814, 157] width 11 height 9
radio input "true"
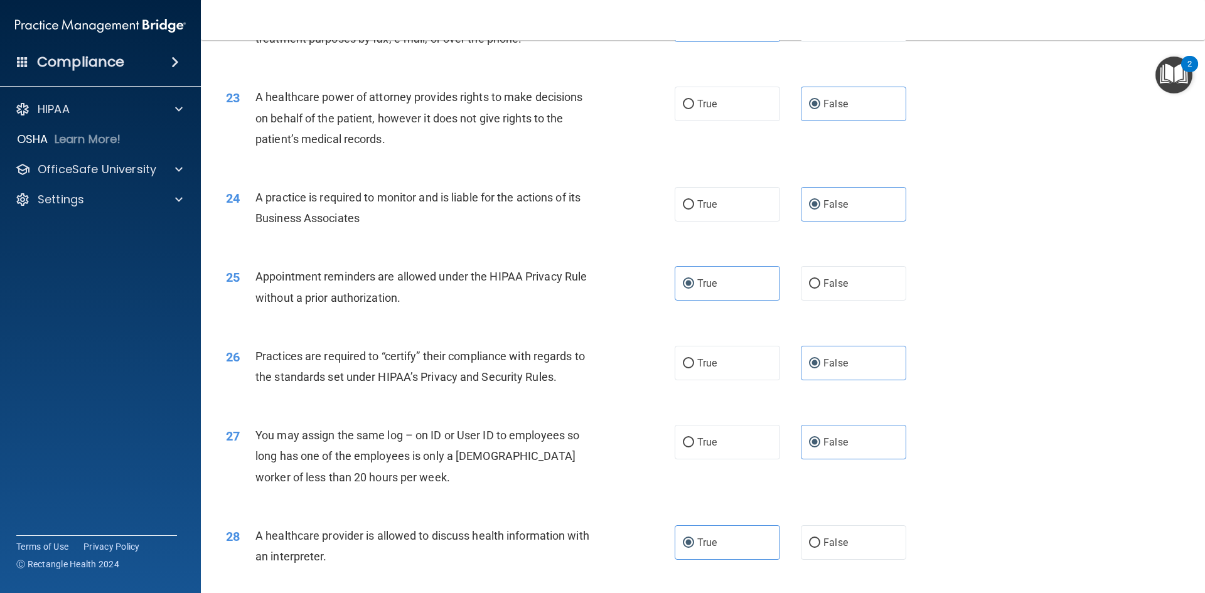
scroll to position [2329, 0]
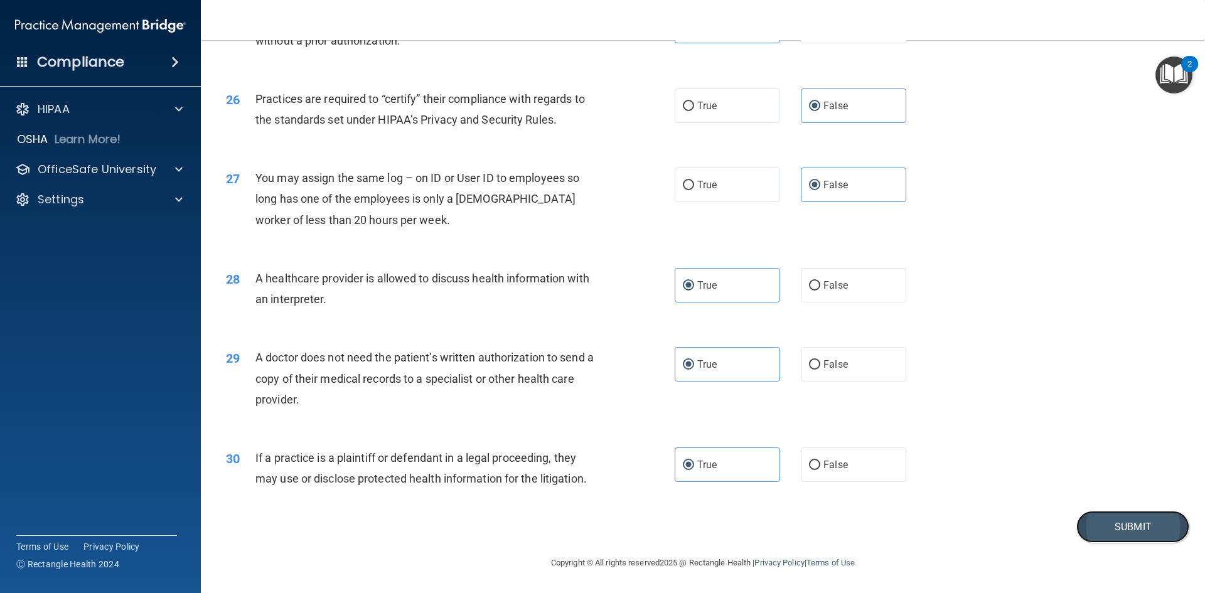
click at [1097, 521] on button "Submit" at bounding box center [1132, 527] width 113 height 32
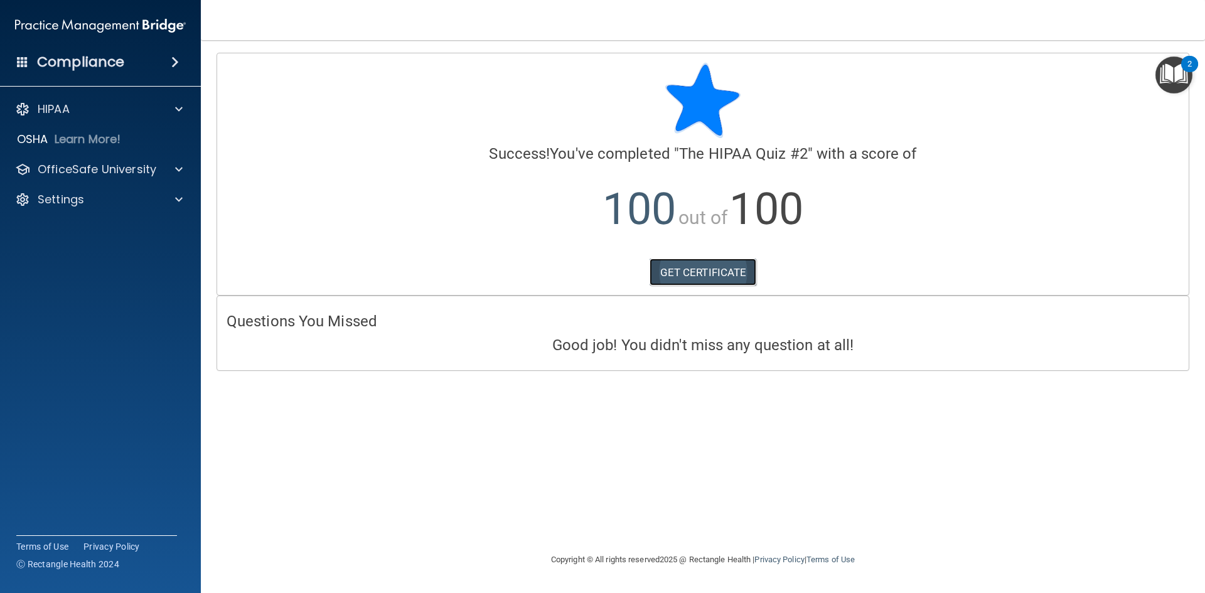
click at [749, 274] on link "GET CERTIFICATE" at bounding box center [703, 273] width 107 height 28
click at [76, 166] on p "OfficeSafe University" at bounding box center [97, 169] width 119 height 15
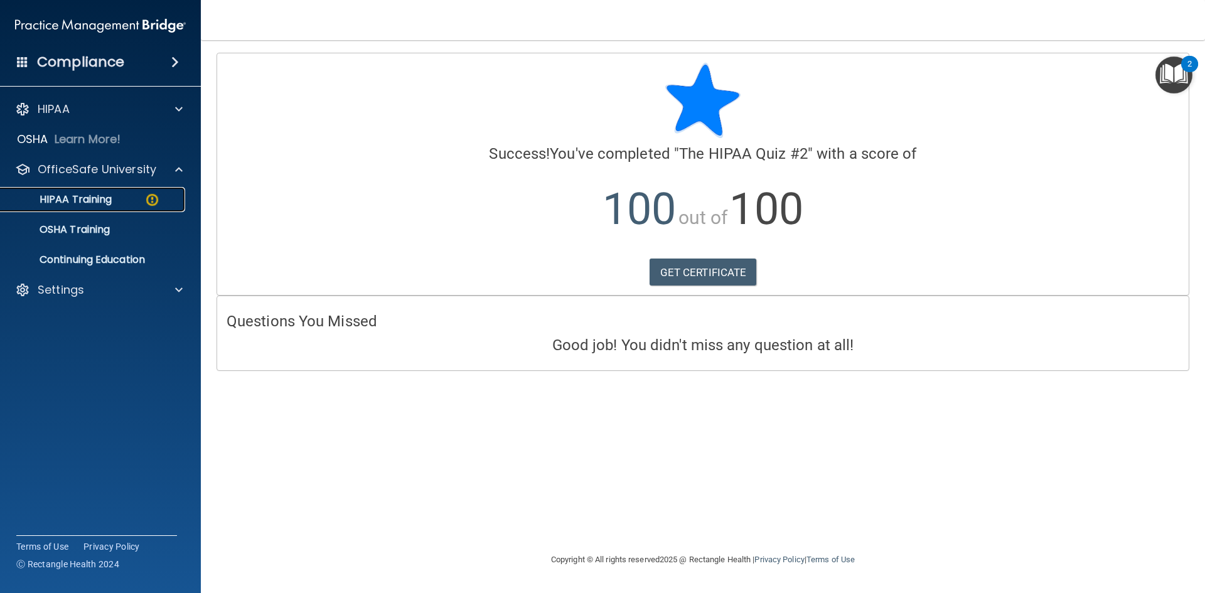
click at [87, 188] on link "HIPAA Training" at bounding box center [86, 199] width 198 height 25
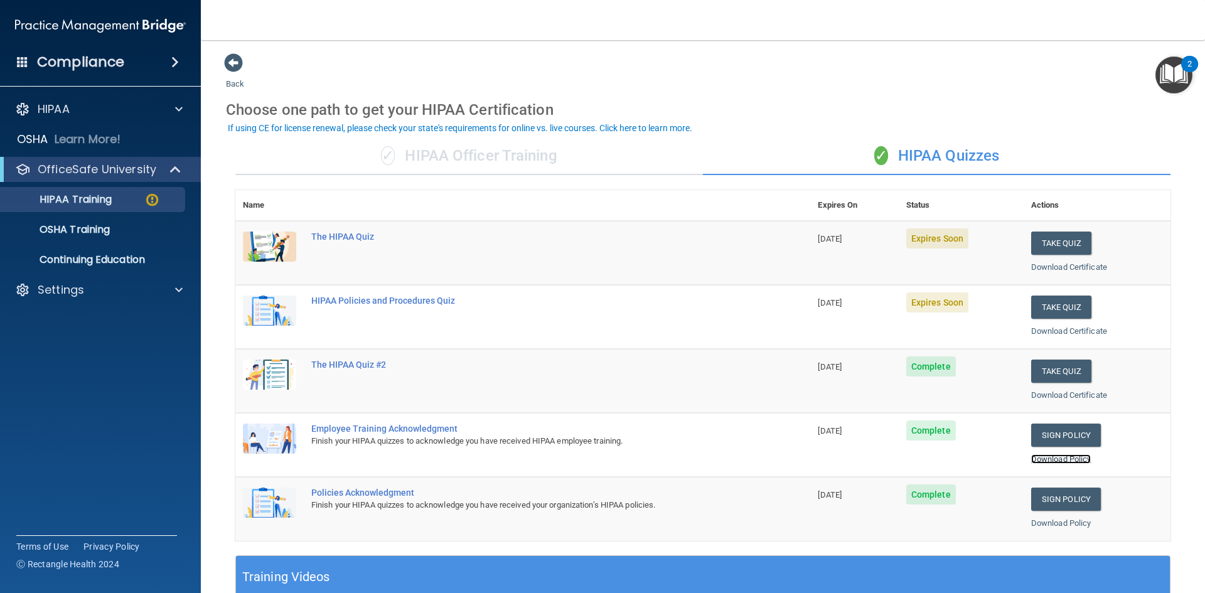
click at [1070, 460] on link "Download Policy" at bounding box center [1061, 458] width 60 height 9
click at [109, 195] on p "HIPAA Training" at bounding box center [60, 199] width 104 height 13
click at [94, 227] on p "OSHA Training" at bounding box center [59, 229] width 102 height 13
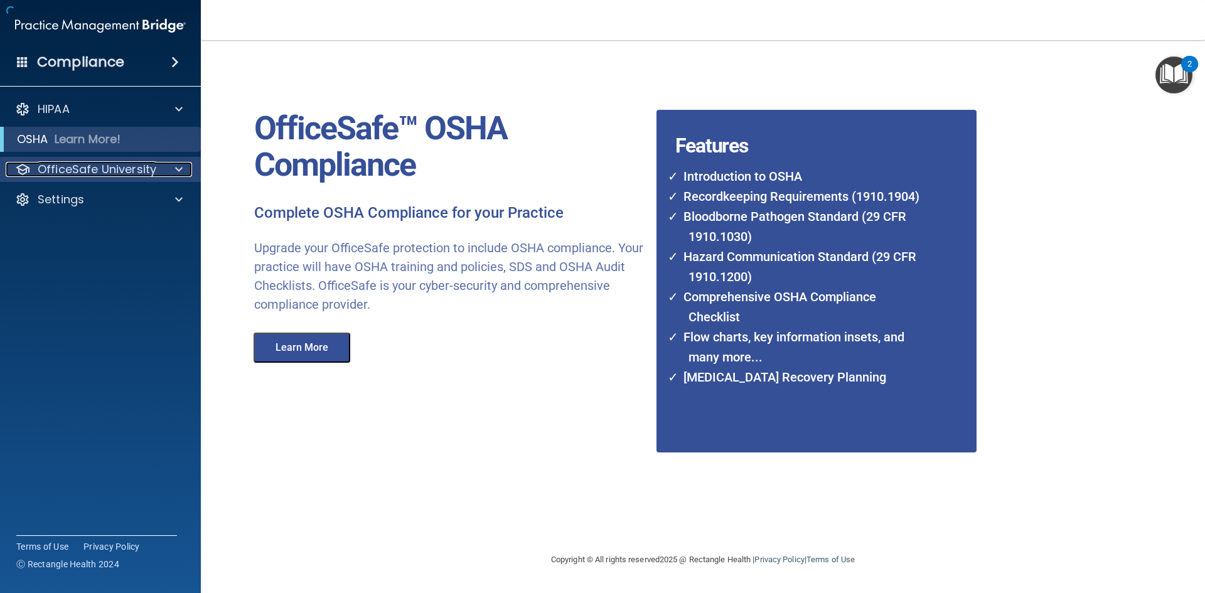
click at [108, 173] on p "OfficeSafe University" at bounding box center [97, 169] width 119 height 15
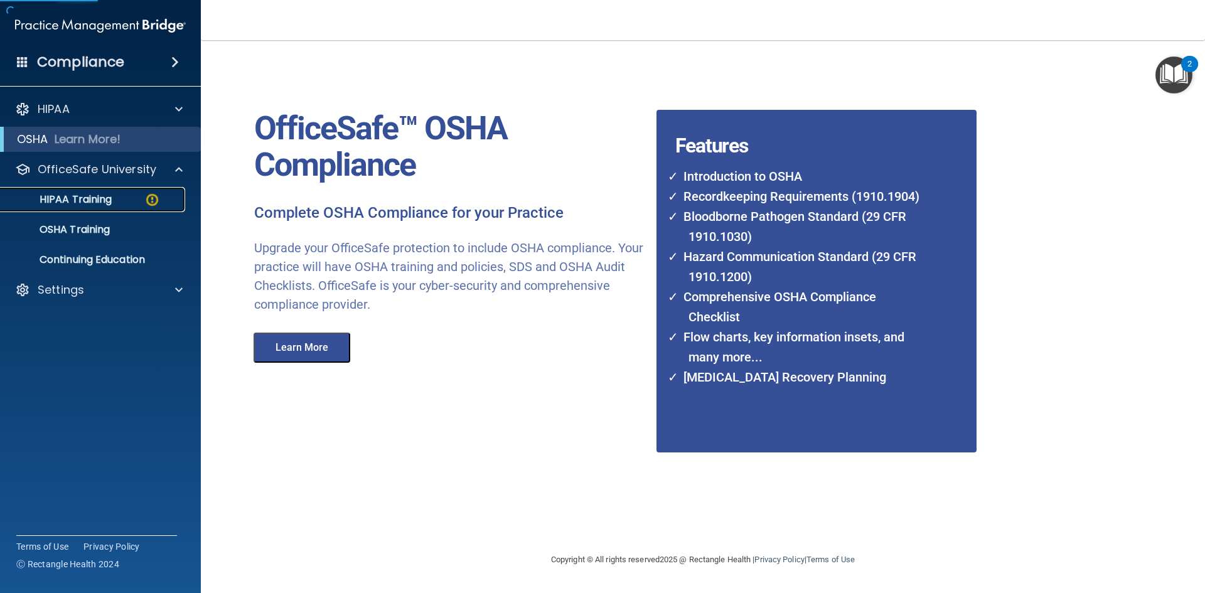
click at [127, 198] on div "HIPAA Training" at bounding box center [93, 199] width 171 height 13
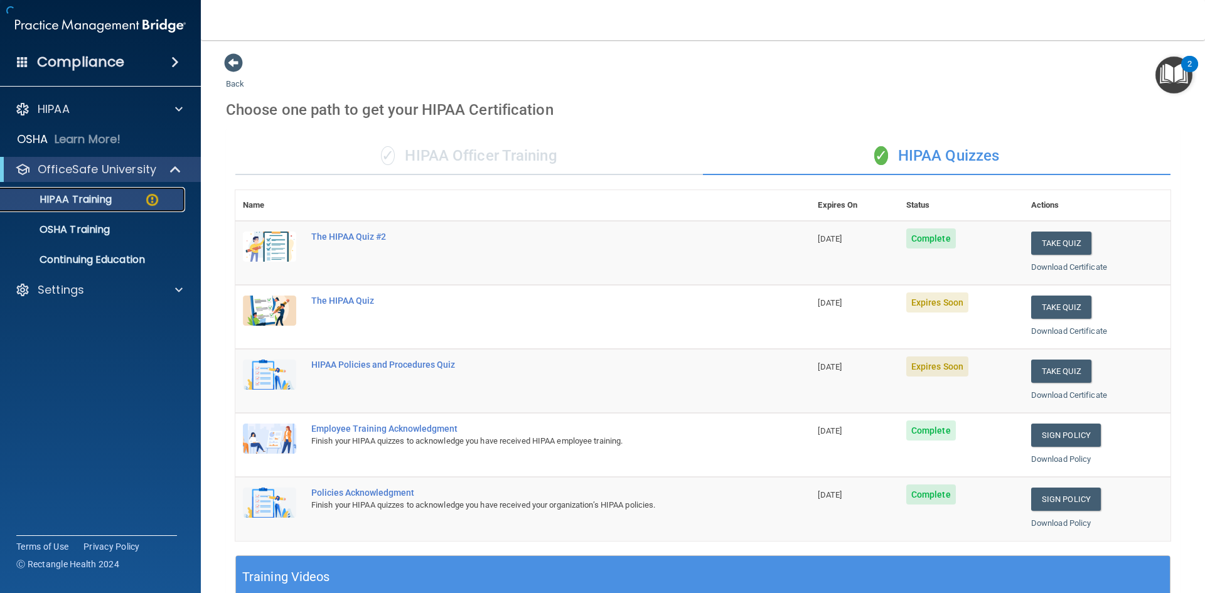
click at [38, 201] on p "HIPAA Training" at bounding box center [60, 199] width 104 height 13
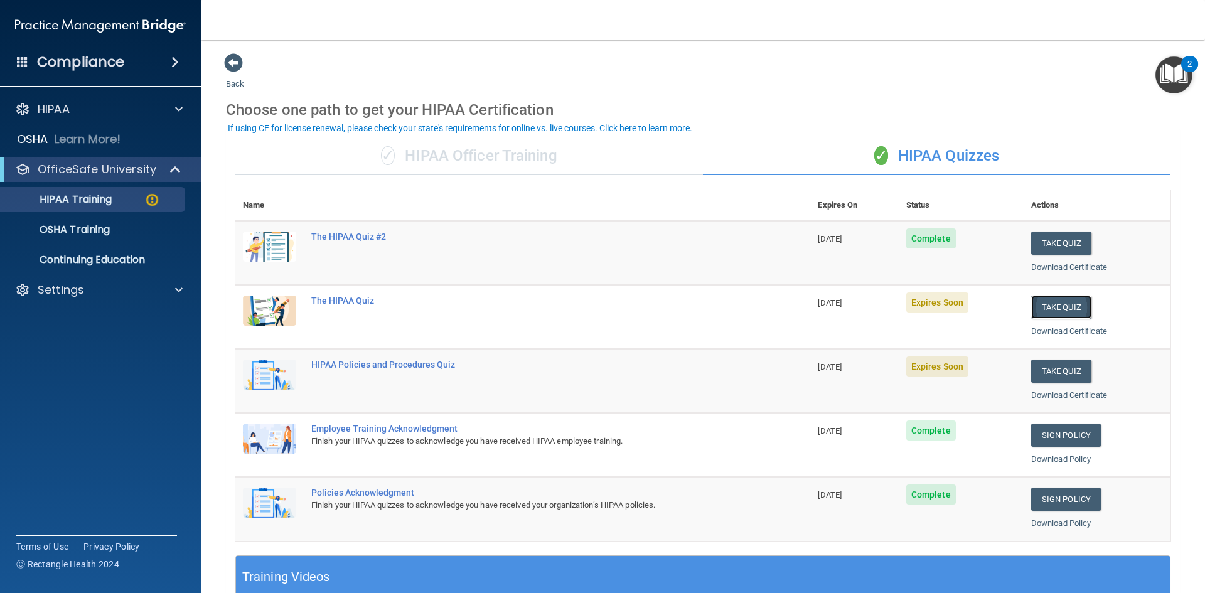
click at [1054, 309] on button "Take Quiz" at bounding box center [1061, 307] width 60 height 23
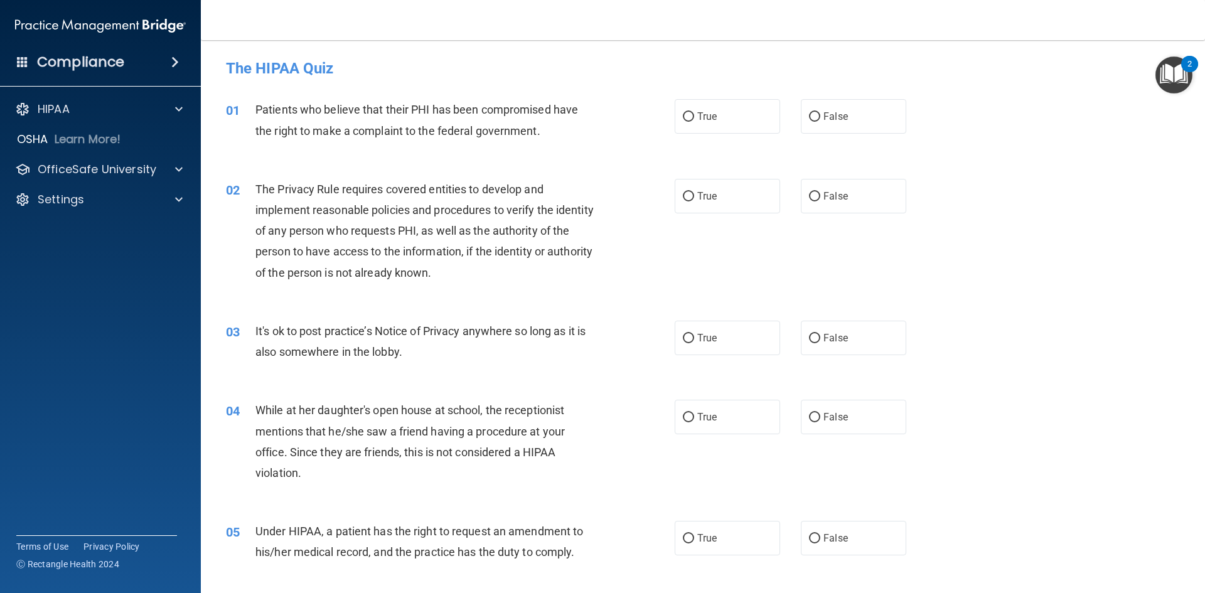
click at [780, 99] on div at bounding box center [790, 99] width 21 height 1
click at [734, 125] on label "True" at bounding box center [727, 116] width 105 height 35
click at [694, 122] on input "True" at bounding box center [688, 116] width 11 height 9
radio input "true"
click at [727, 203] on label "True" at bounding box center [727, 196] width 105 height 35
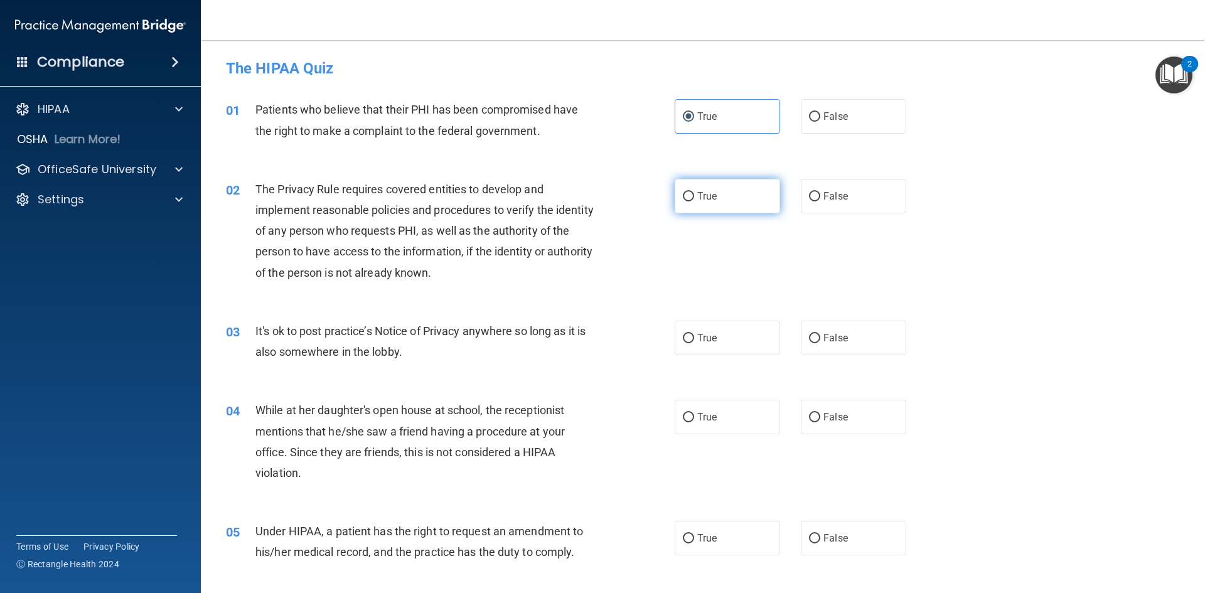
click at [694, 201] on input "True" at bounding box center [688, 196] width 11 height 9
radio input "true"
click at [843, 353] on label "False" at bounding box center [853, 338] width 105 height 35
click at [820, 343] on input "False" at bounding box center [814, 338] width 11 height 9
radio input "true"
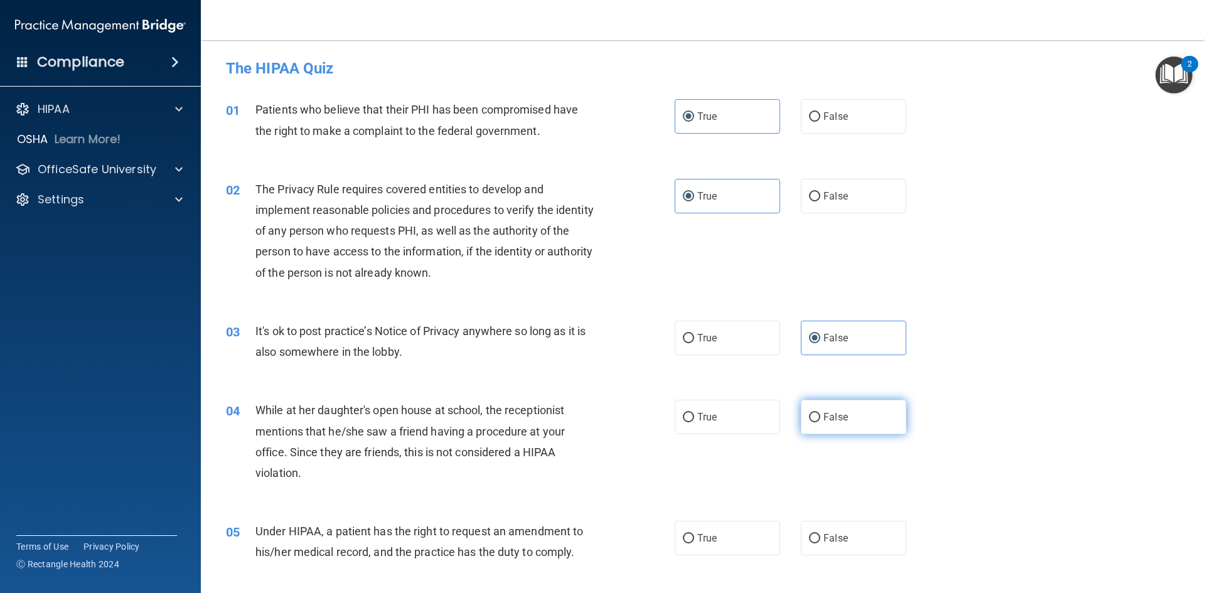
click at [846, 419] on label "False" at bounding box center [853, 417] width 105 height 35
click at [820, 419] on input "False" at bounding box center [814, 417] width 11 height 9
radio input "true"
click at [830, 540] on span "False" at bounding box center [836, 538] width 24 height 12
click at [820, 540] on input "False" at bounding box center [814, 538] width 11 height 9
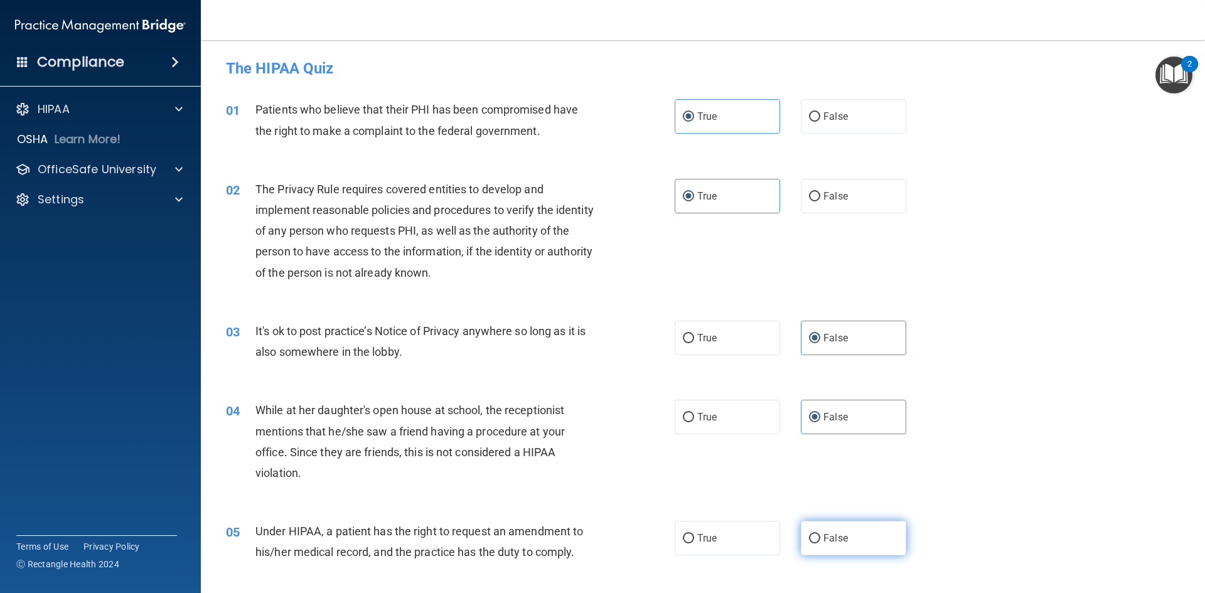
radio input "true"
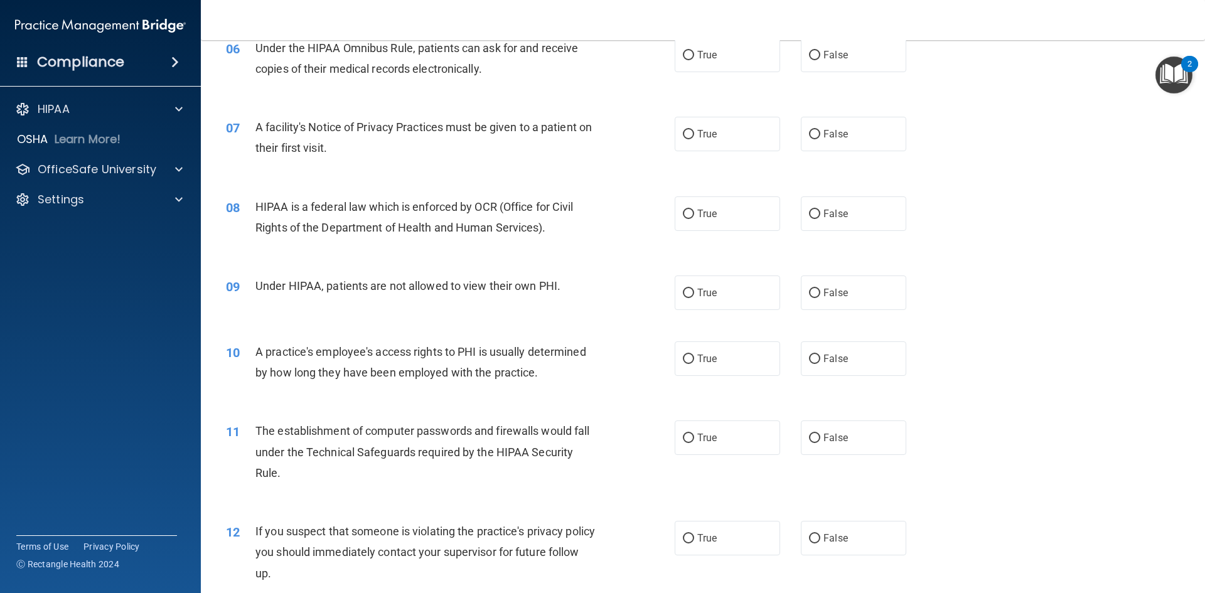
scroll to position [565, 0]
click at [702, 48] on span "True" at bounding box center [706, 53] width 19 height 12
click at [694, 49] on input "True" at bounding box center [688, 53] width 11 height 9
radio input "true"
click at [716, 136] on label "True" at bounding box center [727, 132] width 105 height 35
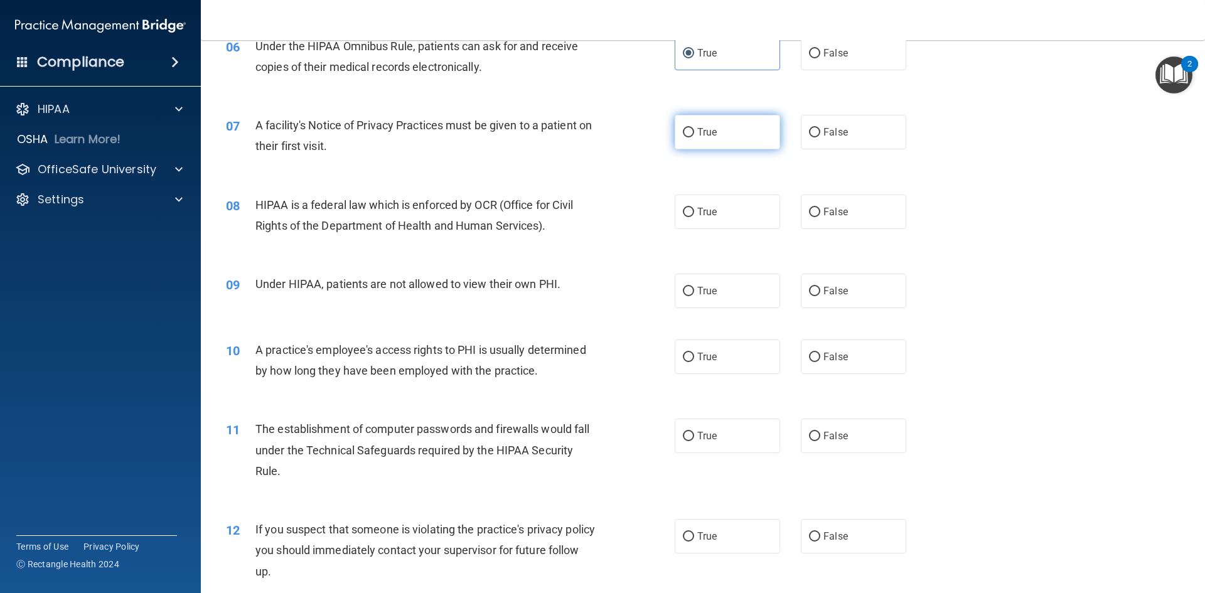
click at [694, 136] on input "True" at bounding box center [688, 132] width 11 height 9
radio input "true"
click at [716, 235] on div "08 HIPAA is a federal law which is enforced by OCR (Office for Civil Rights of …" at bounding box center [703, 218] width 973 height 79
click at [714, 212] on label "True" at bounding box center [727, 212] width 105 height 35
click at [694, 212] on input "True" at bounding box center [688, 212] width 11 height 9
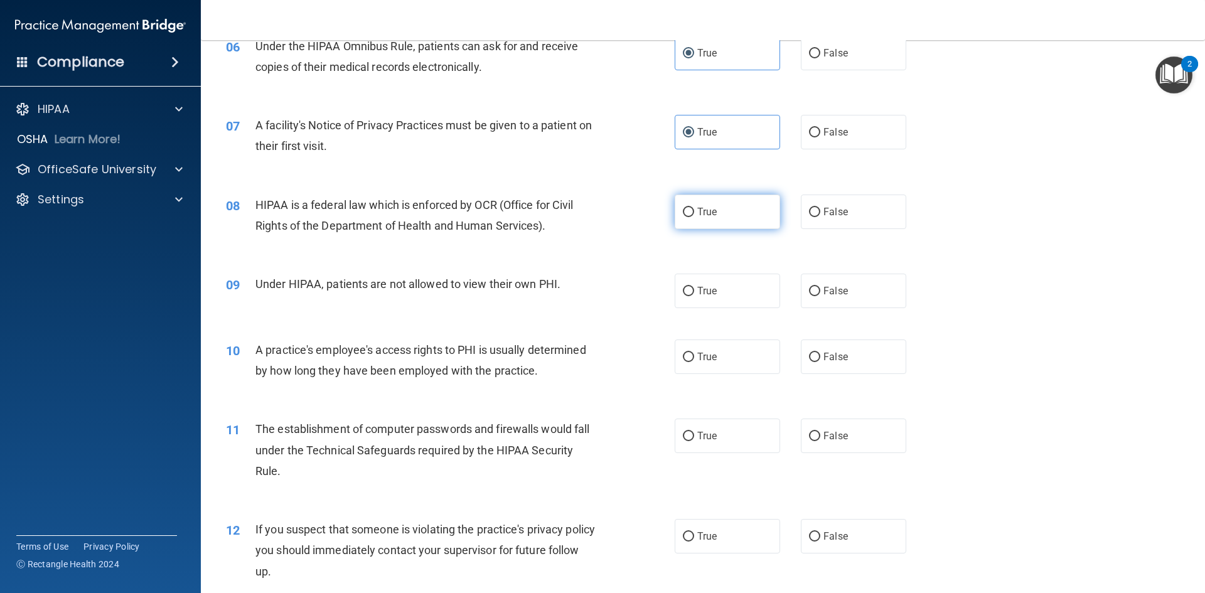
radio input "true"
click at [714, 212] on label "True" at bounding box center [727, 212] width 105 height 35
click at [694, 212] on input "True" at bounding box center [688, 212] width 11 height 9
click at [846, 282] on label "False" at bounding box center [853, 291] width 105 height 35
click at [820, 287] on input "False" at bounding box center [814, 291] width 11 height 9
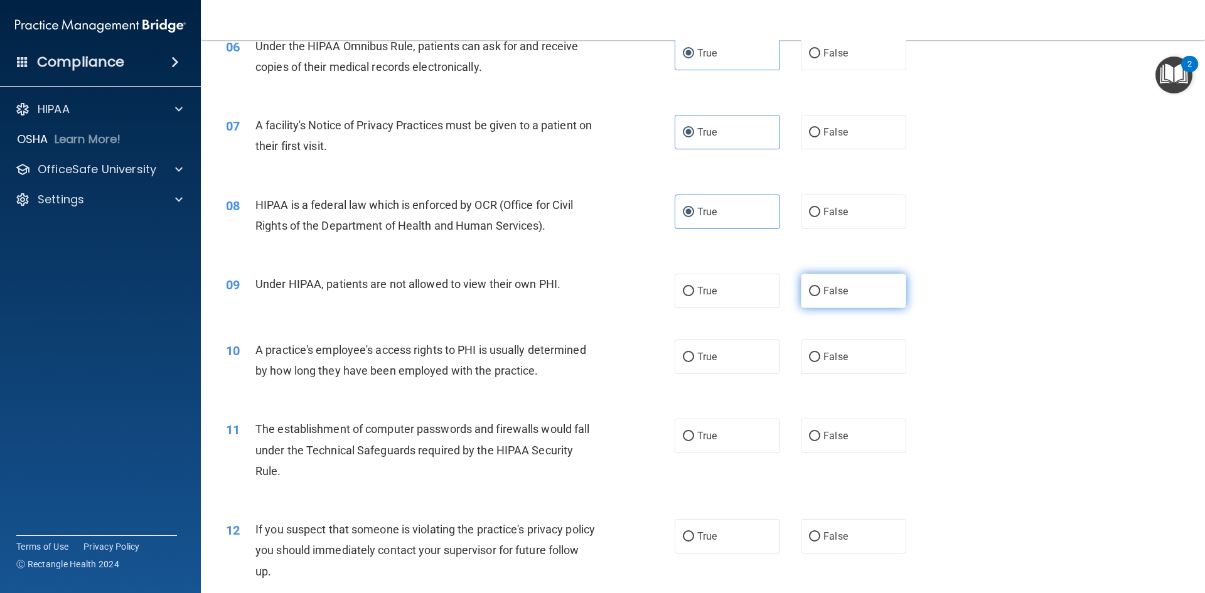
radio input "true"
click at [842, 377] on div "10 A practice's employee's access rights to PHI is usually determined by how lo…" at bounding box center [703, 363] width 973 height 79
click at [842, 358] on label "False" at bounding box center [853, 357] width 105 height 35
click at [820, 358] on input "False" at bounding box center [814, 357] width 11 height 9
radio input "true"
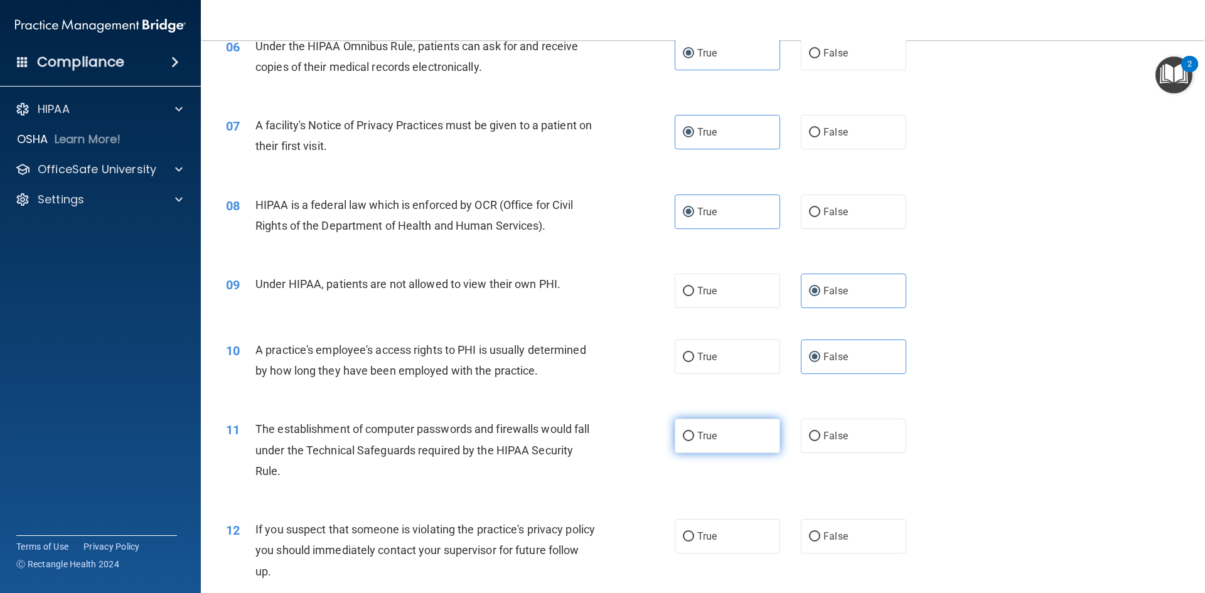
click at [715, 435] on label "True" at bounding box center [727, 436] width 105 height 35
click at [694, 435] on input "True" at bounding box center [688, 436] width 11 height 9
radio input "true"
click at [707, 543] on label "True" at bounding box center [727, 536] width 105 height 35
click at [694, 542] on input "True" at bounding box center [688, 536] width 11 height 9
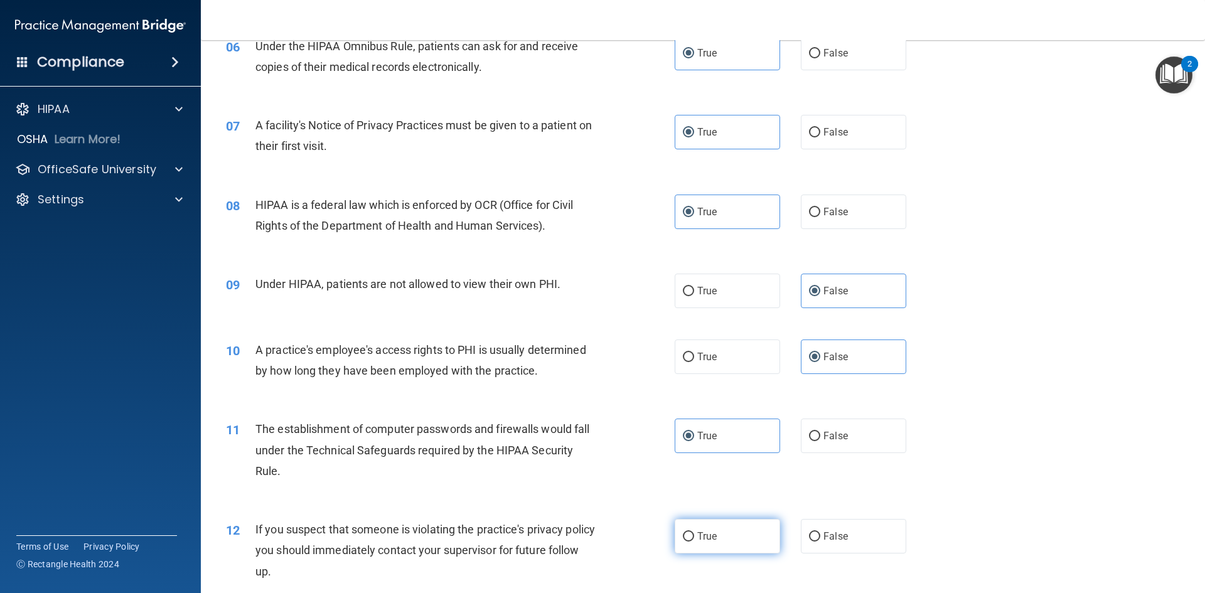
radio input "true"
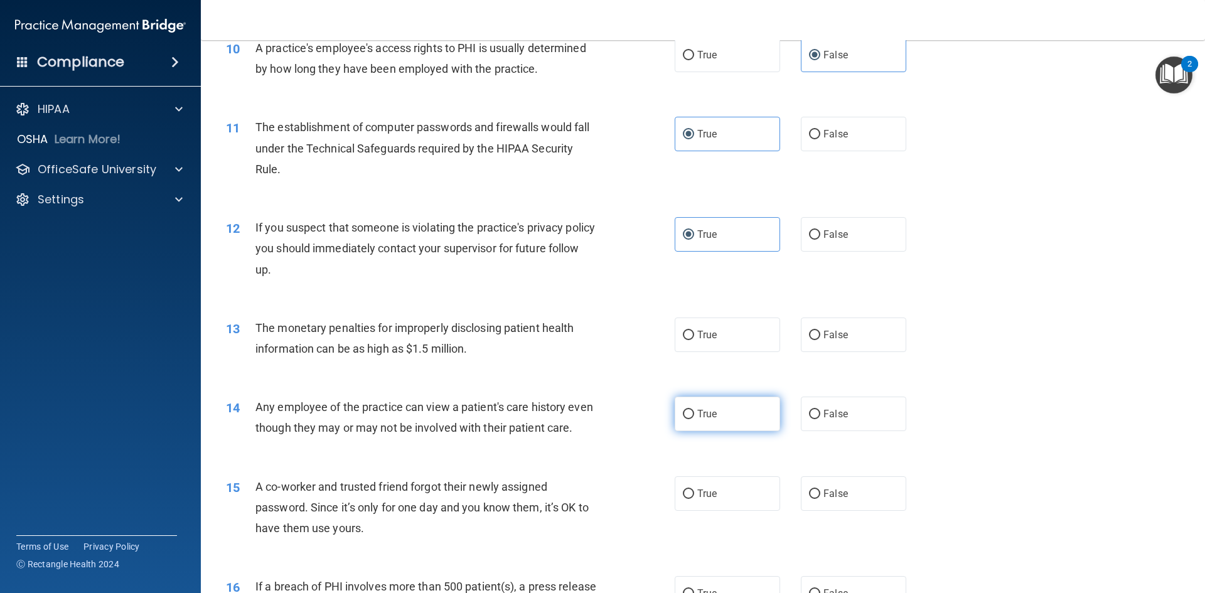
scroll to position [879, 0]
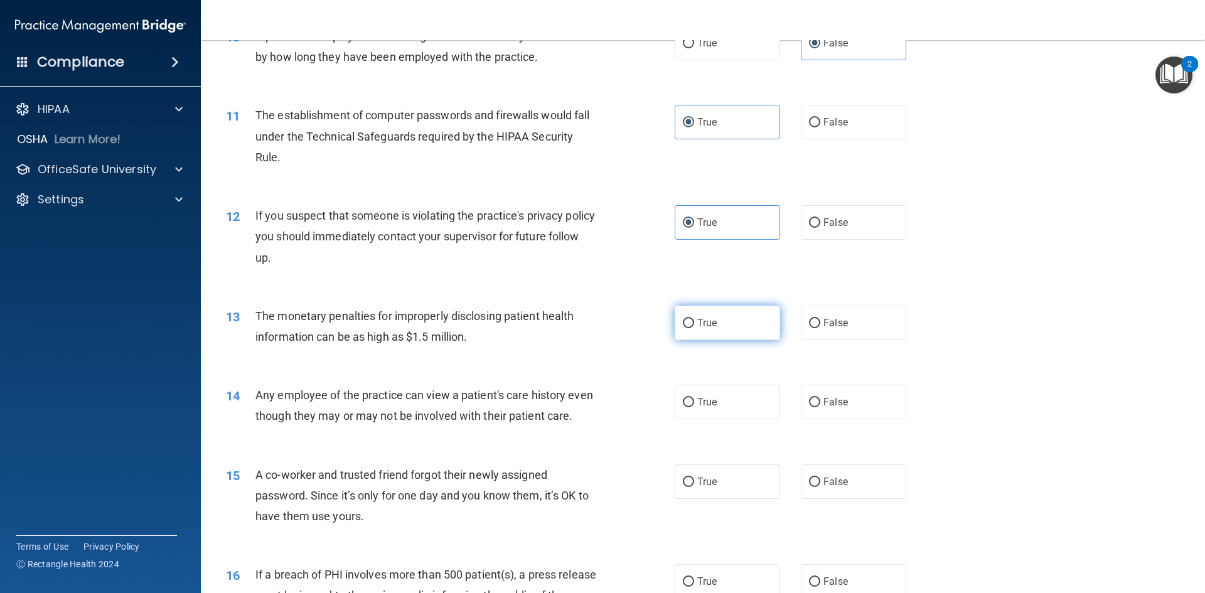
click at [713, 326] on label "True" at bounding box center [727, 323] width 105 height 35
click at [694, 326] on input "True" at bounding box center [688, 323] width 11 height 9
radio input "true"
drag, startPoint x: 841, startPoint y: 404, endPoint x: 871, endPoint y: 488, distance: 89.7
click at [841, 404] on span "False" at bounding box center [836, 402] width 24 height 12
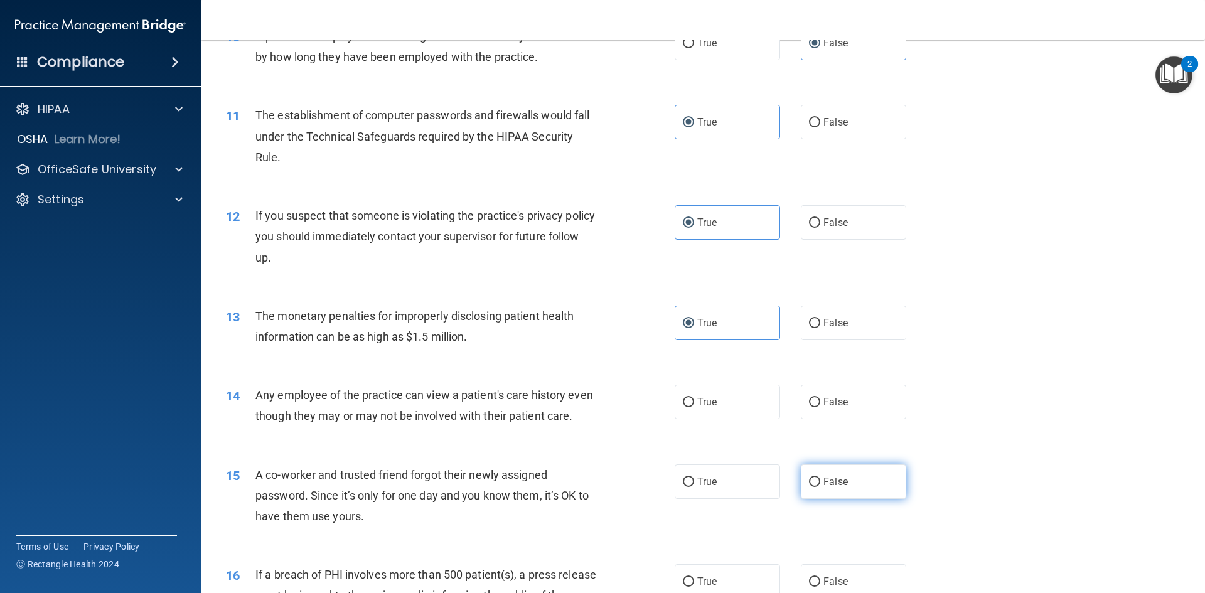
click at [820, 404] on input "False" at bounding box center [814, 402] width 11 height 9
radio input "true"
click at [871, 489] on label "False" at bounding box center [853, 481] width 105 height 35
click at [820, 487] on input "False" at bounding box center [814, 482] width 11 height 9
radio input "true"
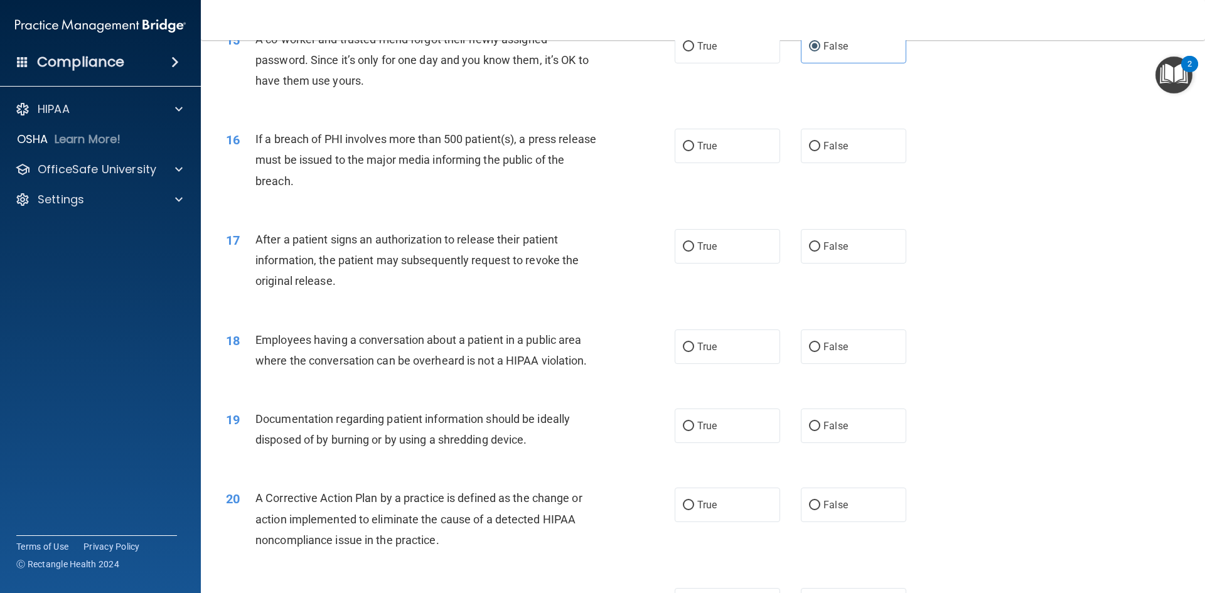
scroll to position [1318, 0]
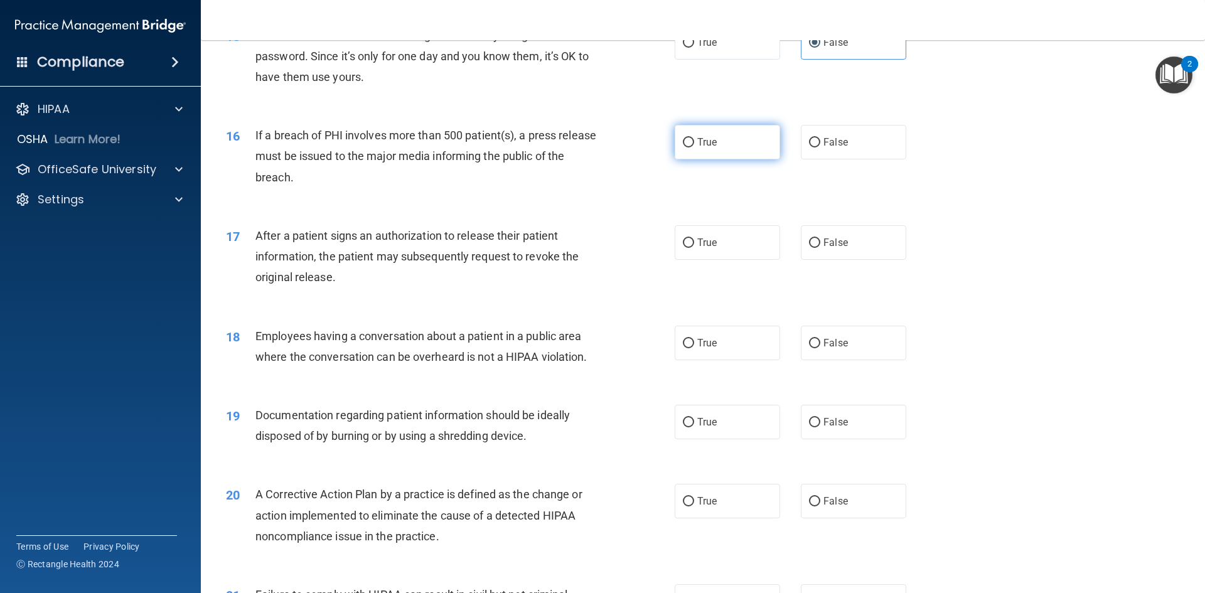
click at [712, 148] on span "True" at bounding box center [706, 142] width 19 height 12
click at [694, 148] on input "True" at bounding box center [688, 142] width 11 height 9
radio input "true"
click at [717, 260] on label "True" at bounding box center [727, 242] width 105 height 35
click at [694, 248] on input "True" at bounding box center [688, 243] width 11 height 9
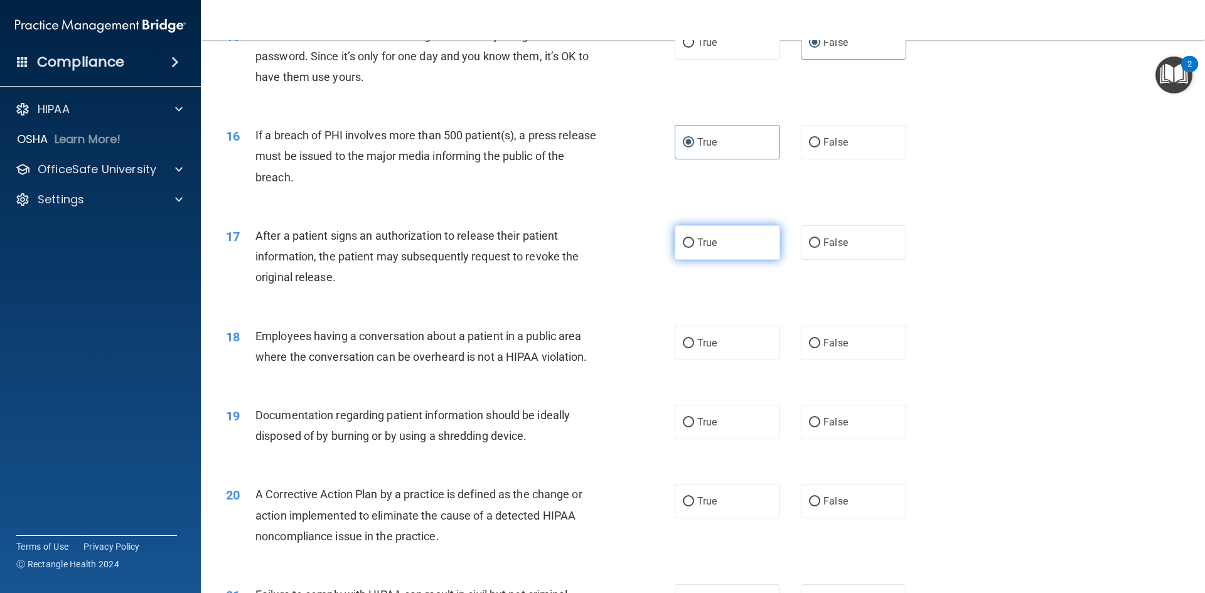
radio input "true"
click at [883, 360] on label "False" at bounding box center [853, 343] width 105 height 35
click at [820, 348] on input "False" at bounding box center [814, 343] width 11 height 9
radio input "true"
click at [724, 439] on label "True" at bounding box center [727, 422] width 105 height 35
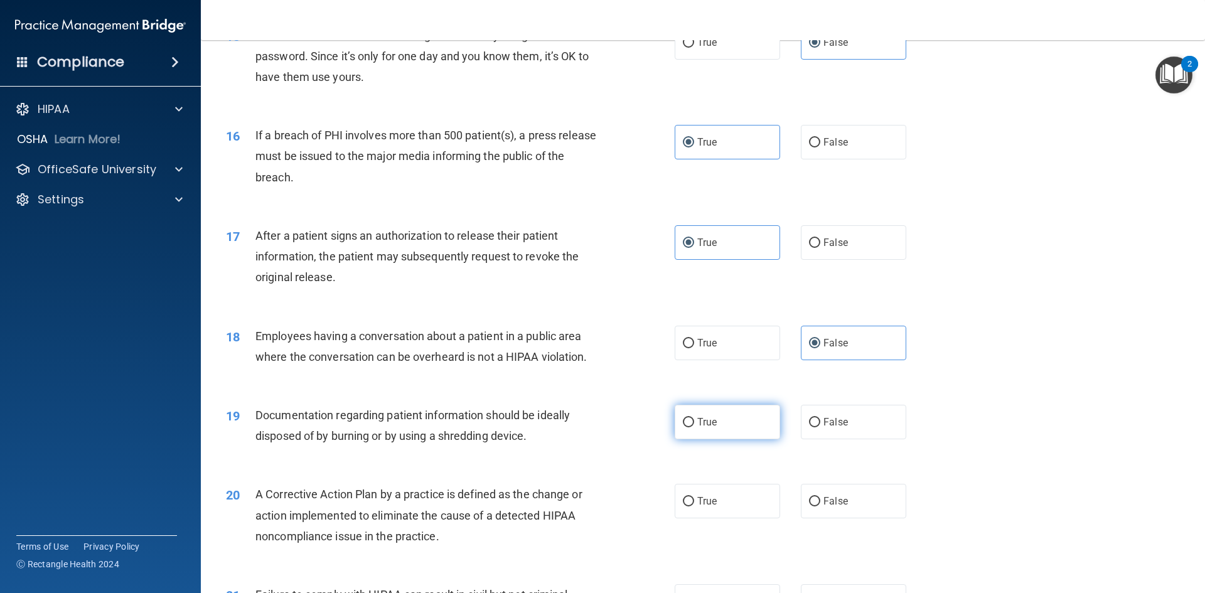
click at [694, 427] on input "True" at bounding box center [688, 422] width 11 height 9
radio input "true"
click at [729, 518] on label "True" at bounding box center [727, 501] width 105 height 35
click at [694, 507] on input "True" at bounding box center [688, 501] width 11 height 9
radio input "true"
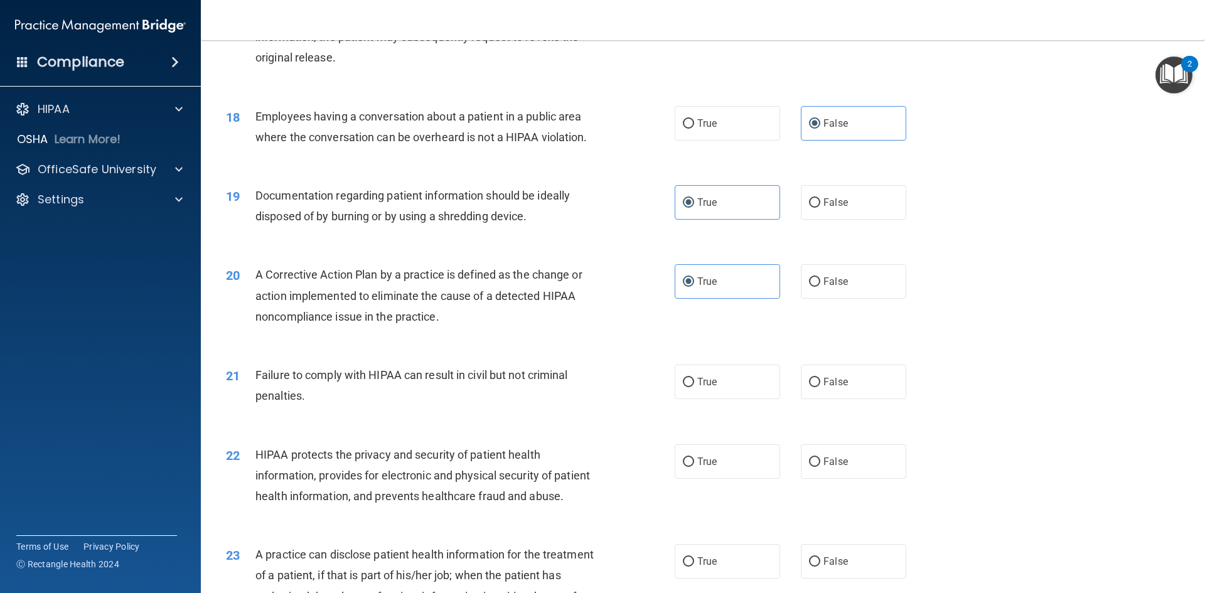
scroll to position [1569, 0]
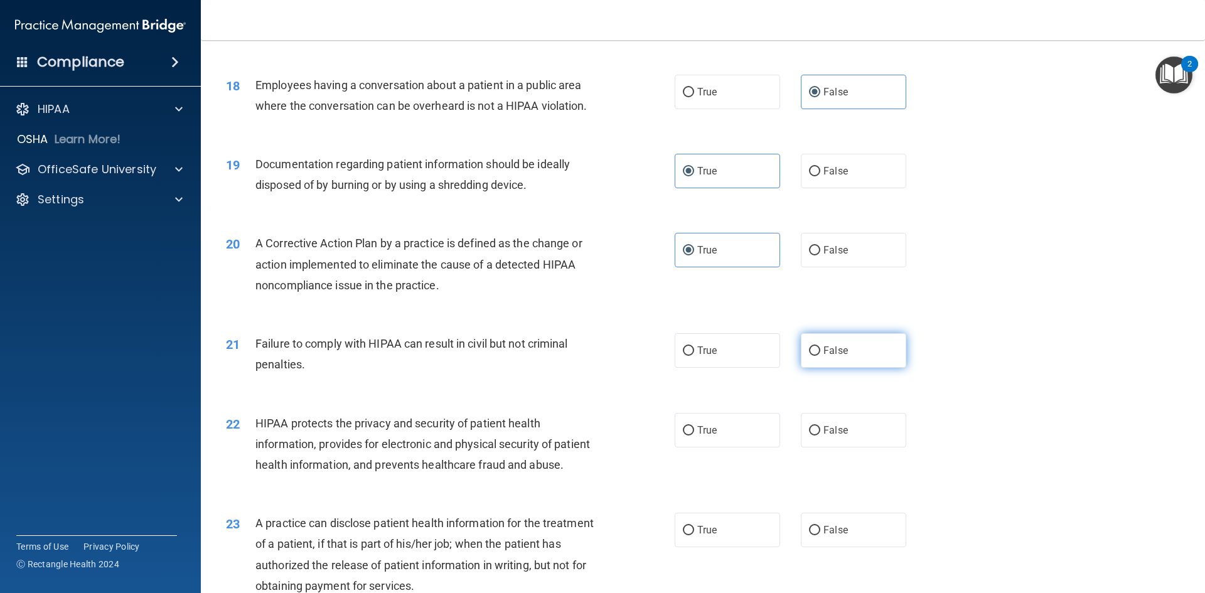
click at [817, 368] on label "False" at bounding box center [853, 350] width 105 height 35
click at [817, 356] on input "False" at bounding box center [814, 350] width 11 height 9
radio input "true"
click at [726, 448] on label "True" at bounding box center [727, 430] width 105 height 35
click at [694, 436] on input "True" at bounding box center [688, 430] width 11 height 9
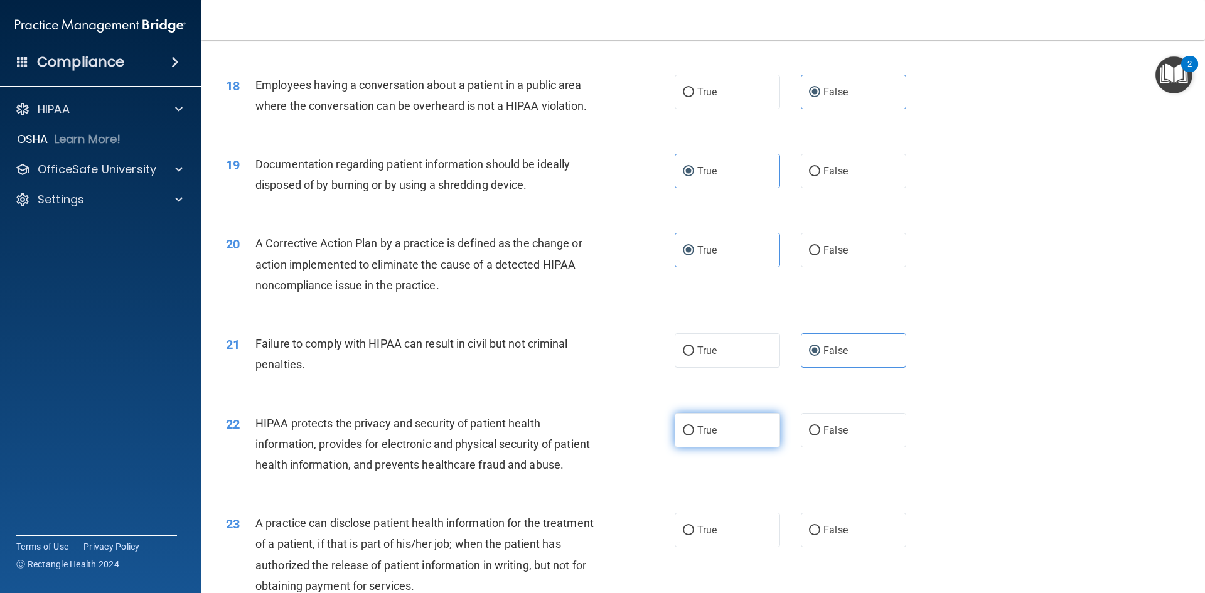
radio input "true"
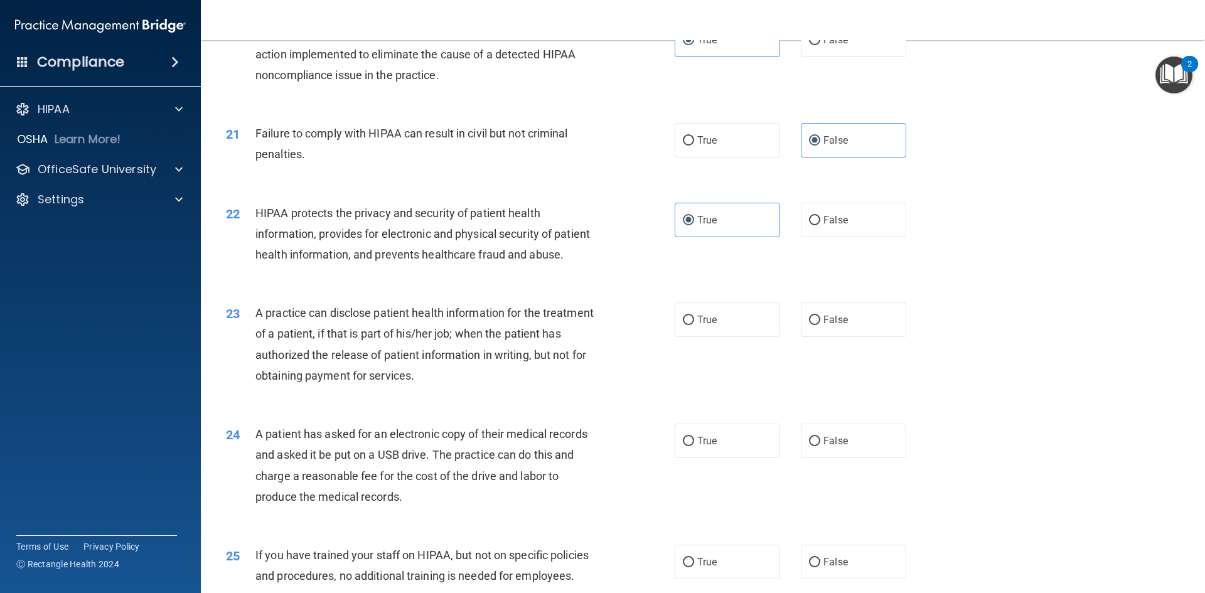
scroll to position [1820, 0]
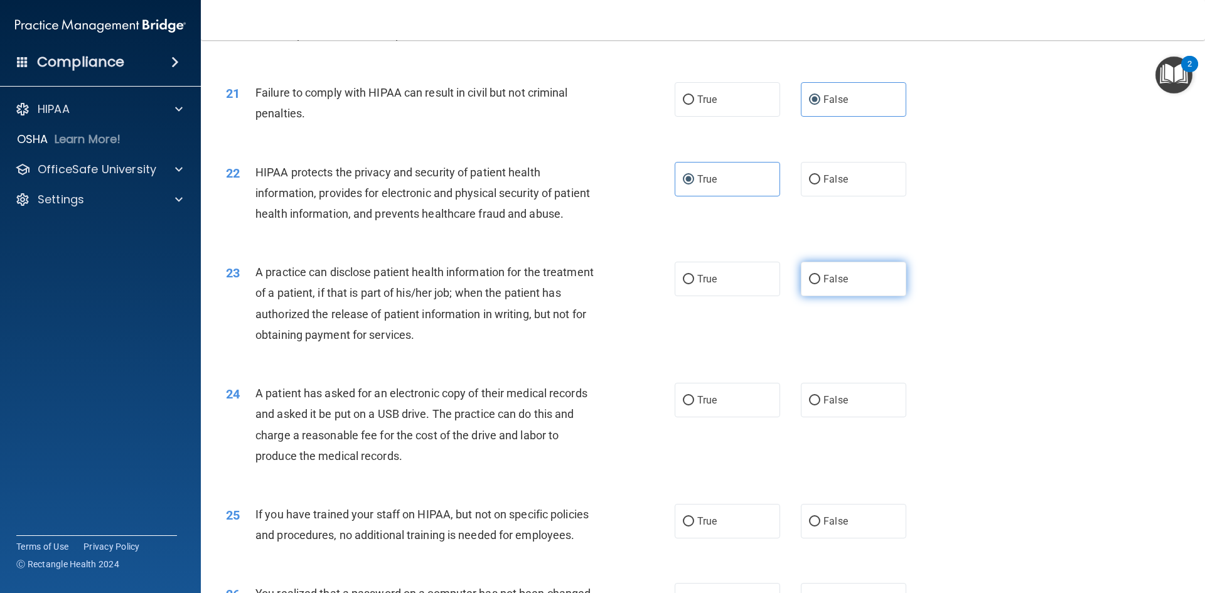
click at [838, 285] on span "False" at bounding box center [836, 279] width 24 height 12
click at [820, 284] on input "False" at bounding box center [814, 279] width 11 height 9
radio input "true"
click at [711, 417] on label "True" at bounding box center [727, 400] width 105 height 35
click at [694, 405] on input "True" at bounding box center [688, 400] width 11 height 9
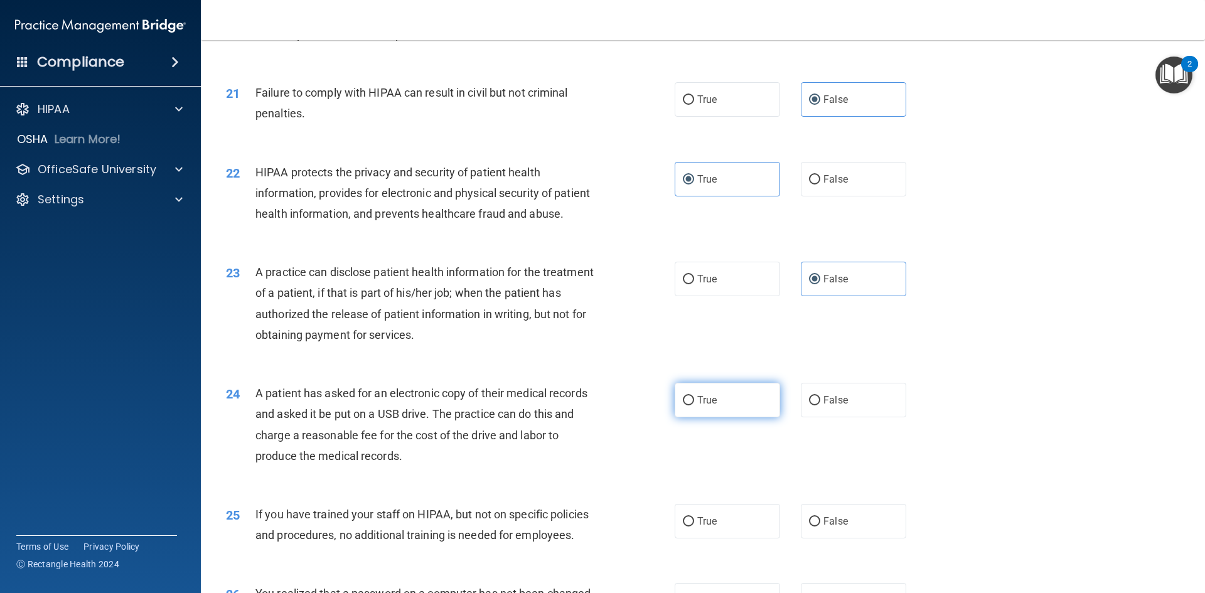
radio input "true"
click at [814, 539] on label "False" at bounding box center [853, 521] width 105 height 35
click at [814, 527] on input "False" at bounding box center [814, 521] width 11 height 9
radio input "true"
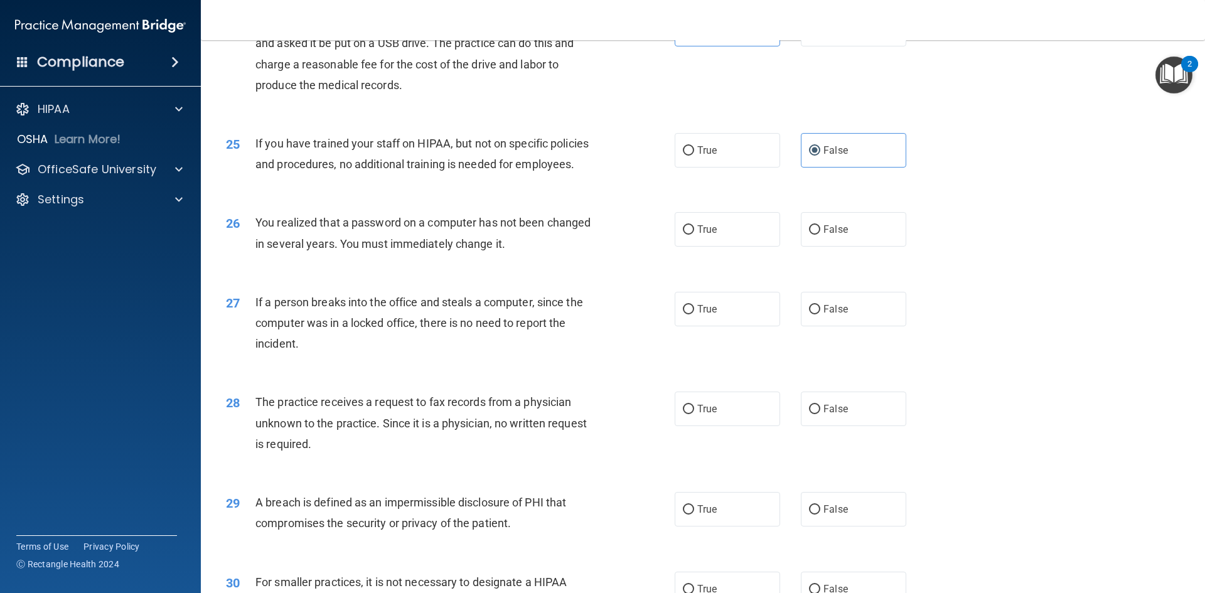
scroll to position [2197, 0]
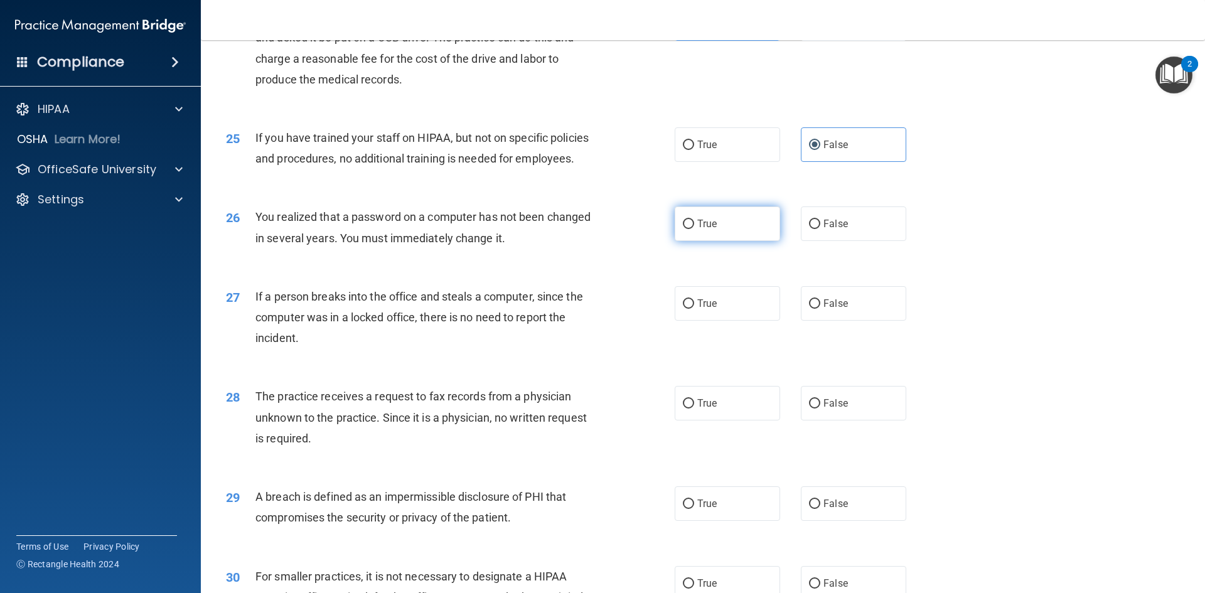
click at [719, 241] on label "True" at bounding box center [727, 224] width 105 height 35
click at [694, 229] on input "True" at bounding box center [688, 224] width 11 height 9
radio input "true"
click at [824, 309] on span "False" at bounding box center [836, 304] width 24 height 12
click at [820, 309] on input "False" at bounding box center [814, 303] width 11 height 9
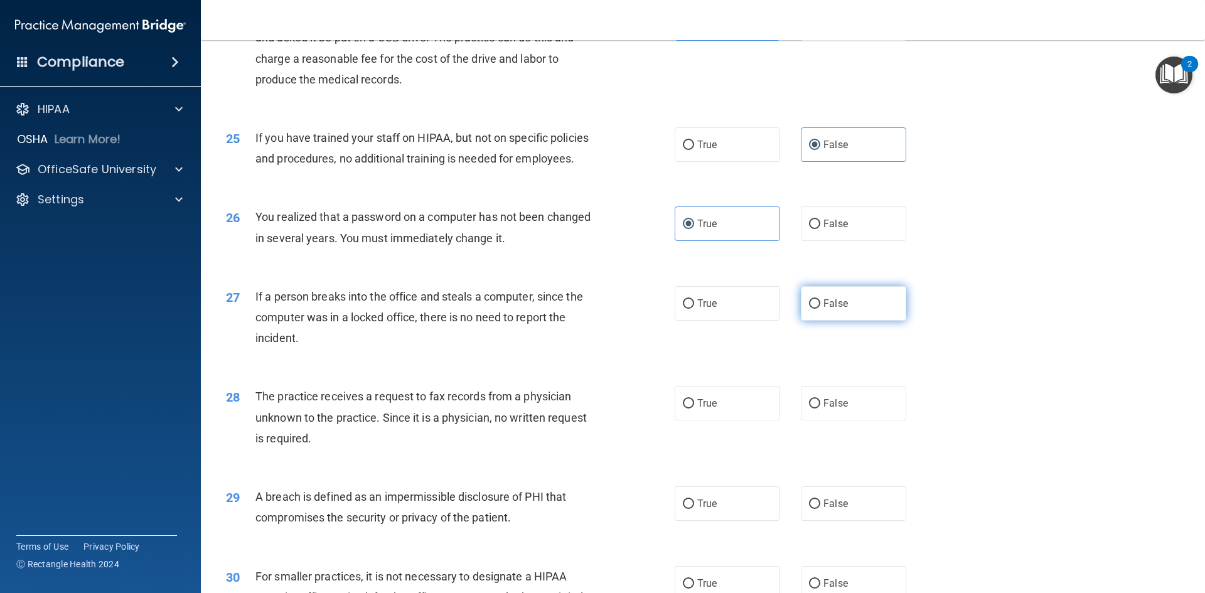
radio input "true"
click at [830, 460] on div "28 The practice receives a request to fax records from a physician unknown to t…" at bounding box center [703, 420] width 973 height 100
drag, startPoint x: 731, startPoint y: 564, endPoint x: 830, endPoint y: 481, distance: 128.8
click at [731, 550] on div "29 A breach is defined as an impermissible disclosure of PHI that compromises t…" at bounding box center [703, 510] width 973 height 79
click at [847, 416] on div "28 The practice receives a request to fax records from a physician unknown to t…" at bounding box center [703, 420] width 973 height 100
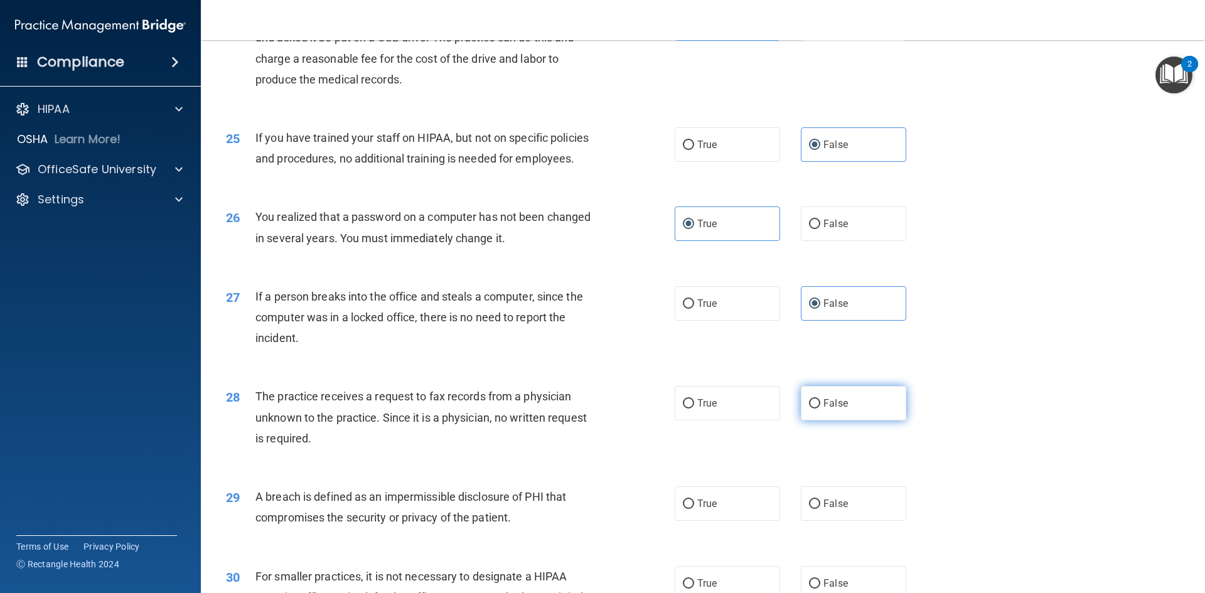
click at [826, 421] on label "False" at bounding box center [853, 403] width 105 height 35
click at [820, 409] on input "False" at bounding box center [814, 403] width 11 height 9
radio input "true"
click at [742, 521] on label "True" at bounding box center [727, 503] width 105 height 35
click at [694, 509] on input "True" at bounding box center [688, 504] width 11 height 9
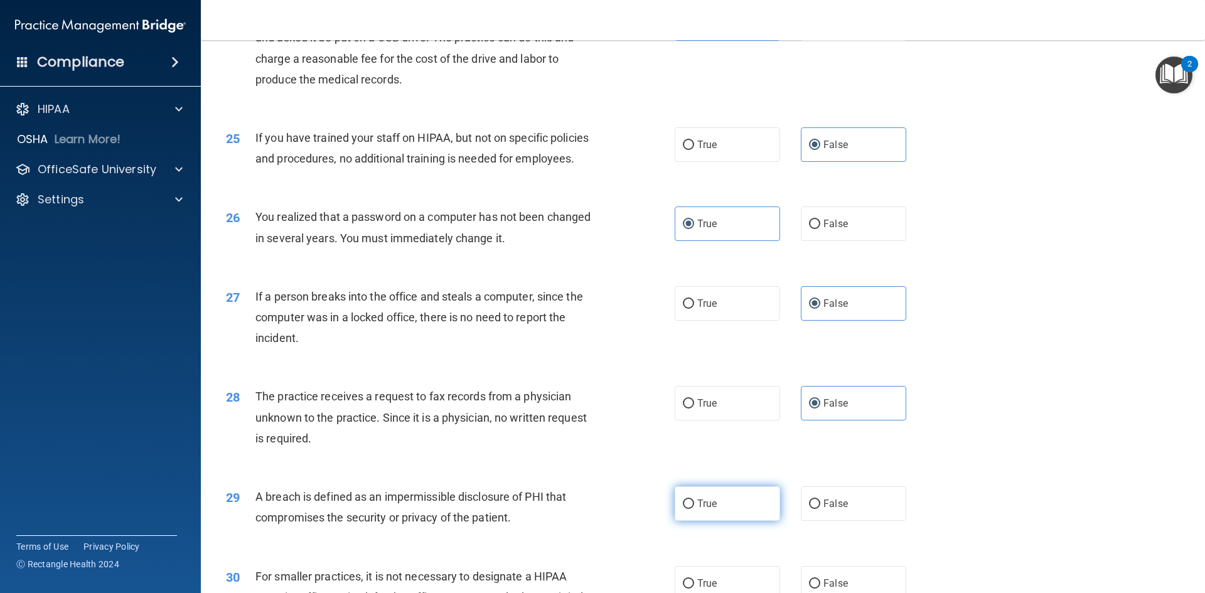
radio input "true"
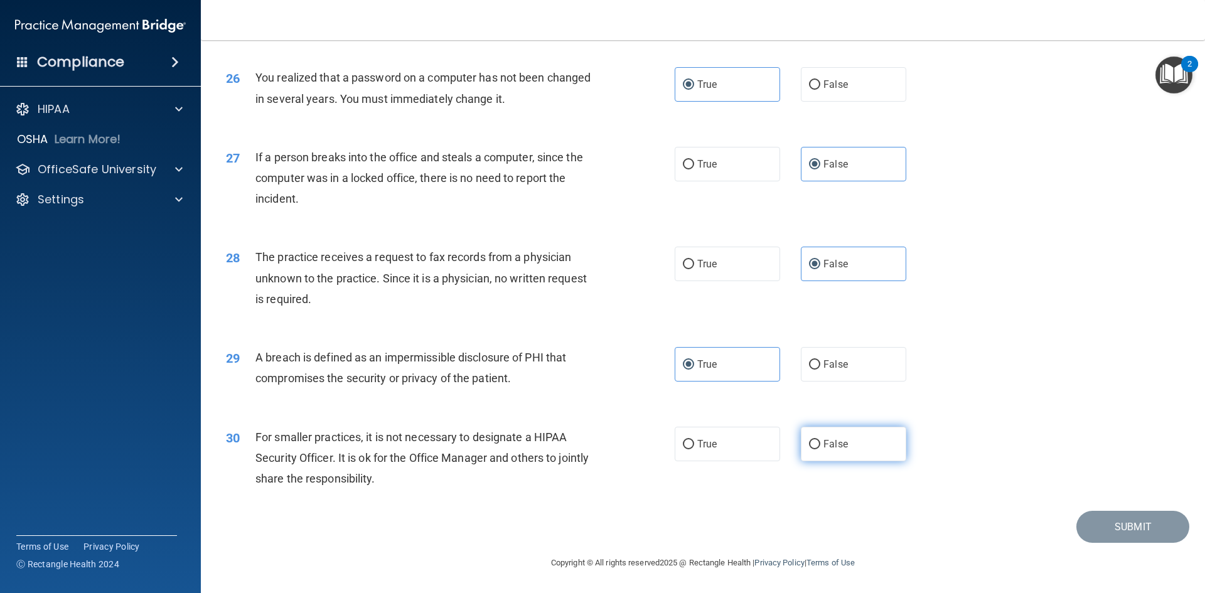
click at [810, 429] on label "False" at bounding box center [853, 444] width 105 height 35
click at [810, 440] on input "False" at bounding box center [814, 444] width 11 height 9
radio input "true"
click at [1093, 516] on button "Submit" at bounding box center [1132, 527] width 113 height 32
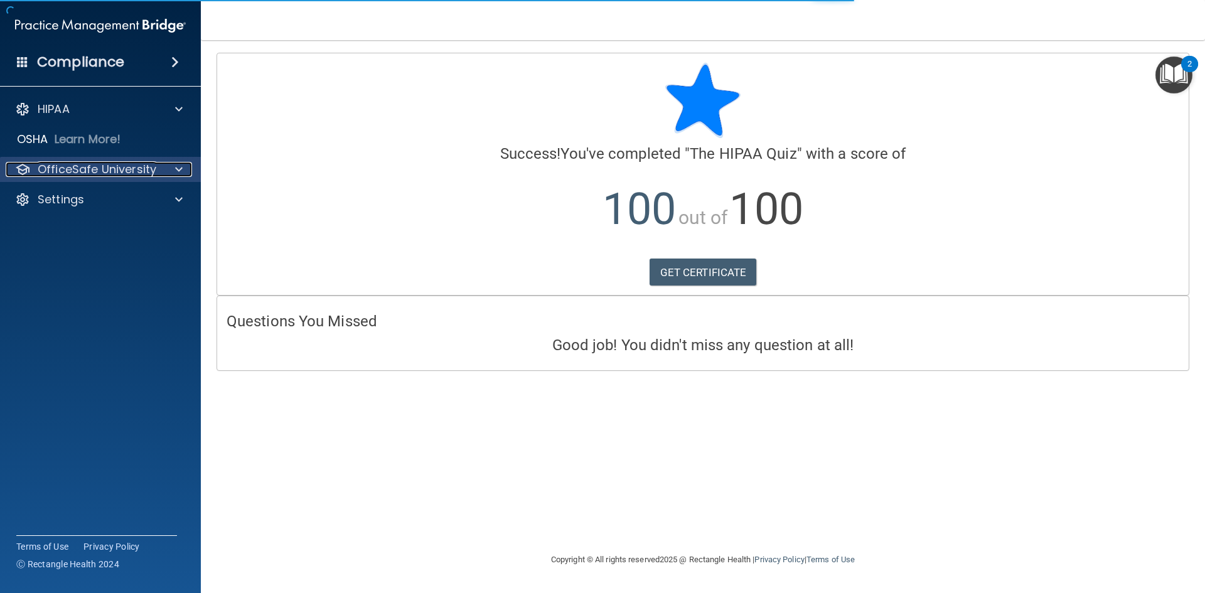
click at [124, 162] on p "OfficeSafe University" at bounding box center [97, 169] width 119 height 15
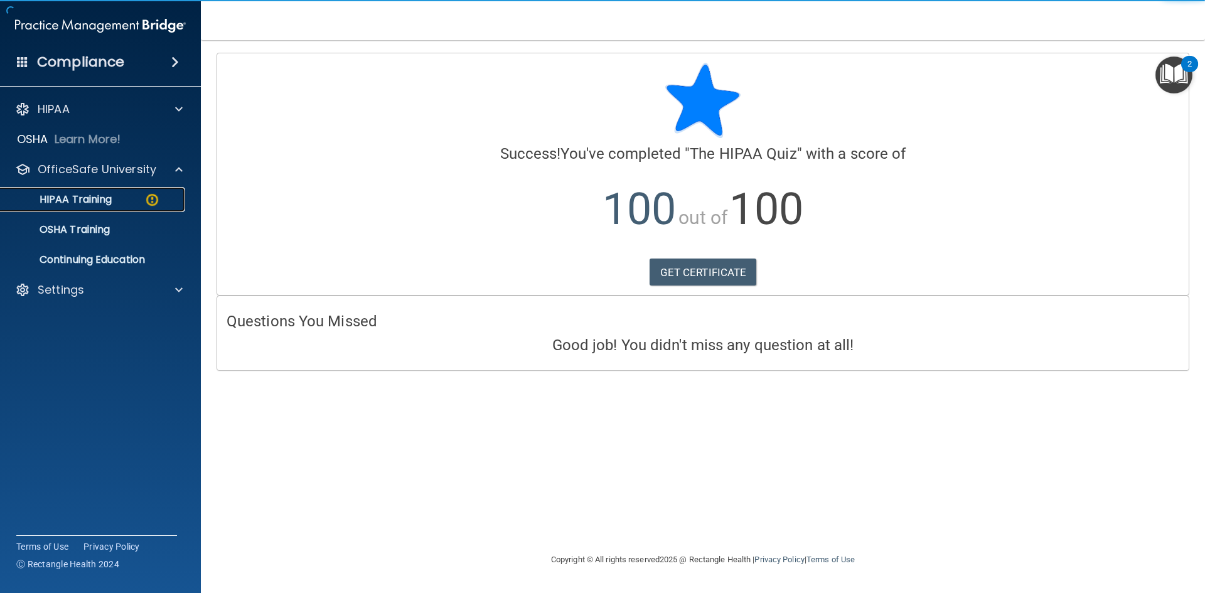
click at [95, 203] on p "HIPAA Training" at bounding box center [60, 199] width 104 height 13
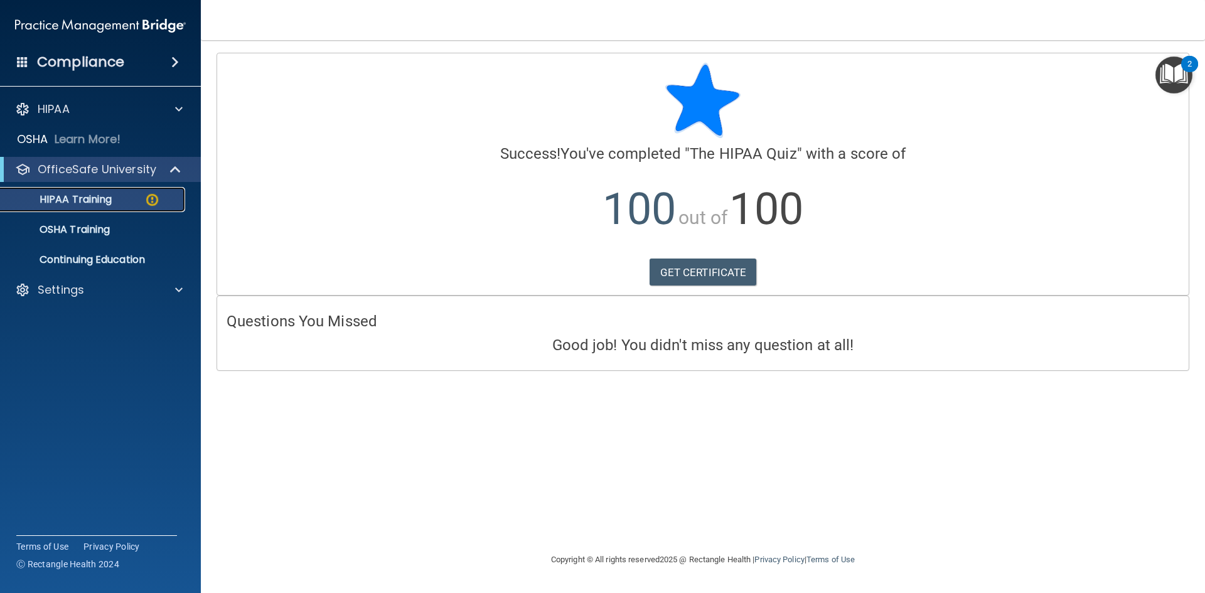
click at [113, 199] on div "HIPAA Training" at bounding box center [93, 199] width 171 height 13
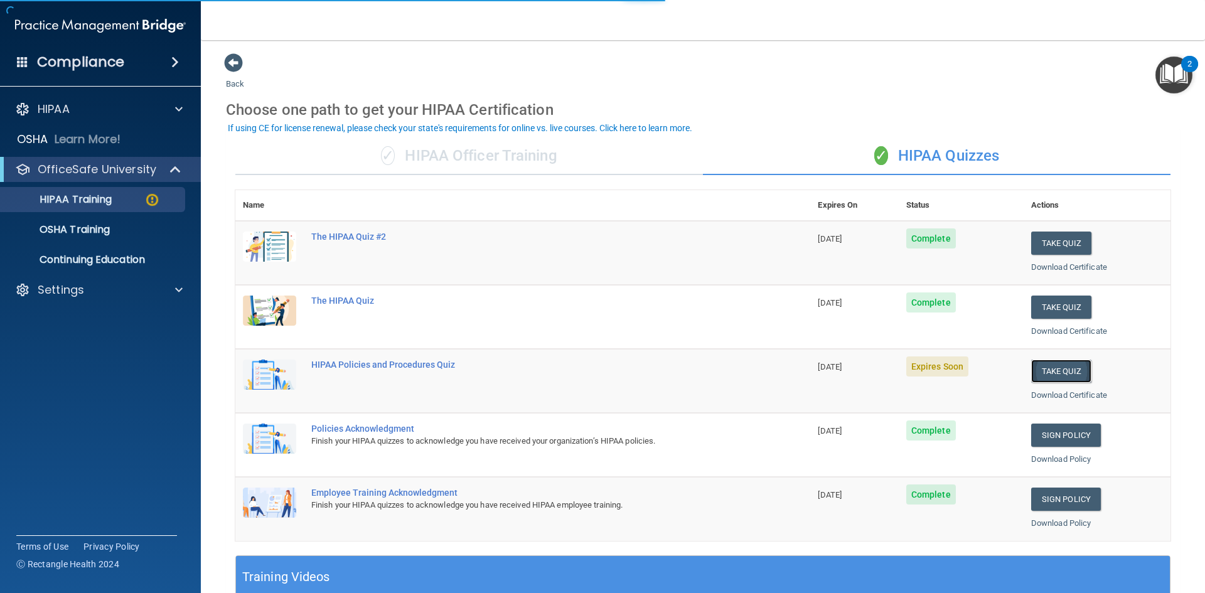
click at [1039, 365] on button "Take Quiz" at bounding box center [1061, 371] width 60 height 23
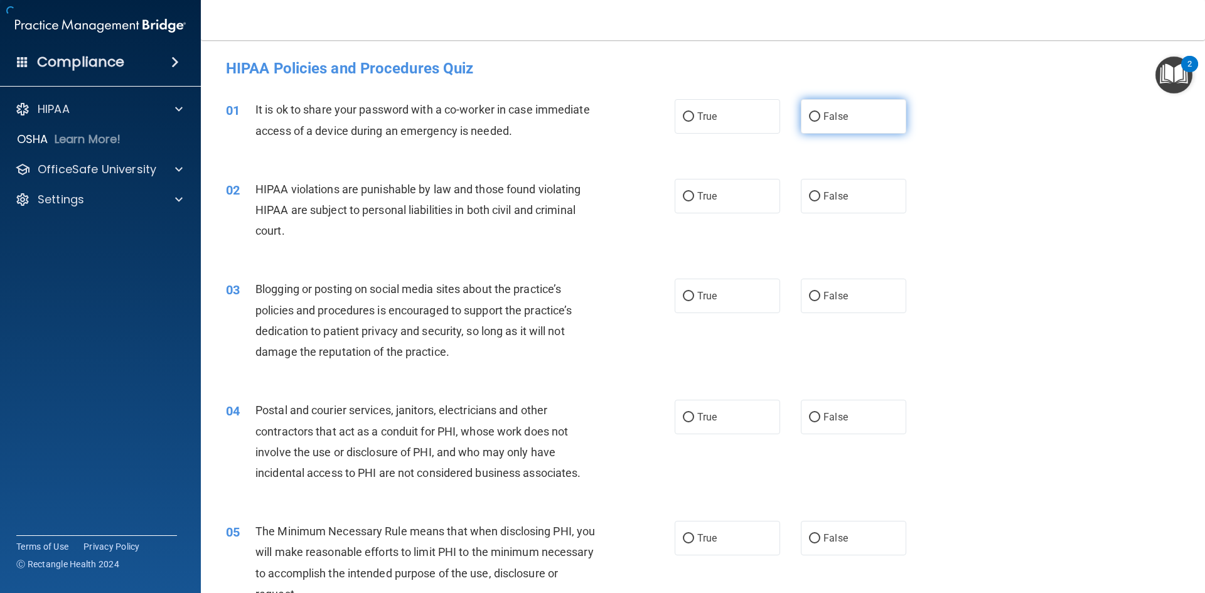
drag, startPoint x: 808, startPoint y: 124, endPoint x: 802, endPoint y: 126, distance: 6.6
click at [802, 126] on label "False" at bounding box center [853, 116] width 105 height 35
click at [809, 122] on input "False" at bounding box center [814, 116] width 11 height 9
radio input "true"
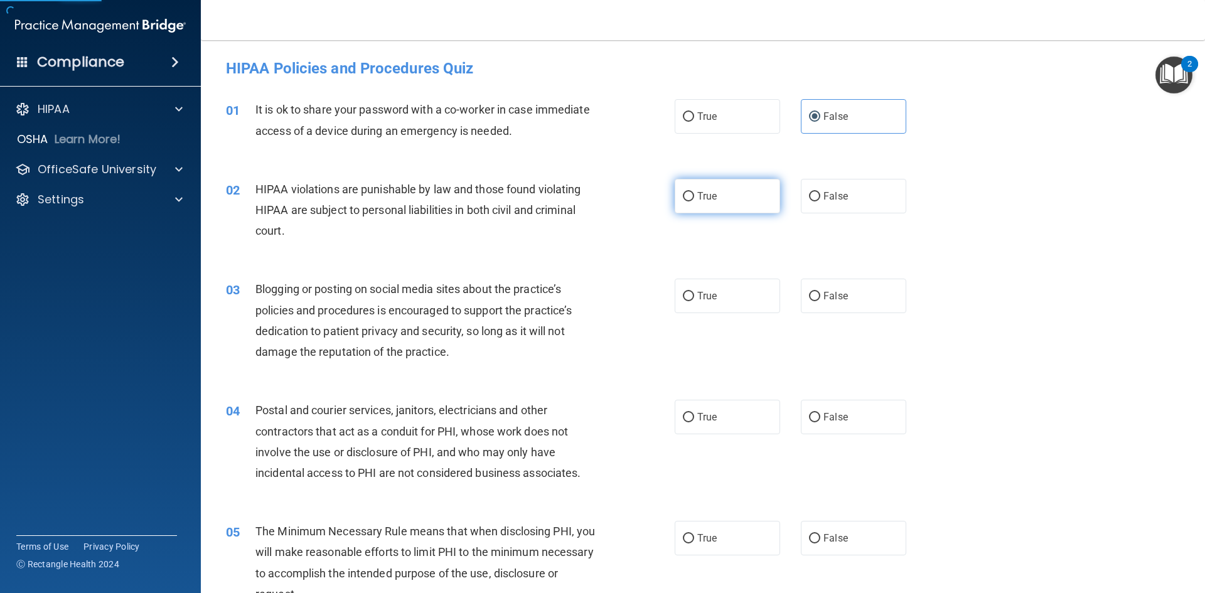
click at [736, 203] on label "True" at bounding box center [727, 196] width 105 height 35
click at [694, 201] on input "True" at bounding box center [688, 196] width 11 height 9
radio input "true"
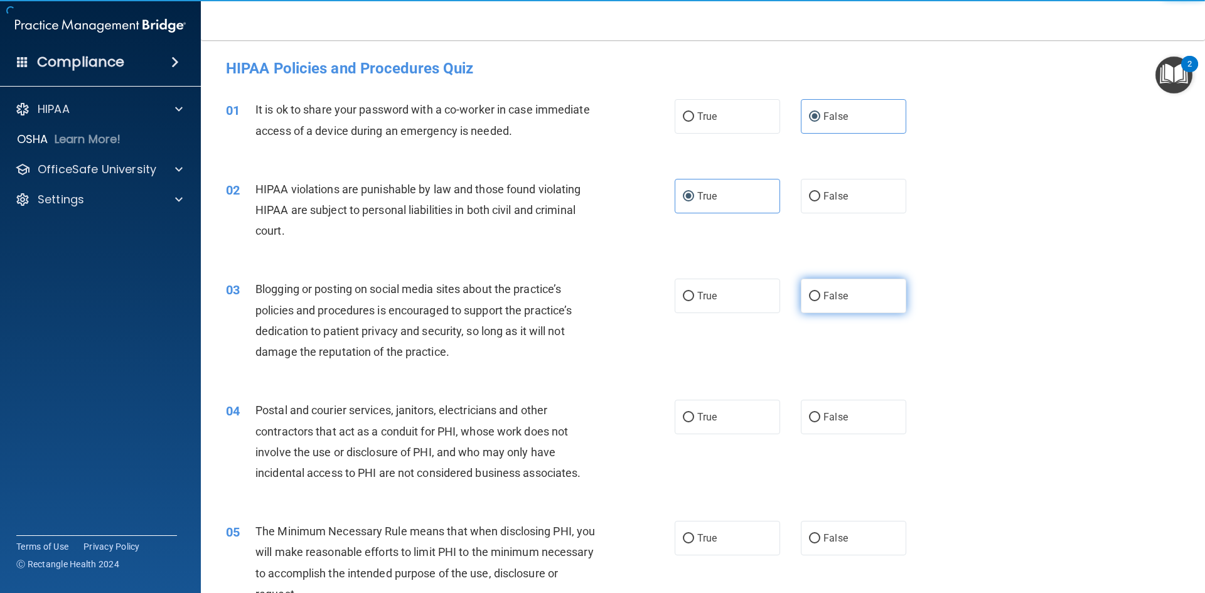
click at [857, 294] on label "False" at bounding box center [853, 296] width 105 height 35
click at [820, 294] on input "False" at bounding box center [814, 296] width 11 height 9
radio input "true"
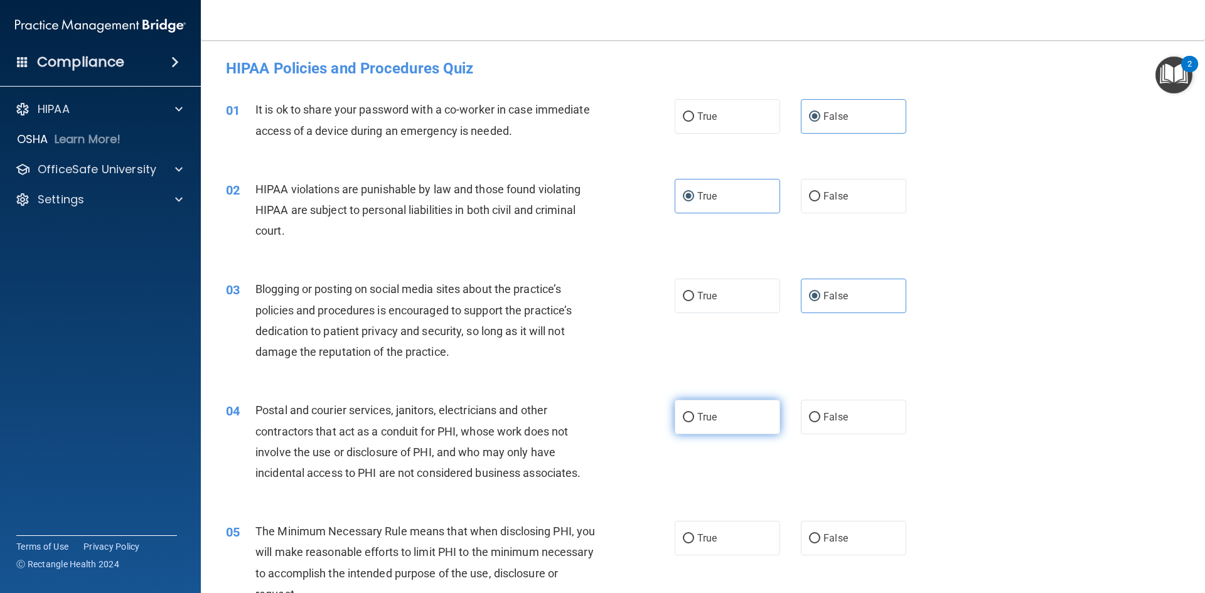
click at [708, 422] on span "True" at bounding box center [706, 417] width 19 height 12
click at [694, 422] on input "True" at bounding box center [688, 417] width 11 height 9
radio input "true"
click at [709, 536] on span "True" at bounding box center [706, 538] width 19 height 12
click at [694, 536] on input "True" at bounding box center [688, 538] width 11 height 9
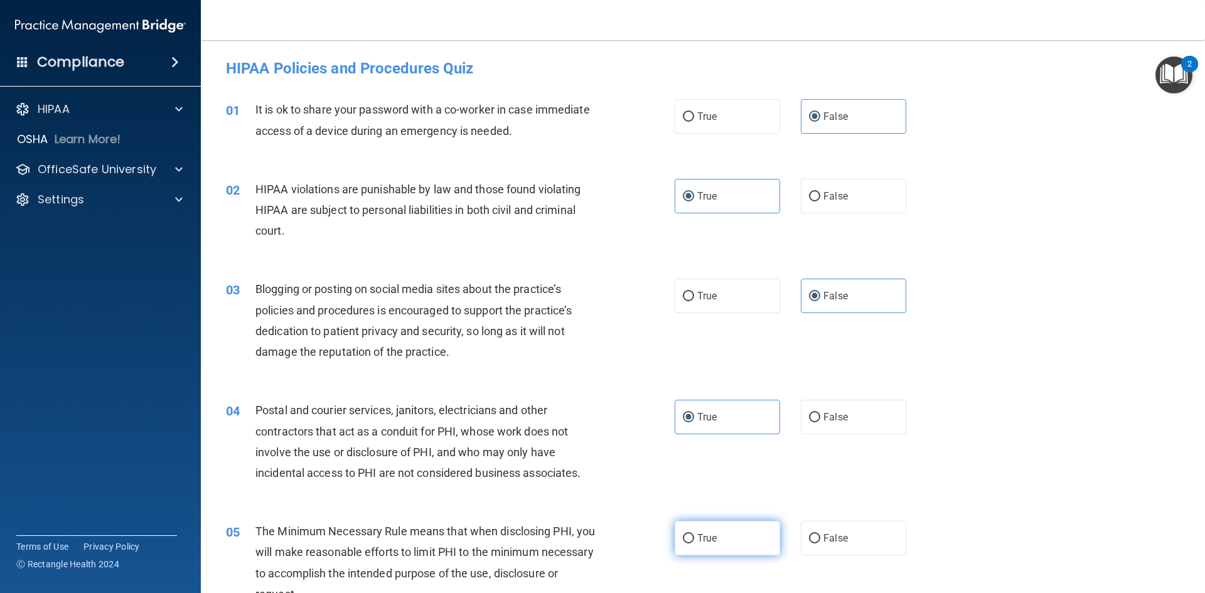
radio input "true"
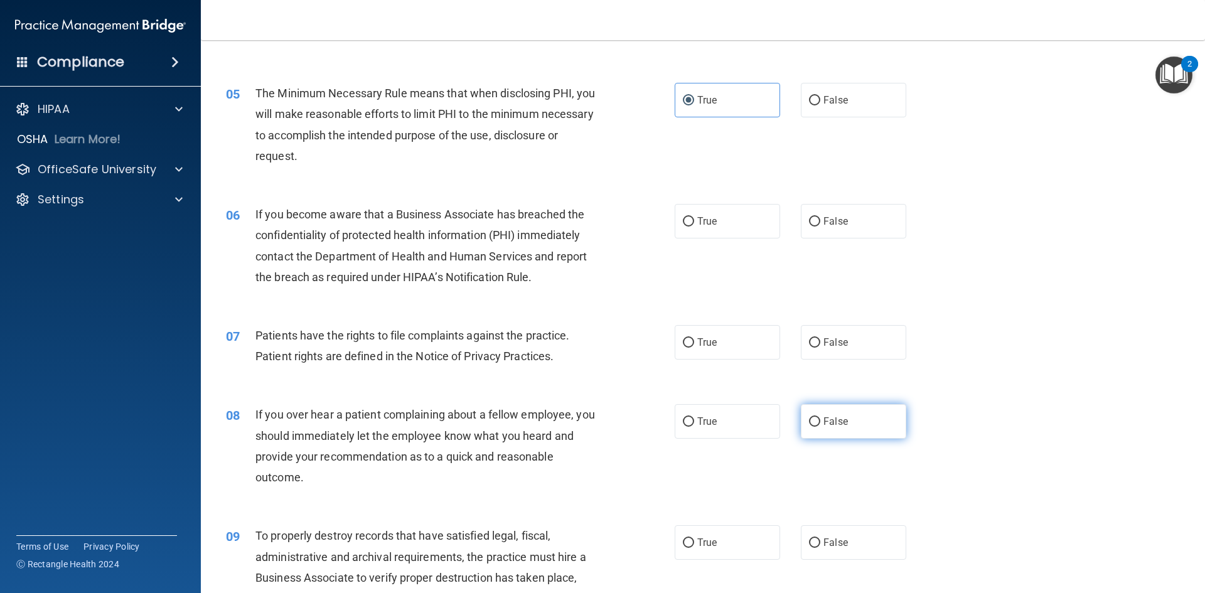
scroll to position [439, 0]
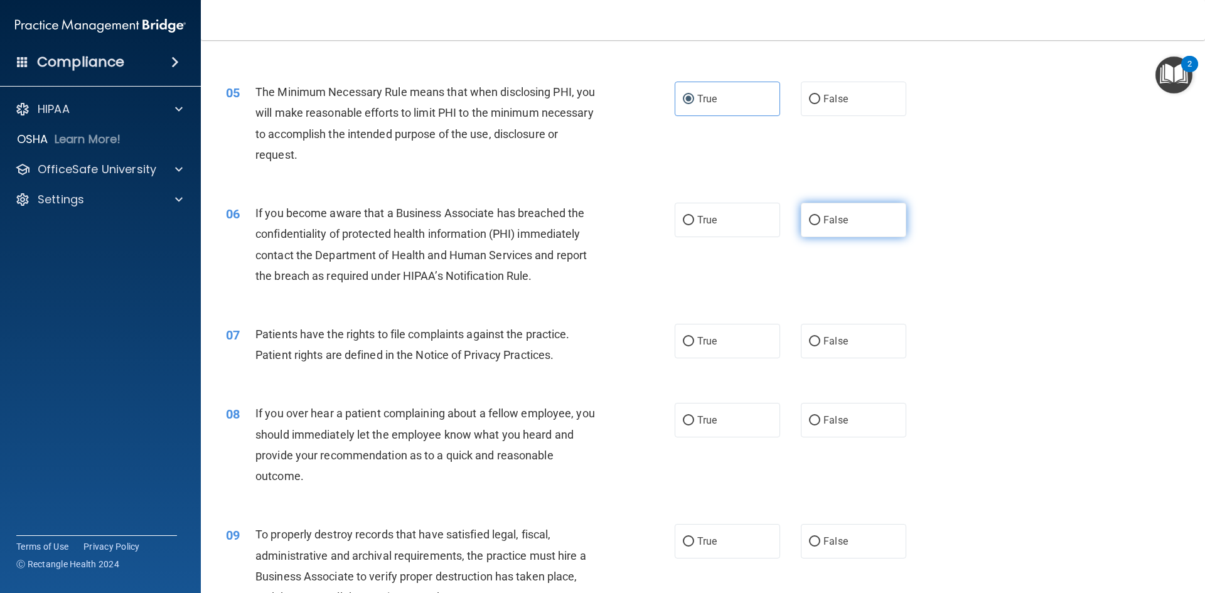
click at [824, 217] on span "False" at bounding box center [836, 220] width 24 height 12
click at [820, 217] on input "False" at bounding box center [814, 220] width 11 height 9
radio input "true"
click at [695, 353] on label "True" at bounding box center [727, 341] width 105 height 35
click at [694, 346] on input "True" at bounding box center [688, 341] width 11 height 9
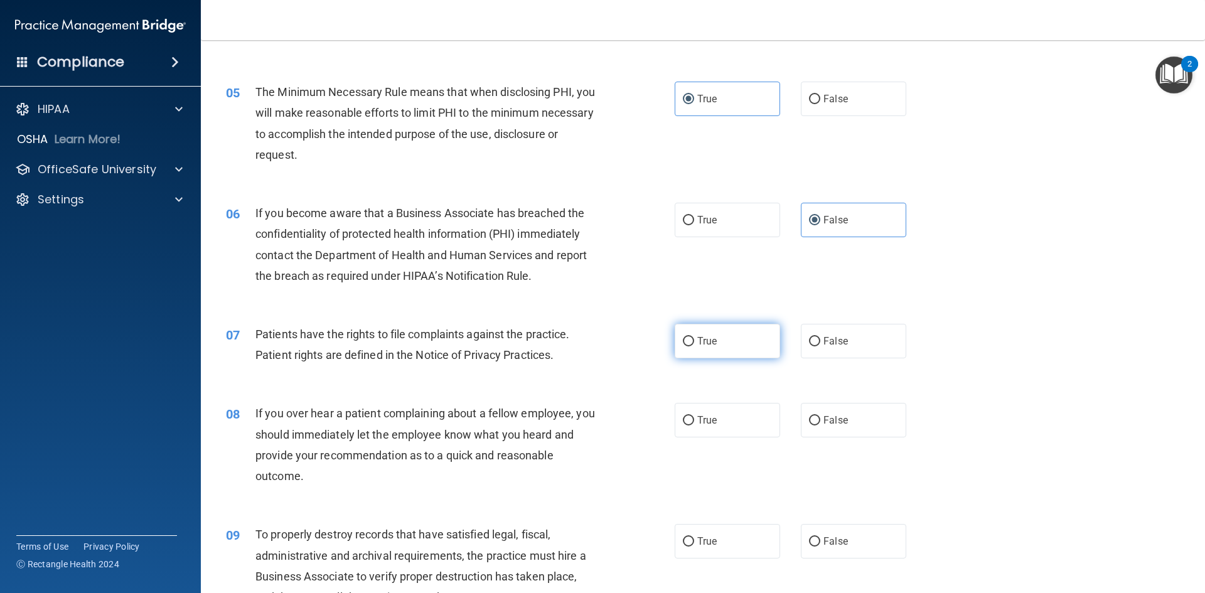
radio input "true"
click at [821, 412] on label "False" at bounding box center [853, 420] width 105 height 35
click at [820, 416] on input "False" at bounding box center [814, 420] width 11 height 9
radio input "true"
click at [824, 536] on span "False" at bounding box center [836, 541] width 24 height 12
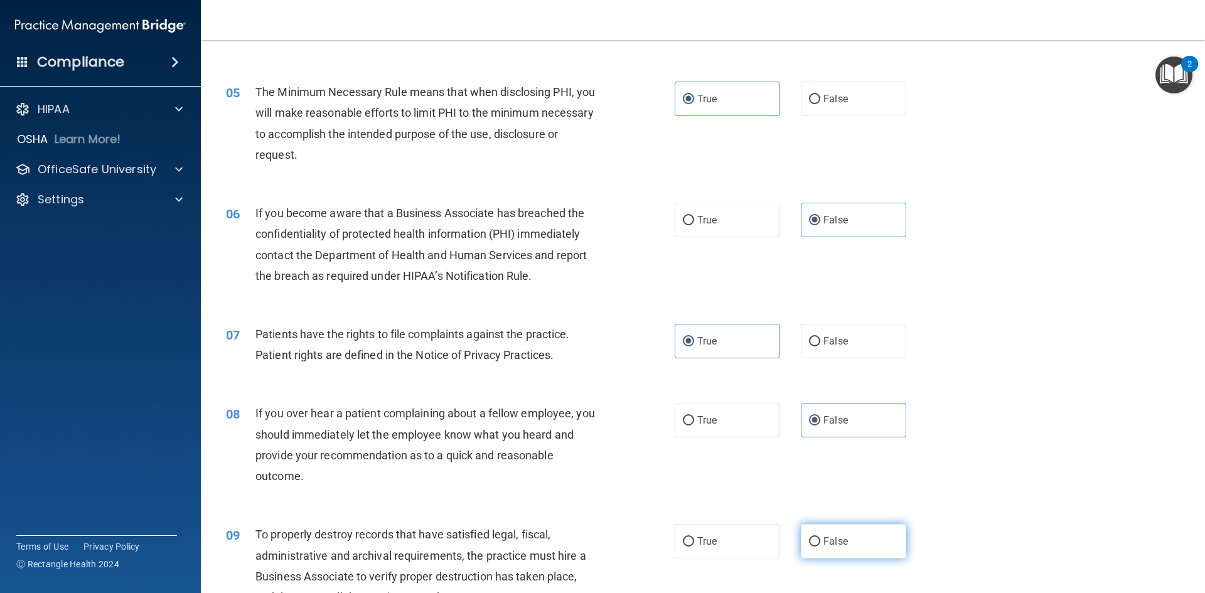
click at [820, 537] on input "False" at bounding box center [814, 541] width 11 height 9
radio input "true"
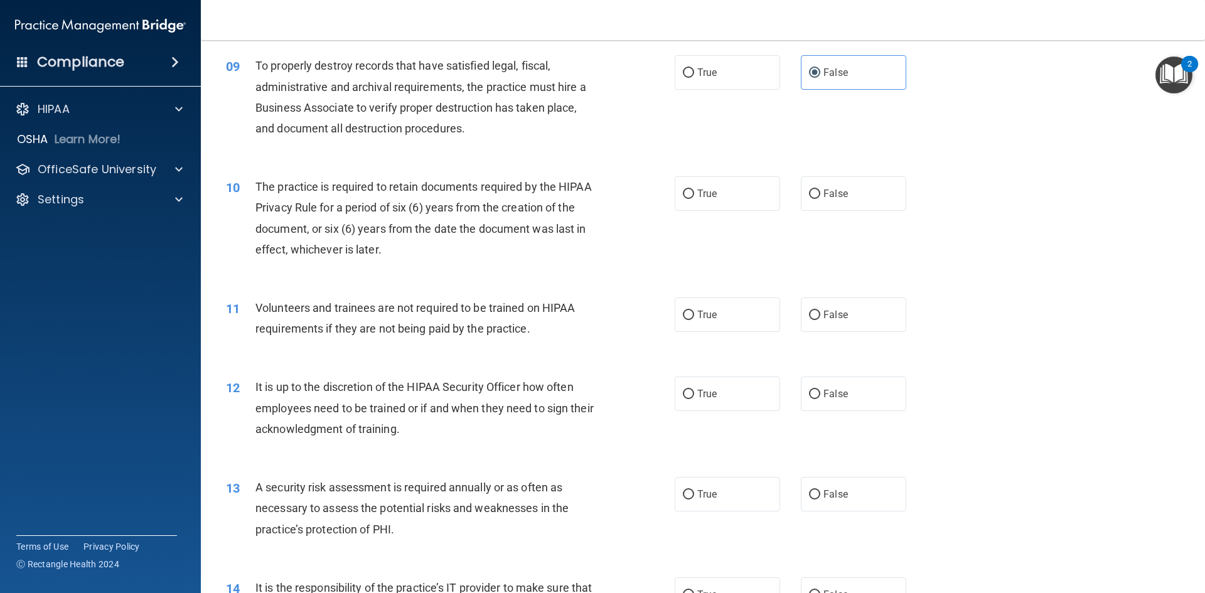
scroll to position [942, 0]
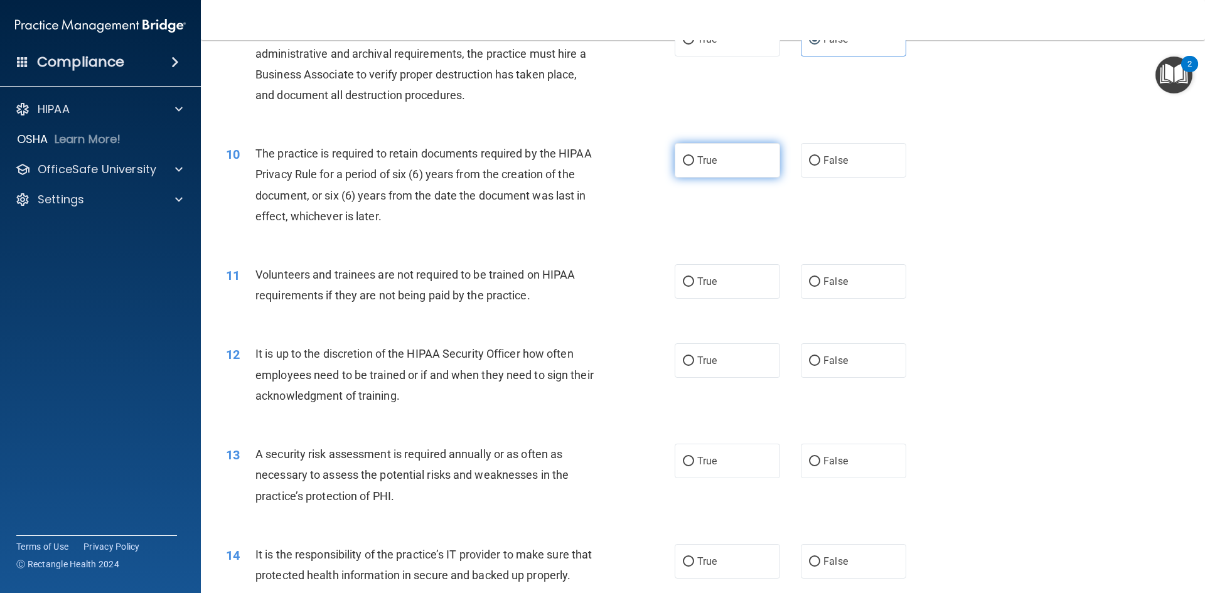
click at [728, 170] on label "True" at bounding box center [727, 160] width 105 height 35
click at [694, 166] on input "True" at bounding box center [688, 160] width 11 height 9
radio input "true"
click at [836, 286] on span "False" at bounding box center [836, 282] width 24 height 12
click at [820, 286] on input "False" at bounding box center [814, 281] width 11 height 9
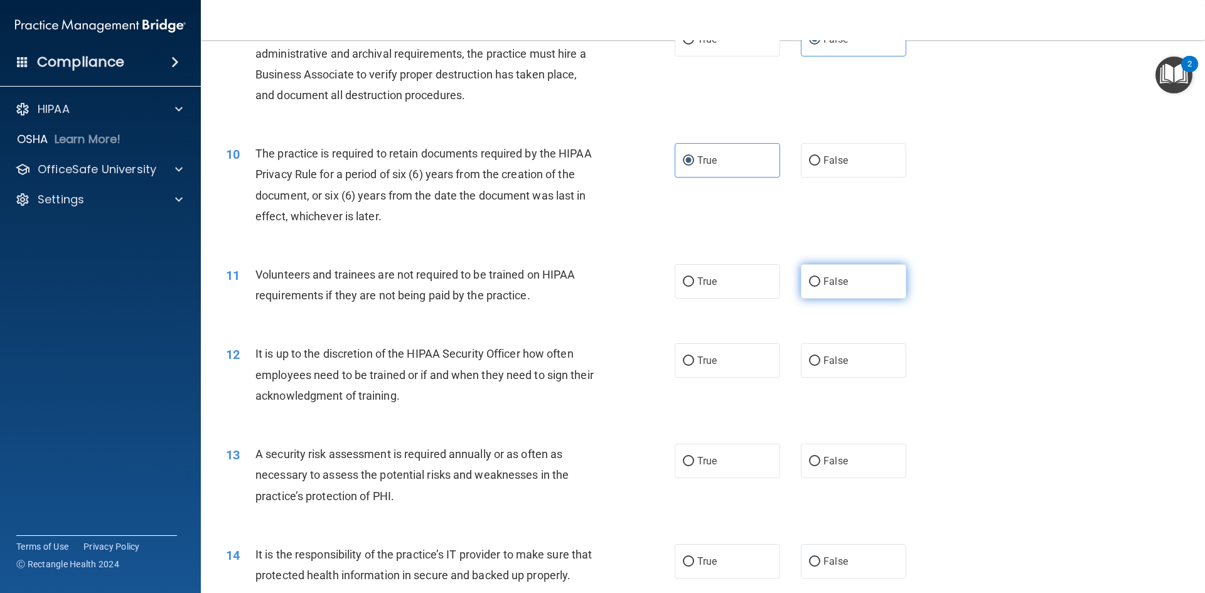
radio input "true"
click at [838, 351] on label "False" at bounding box center [853, 360] width 105 height 35
click at [820, 357] on input "False" at bounding box center [814, 361] width 11 height 9
radio input "true"
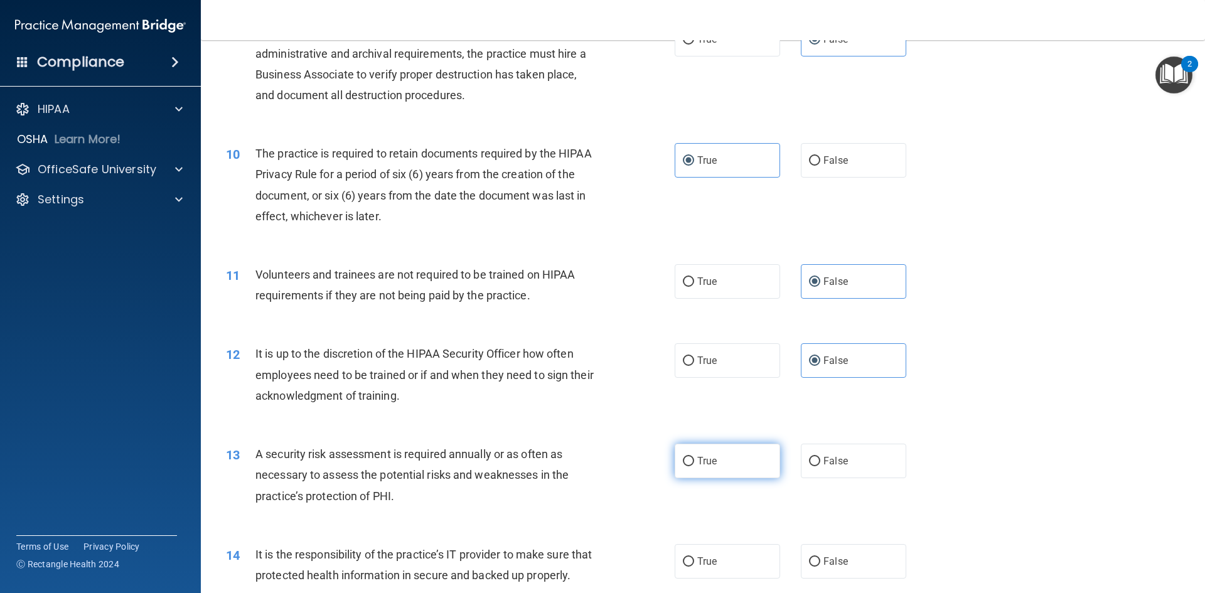
click at [741, 449] on label "True" at bounding box center [727, 461] width 105 height 35
click at [694, 457] on input "True" at bounding box center [688, 461] width 11 height 9
radio input "true"
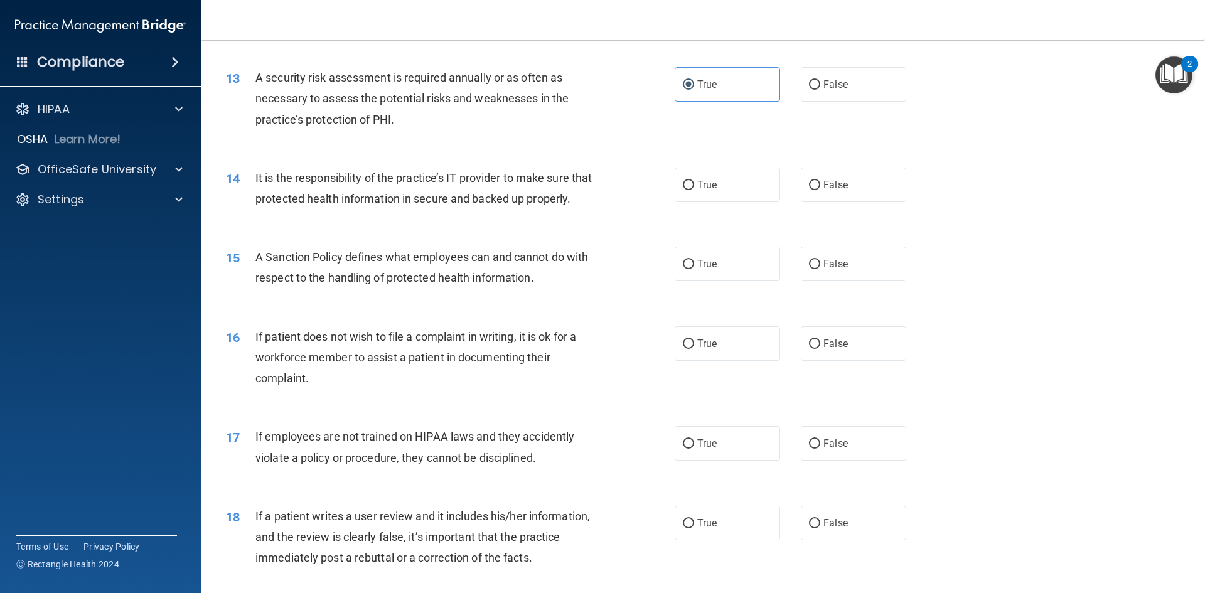
scroll to position [1255, 0]
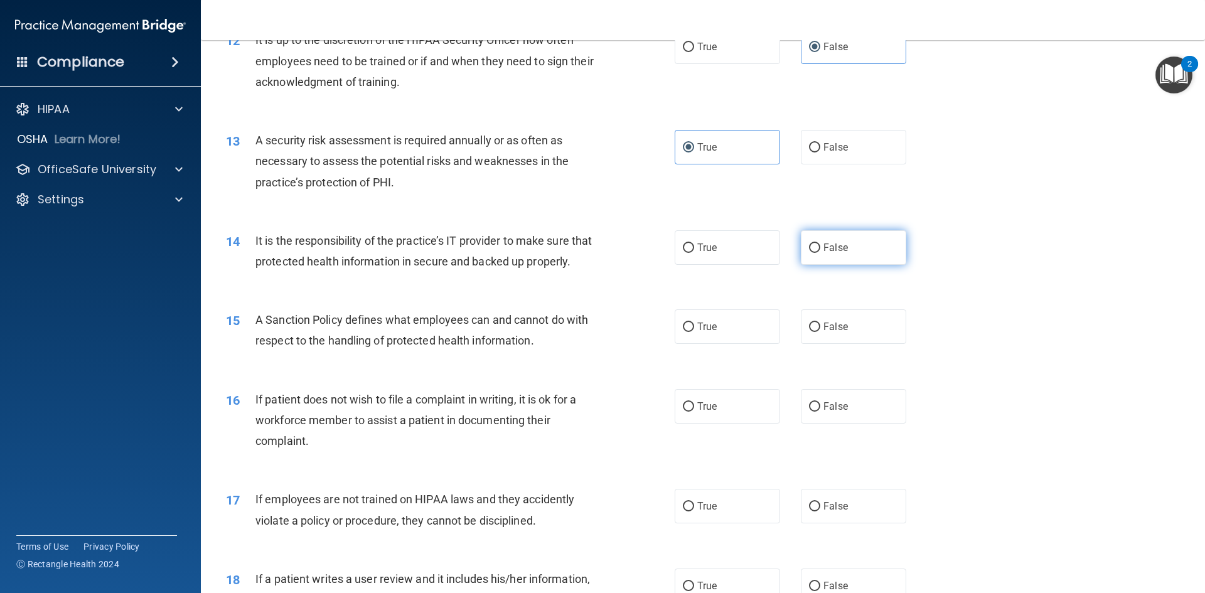
drag, startPoint x: 847, startPoint y: 229, endPoint x: 849, endPoint y: 263, distance: 34.0
click at [847, 230] on div "14 It is the responsibility of the practice’s IT provider to make sure that pro…" at bounding box center [703, 254] width 973 height 79
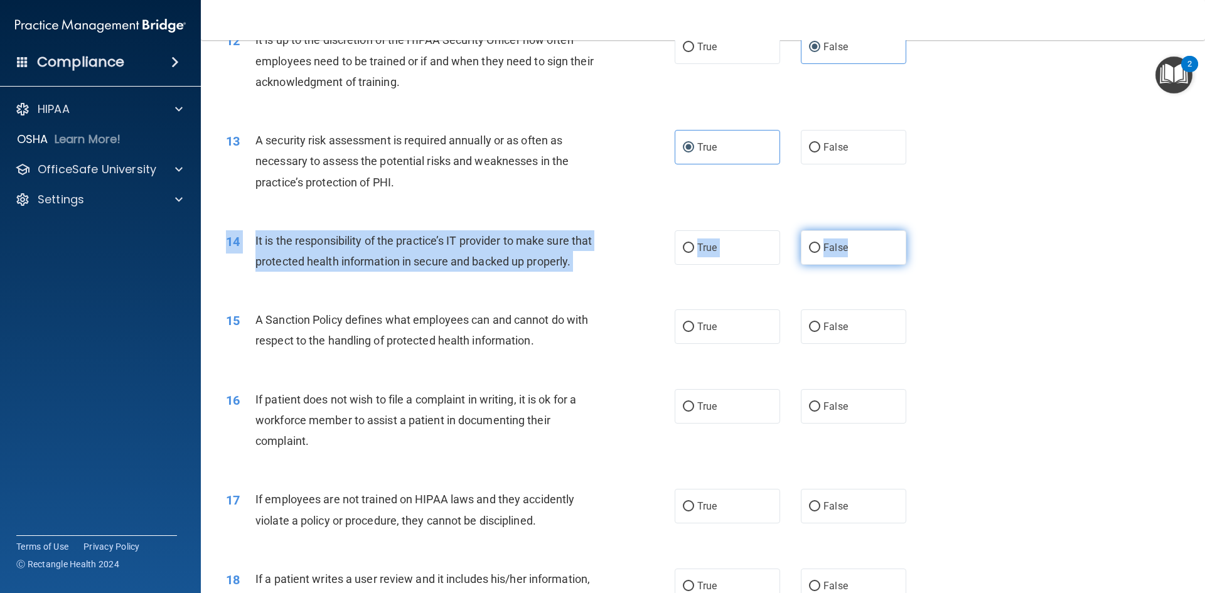
click at [845, 258] on label "False" at bounding box center [853, 247] width 105 height 35
click at [820, 253] on input "False" at bounding box center [814, 248] width 11 height 9
radio input "true"
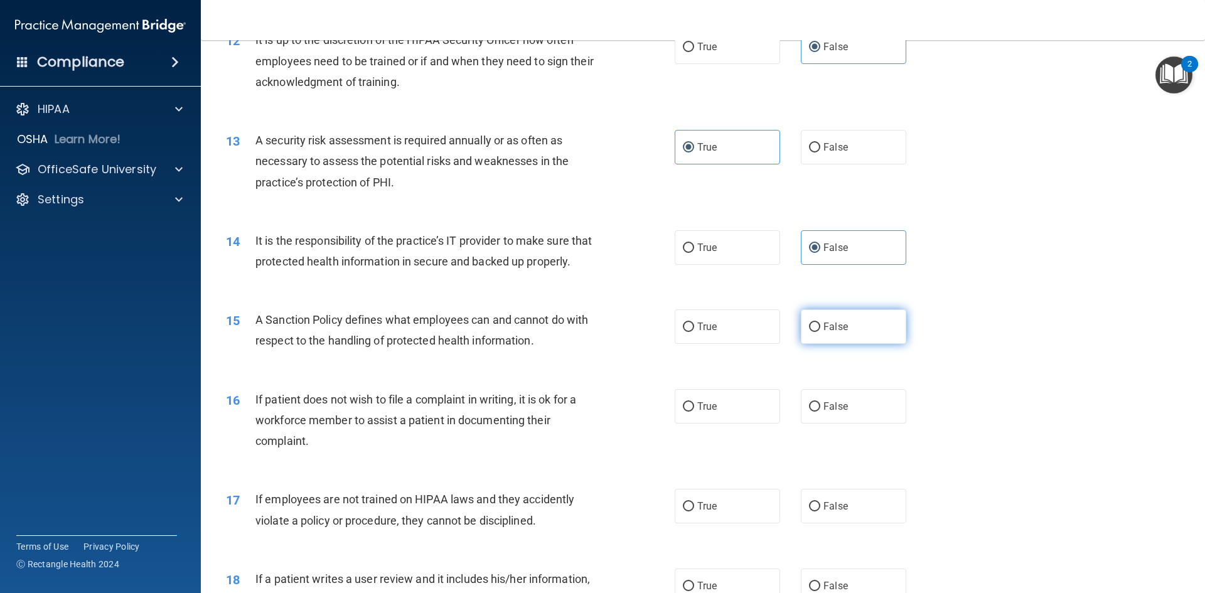
click at [818, 344] on label "False" at bounding box center [853, 326] width 105 height 35
click at [818, 332] on input "False" at bounding box center [814, 327] width 11 height 9
radio input "true"
click at [724, 424] on label "True" at bounding box center [727, 406] width 105 height 35
click at [694, 412] on input "True" at bounding box center [688, 406] width 11 height 9
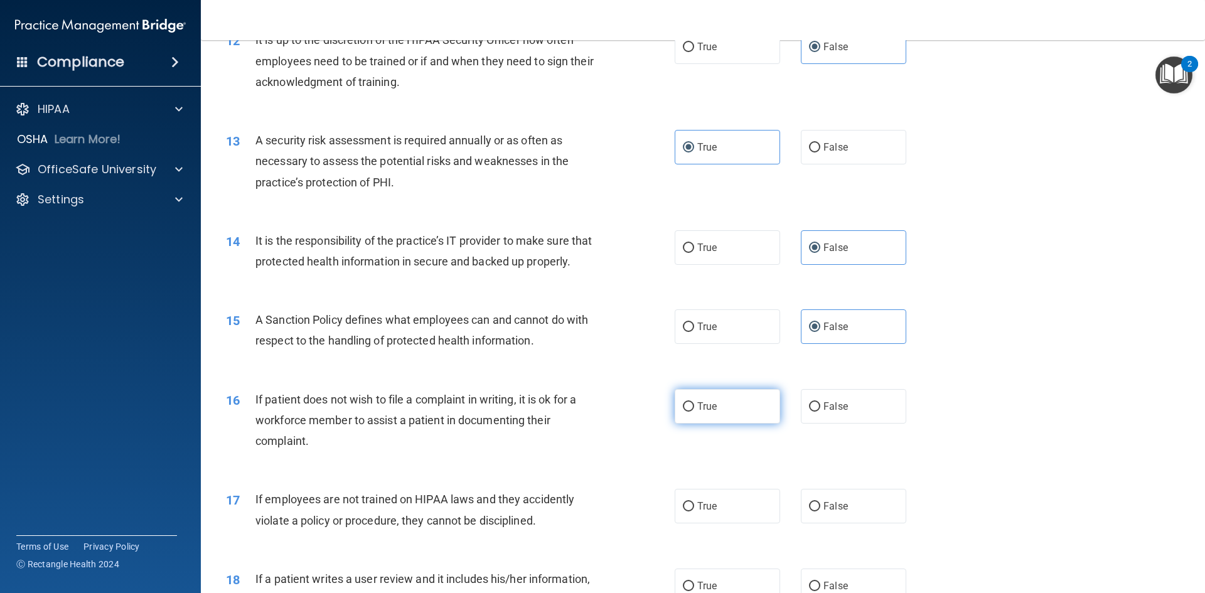
radio input "true"
click at [837, 517] on label "False" at bounding box center [853, 506] width 105 height 35
click at [820, 512] on input "False" at bounding box center [814, 506] width 11 height 9
radio input "true"
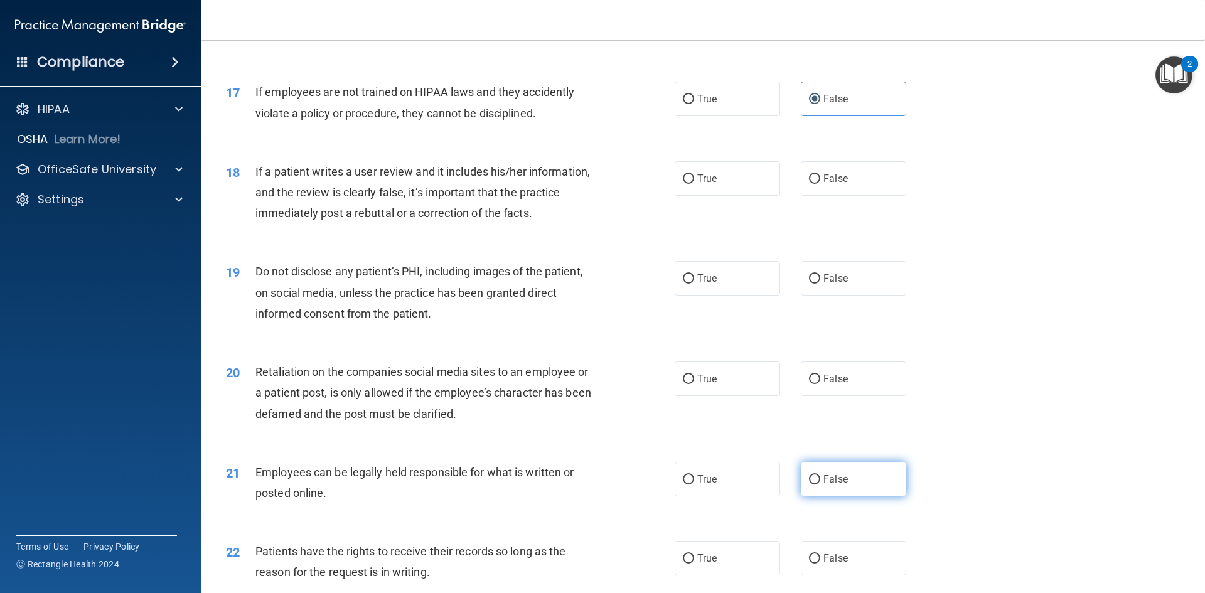
scroll to position [1695, 0]
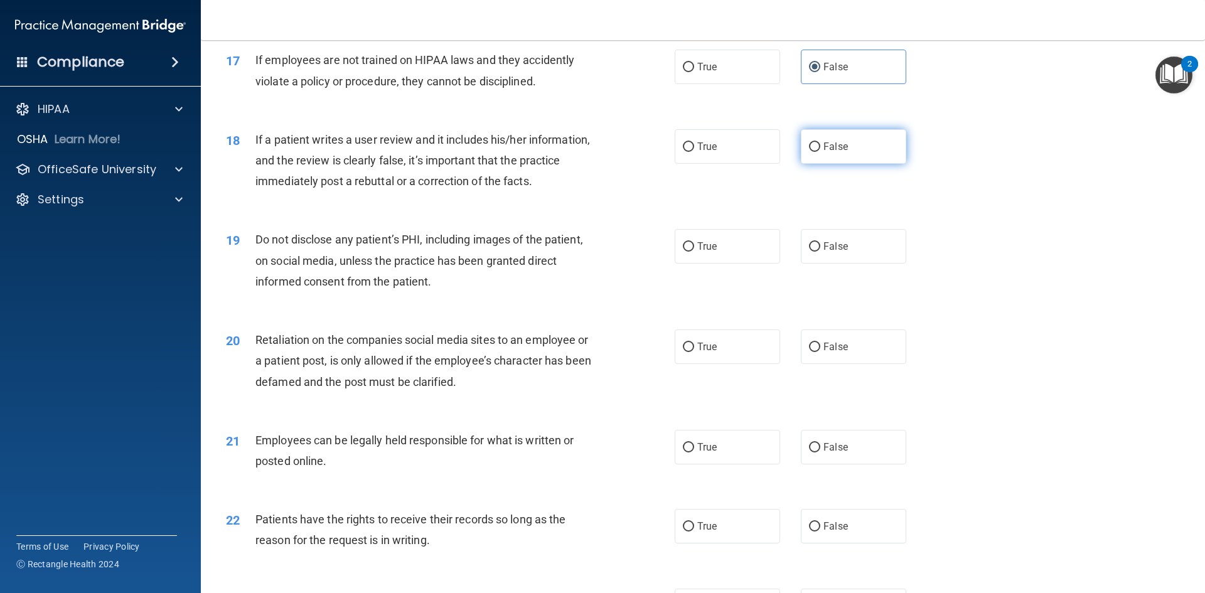
click at [835, 153] on span "False" at bounding box center [836, 147] width 24 height 12
click at [820, 152] on input "False" at bounding box center [814, 146] width 11 height 9
radio input "true"
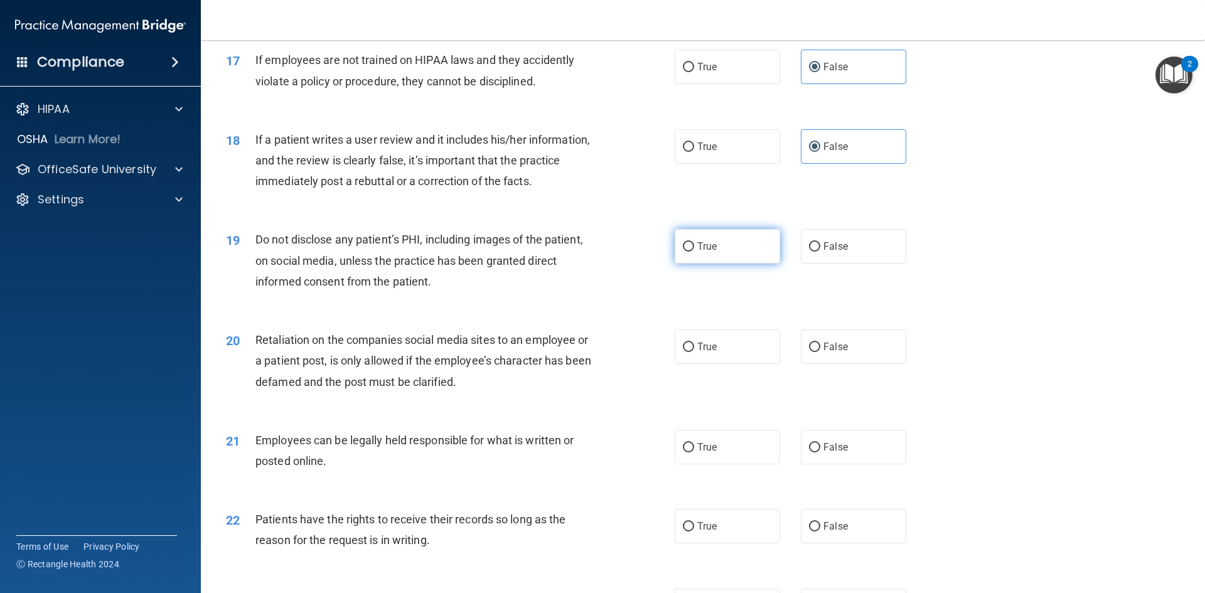
click at [736, 260] on label "True" at bounding box center [727, 246] width 105 height 35
click at [694, 252] on input "True" at bounding box center [688, 246] width 11 height 9
radio input "true"
click at [843, 362] on label "False" at bounding box center [853, 347] width 105 height 35
click at [820, 352] on input "False" at bounding box center [814, 347] width 11 height 9
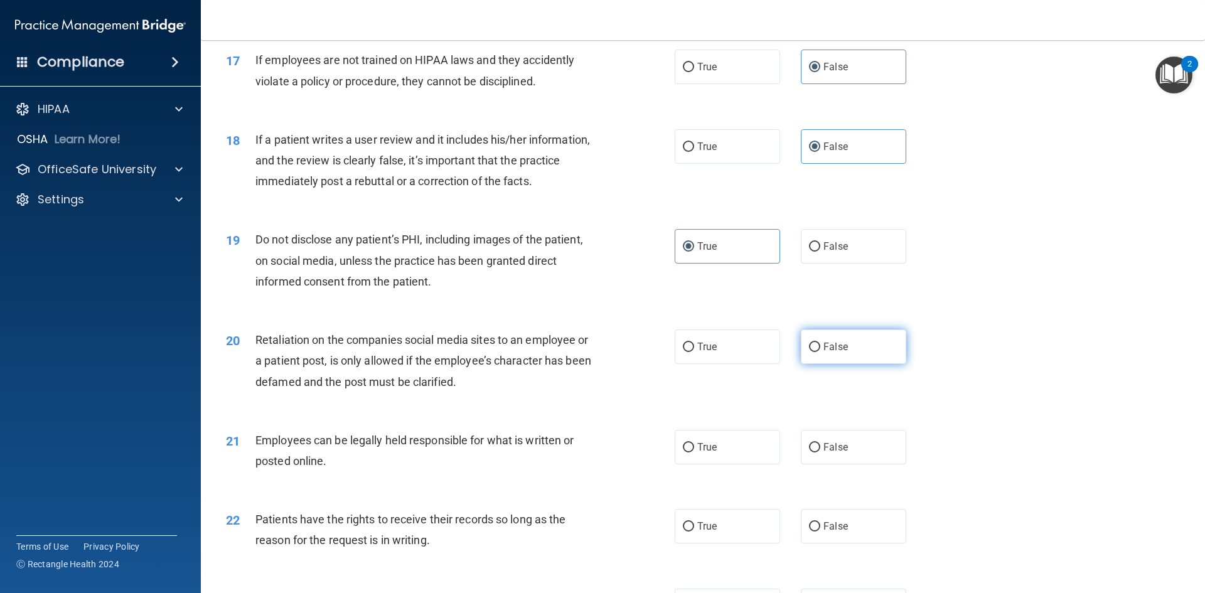
radio input "true"
click at [717, 464] on label "True" at bounding box center [727, 447] width 105 height 35
click at [694, 453] on input "True" at bounding box center [688, 447] width 11 height 9
radio input "true"
click at [824, 532] on span "False" at bounding box center [836, 526] width 24 height 12
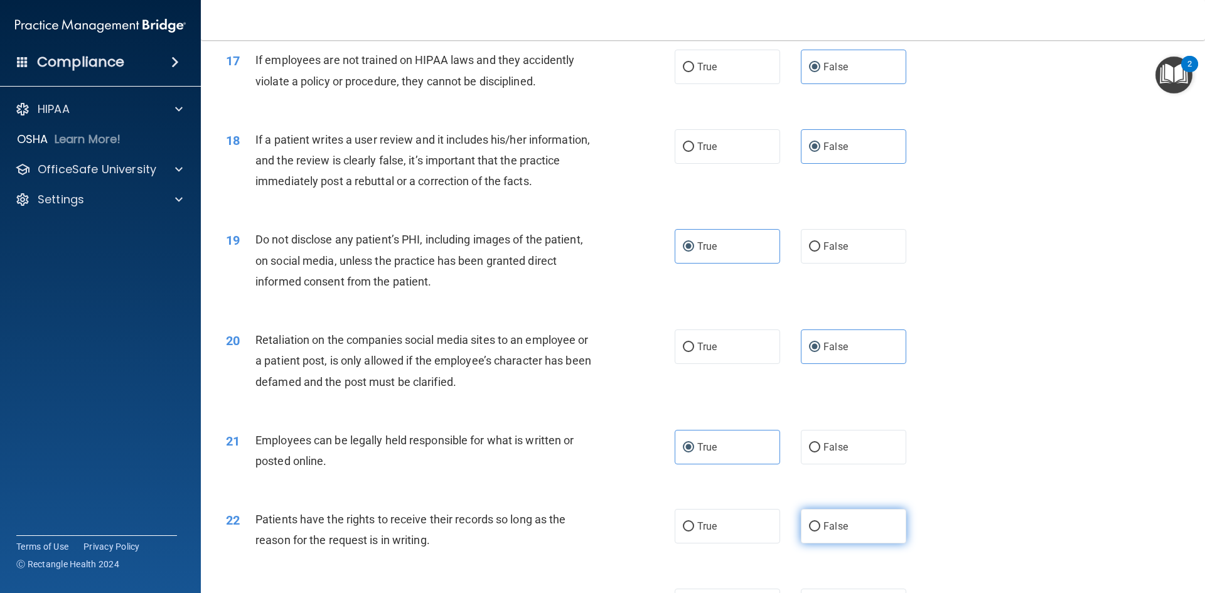
click at [818, 532] on input "False" at bounding box center [814, 526] width 11 height 9
radio input "true"
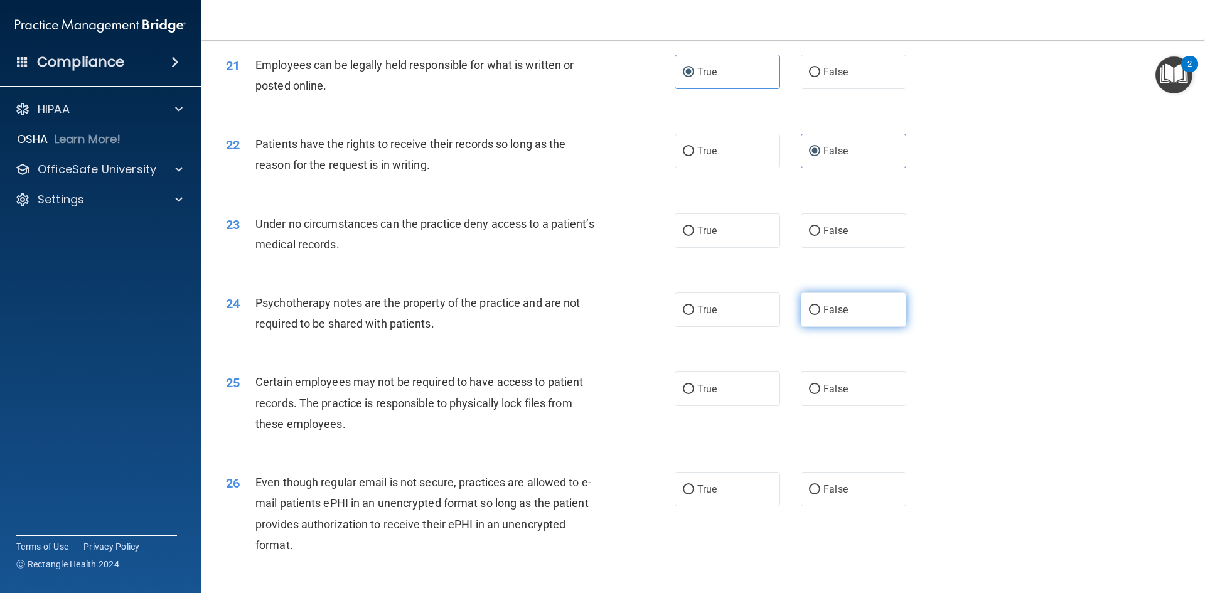
scroll to position [2071, 0]
click at [824, 235] on span "False" at bounding box center [836, 229] width 24 height 12
click at [819, 235] on input "False" at bounding box center [814, 229] width 11 height 9
radio input "true"
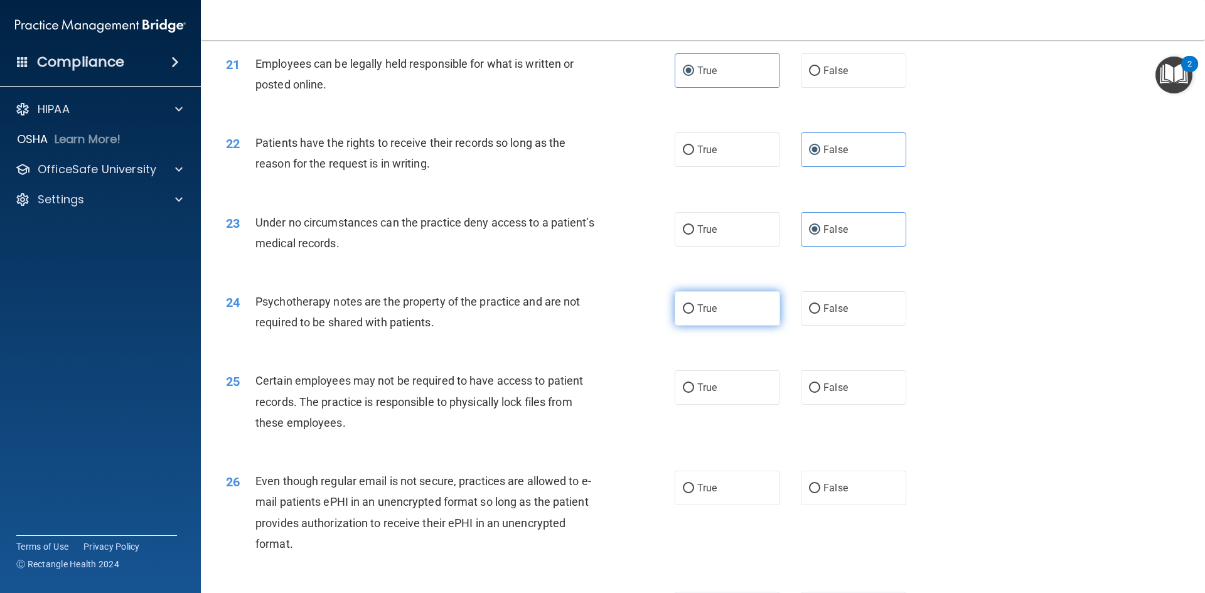
click at [704, 322] on label "True" at bounding box center [727, 308] width 105 height 35
click at [694, 314] on input "True" at bounding box center [688, 308] width 11 height 9
radio input "true"
click at [721, 390] on div "25 Certain employees may not be required to have access to patient records. The…" at bounding box center [703, 405] width 973 height 100
click at [731, 505] on label "True" at bounding box center [727, 488] width 105 height 35
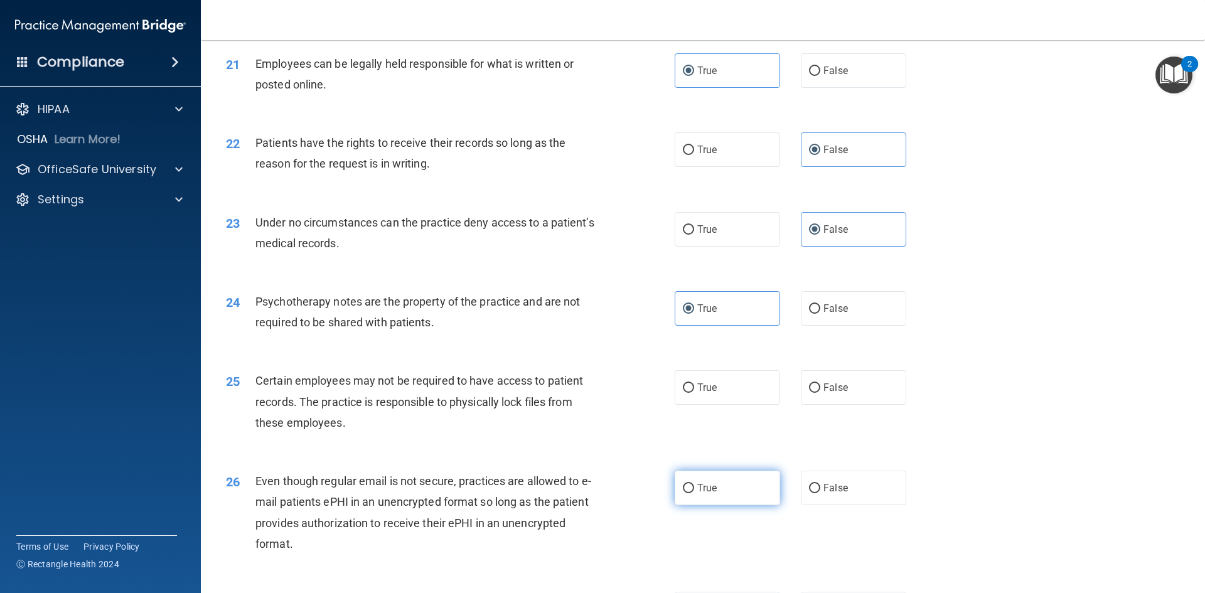
click at [694, 493] on input "True" at bounding box center [688, 488] width 11 height 9
radio input "true"
click at [716, 405] on label "True" at bounding box center [727, 387] width 105 height 35
click at [694, 393] on input "True" at bounding box center [688, 388] width 11 height 9
radio input "true"
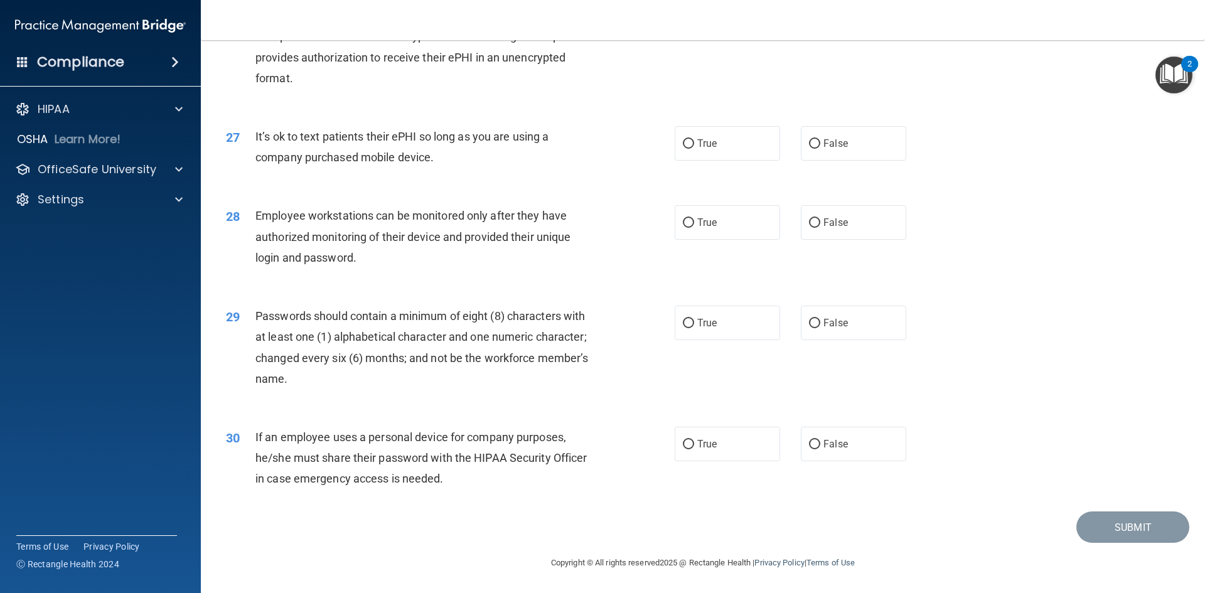
scroll to position [2558, 0]
drag, startPoint x: 813, startPoint y: 159, endPoint x: 819, endPoint y: 181, distance: 22.8
click at [812, 159] on label "False" at bounding box center [853, 143] width 105 height 35
click at [812, 149] on input "False" at bounding box center [814, 143] width 11 height 9
radio input "true"
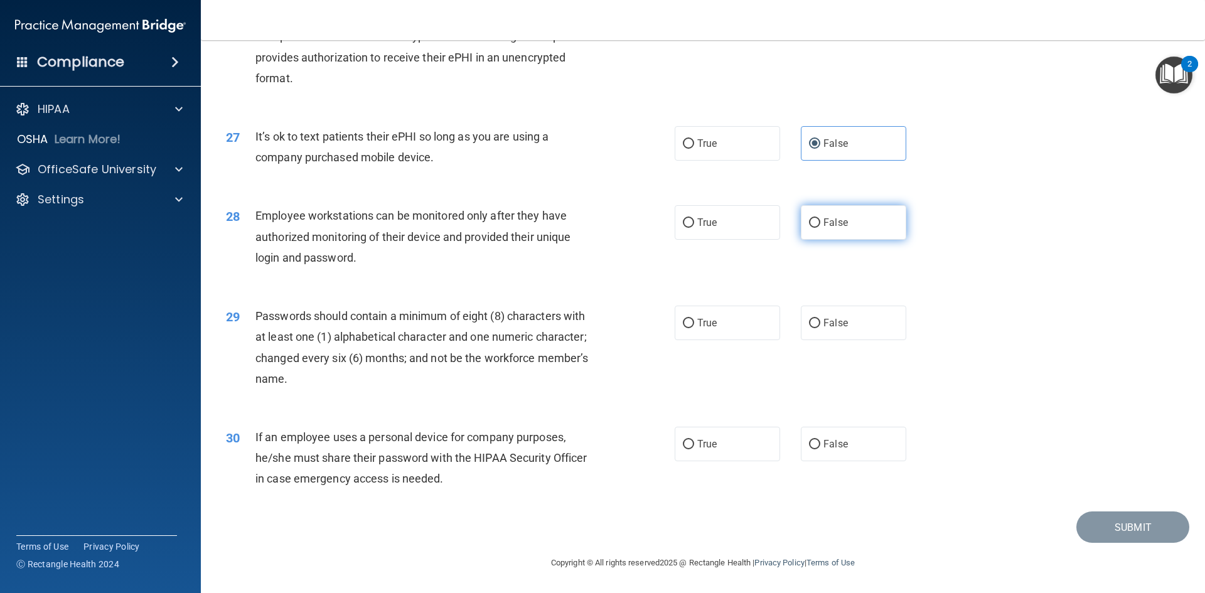
click at [833, 218] on span "False" at bounding box center [836, 223] width 24 height 12
click at [820, 218] on input "False" at bounding box center [814, 222] width 11 height 9
radio input "true"
click at [694, 331] on label "True" at bounding box center [727, 323] width 105 height 35
click at [694, 328] on input "True" at bounding box center [688, 323] width 11 height 9
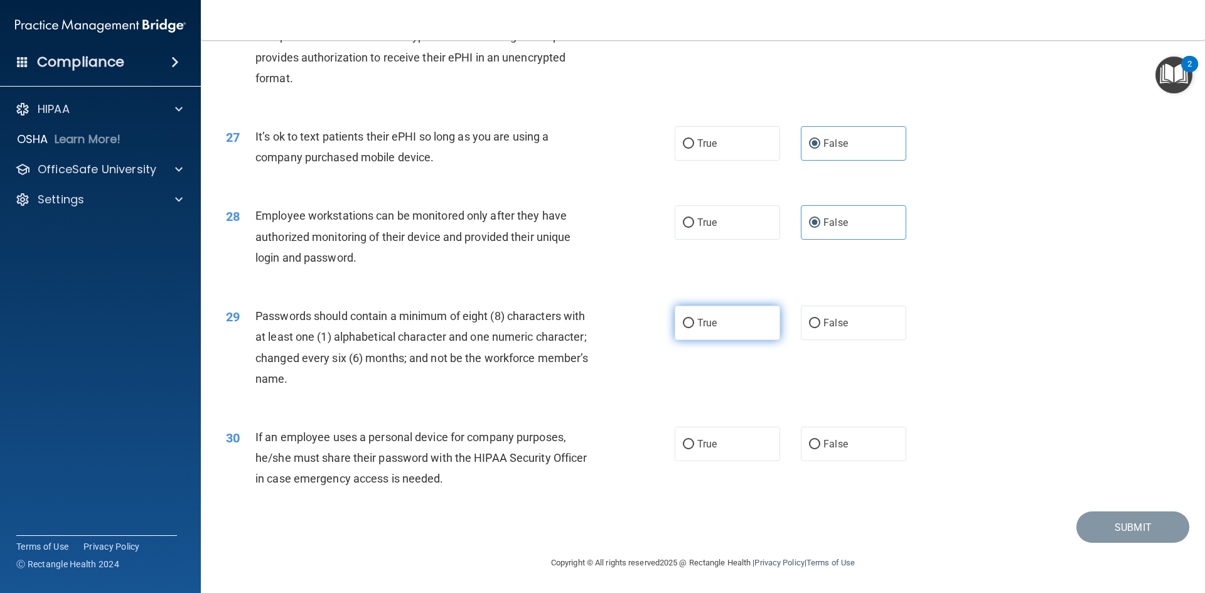
radio input "true"
click at [821, 464] on div "30 If an employee uses a personal device for company purposes, he/she must shar…" at bounding box center [703, 461] width 973 height 100
click at [840, 440] on span "False" at bounding box center [836, 444] width 24 height 12
click at [820, 440] on input "False" at bounding box center [814, 444] width 11 height 9
radio input "true"
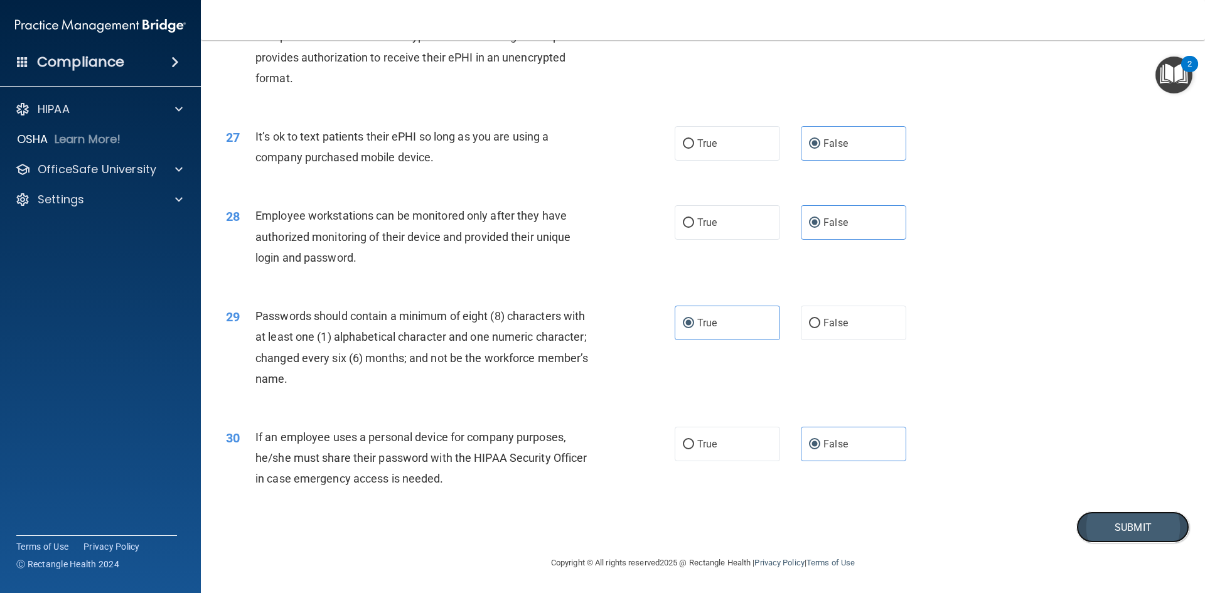
click at [1076, 522] on button "Submit" at bounding box center [1132, 528] width 113 height 32
